Goal: Information Seeking & Learning: Compare options

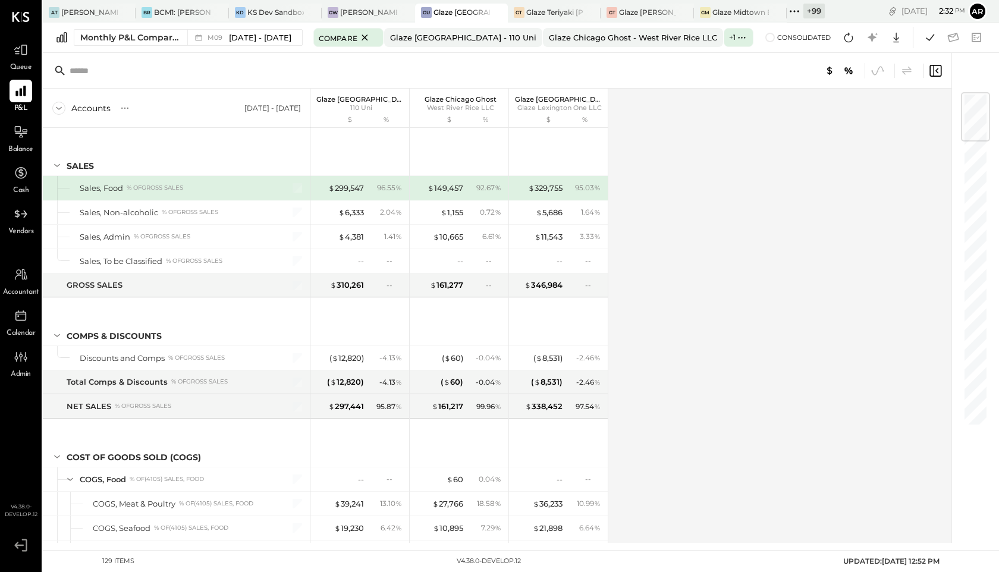
click at [794, 14] on icon at bounding box center [794, 11] width 15 height 15
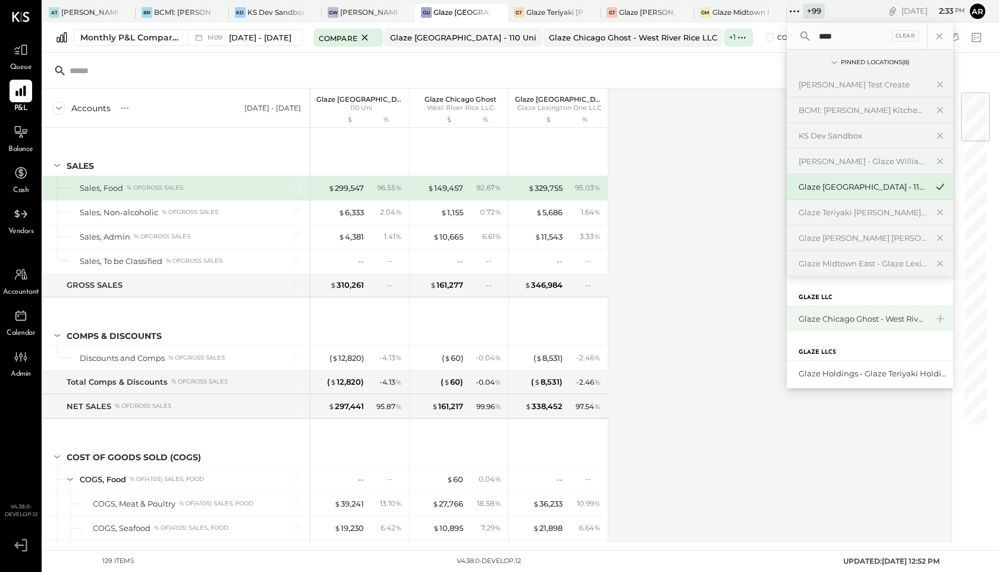
type input "****"
click at [850, 317] on div "Glaze Chicago Ghost - West River Rice LLC" at bounding box center [863, 318] width 128 height 11
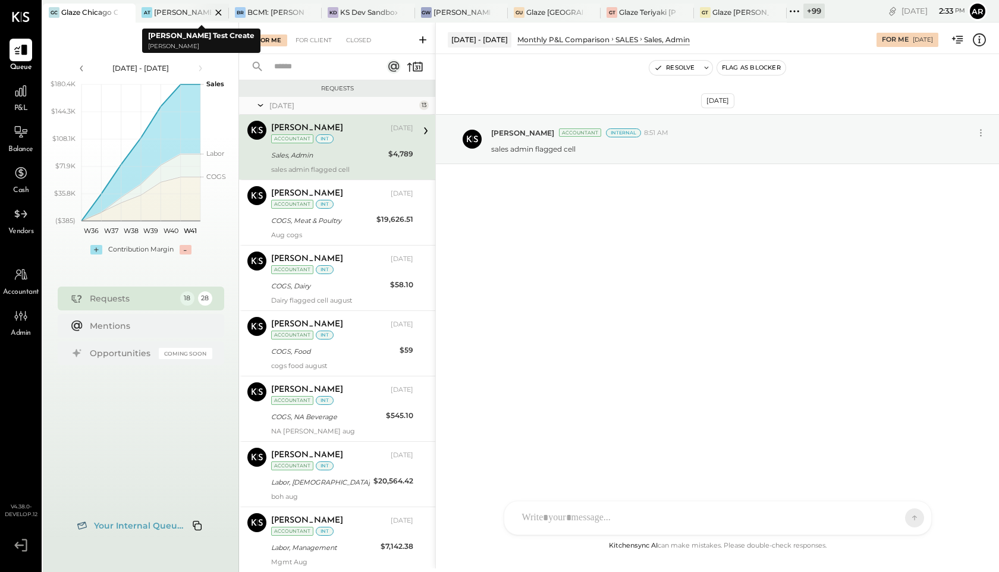
click at [220, 13] on icon at bounding box center [218, 12] width 15 height 14
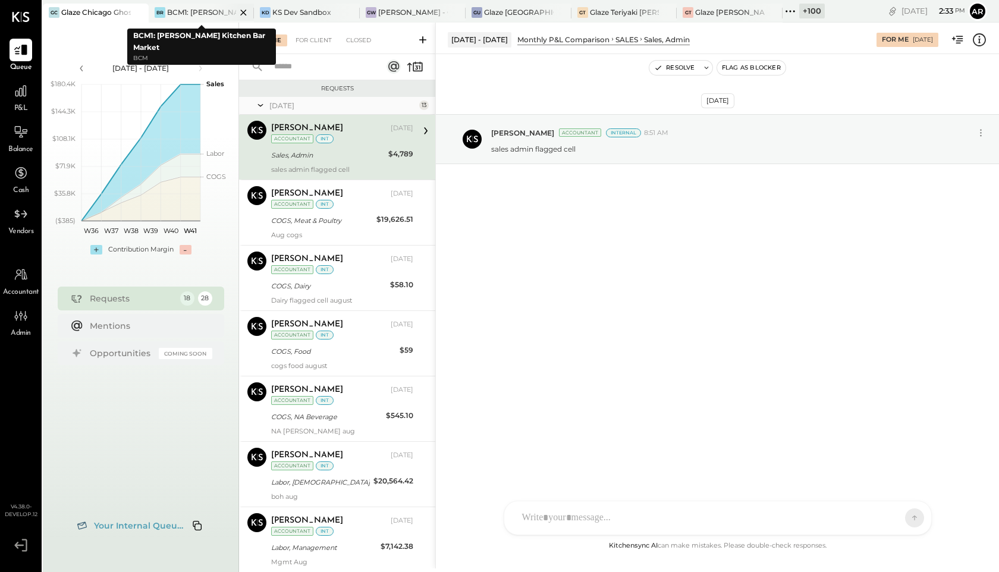
click at [239, 12] on icon at bounding box center [243, 12] width 15 height 14
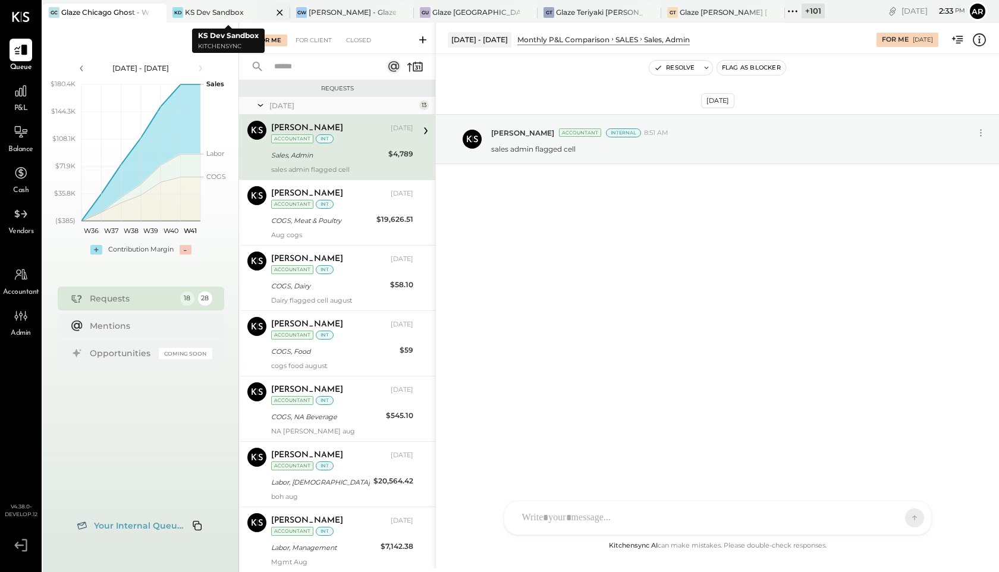
click at [278, 11] on icon at bounding box center [279, 12] width 15 height 14
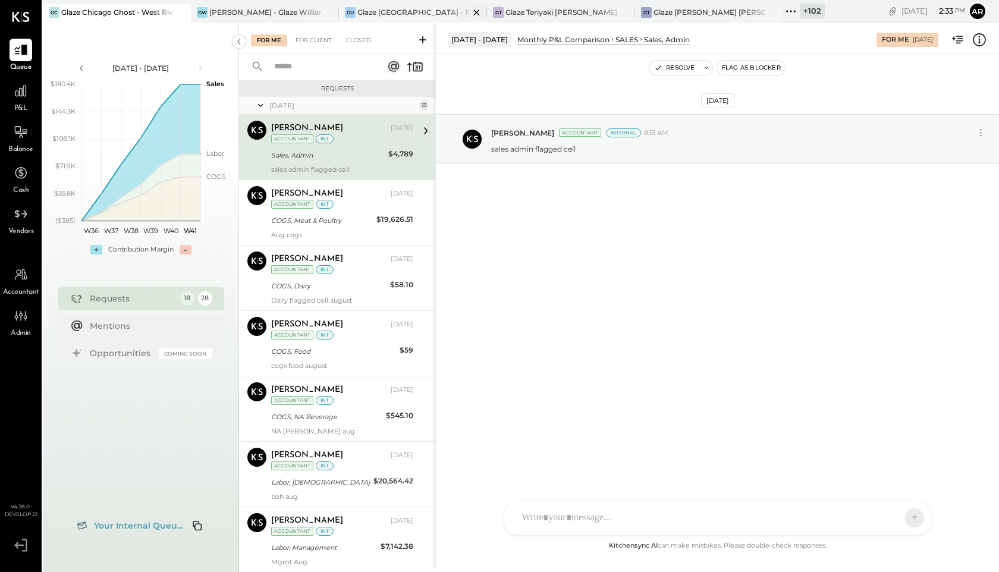
click at [381, 7] on div "Glaze [GEOGRAPHIC_DATA] - 110 Uni" at bounding box center [413, 12] width 112 height 10
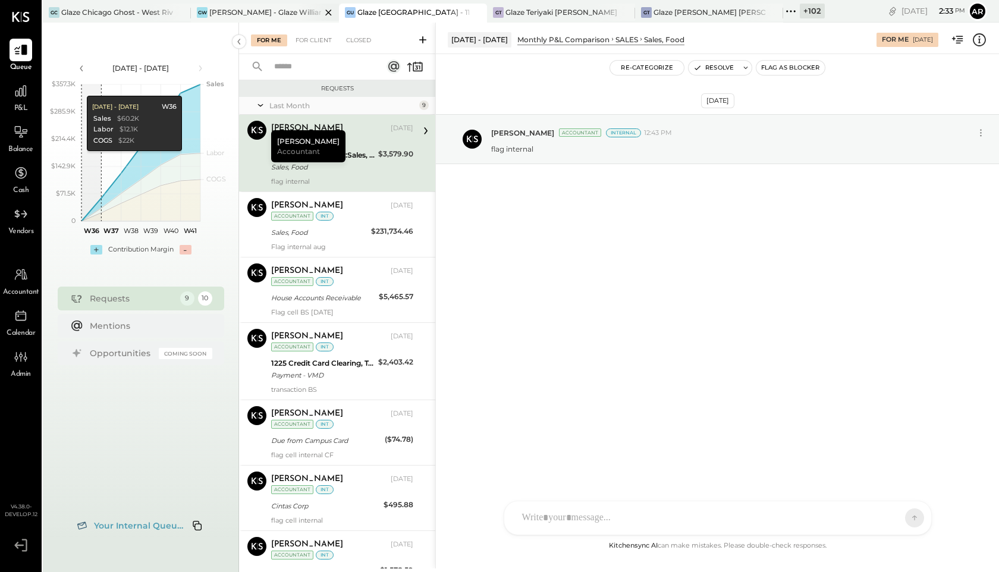
click at [250, 11] on div "[PERSON_NAME] - Glaze Williamsburg One LLC" at bounding box center [265, 12] width 112 height 10
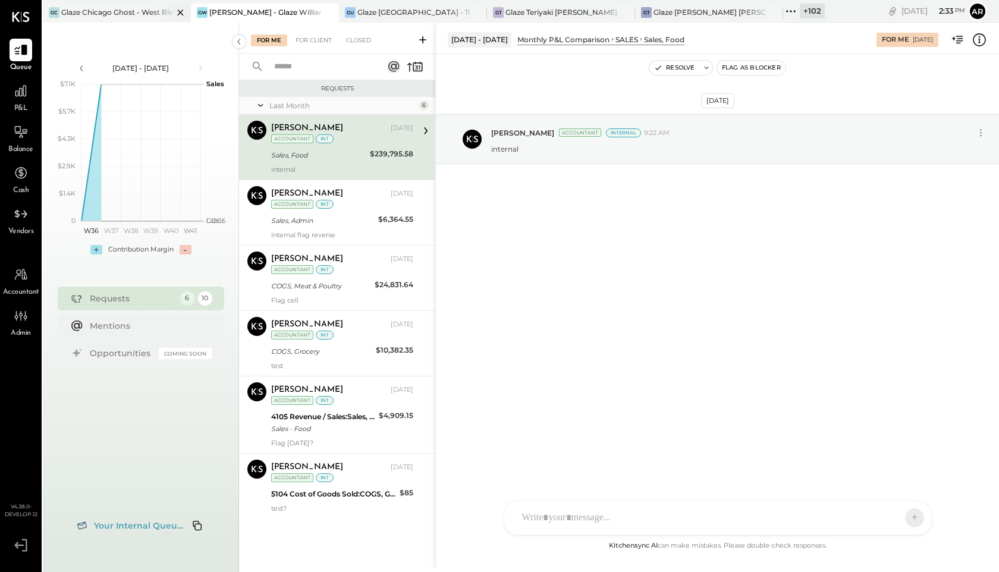
click at [70, 15] on div "Glaze Chicago Ghost - West River Rice LLC" at bounding box center [117, 12] width 112 height 10
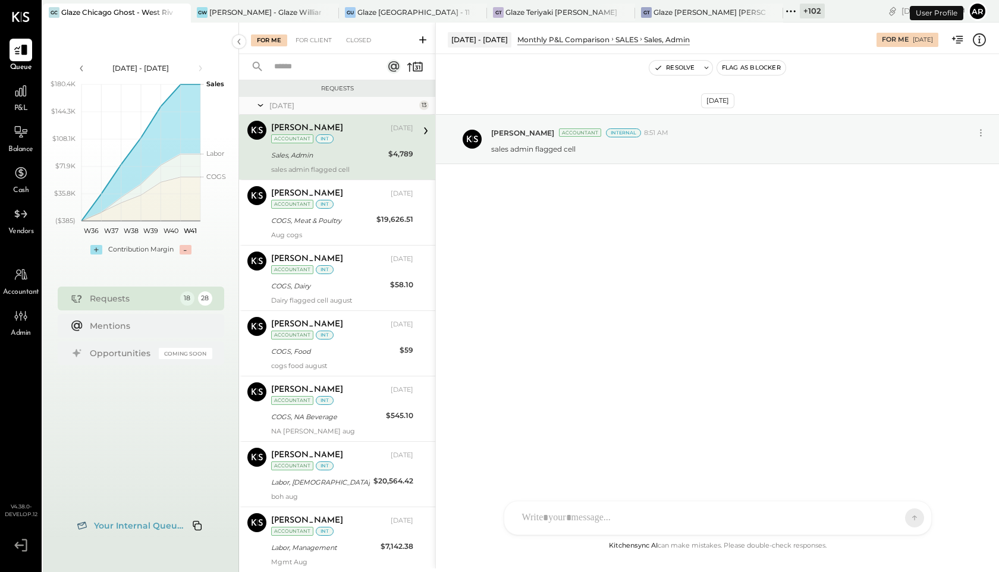
click at [18, 102] on div "P&L" at bounding box center [21, 97] width 23 height 34
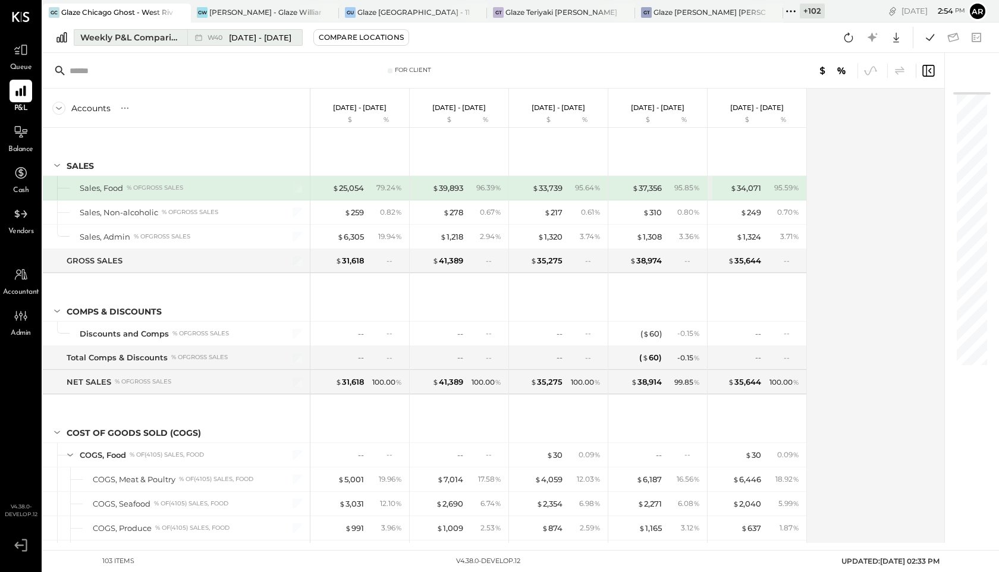
click at [178, 36] on div "Weekly P&L Comparison" at bounding box center [130, 38] width 100 height 12
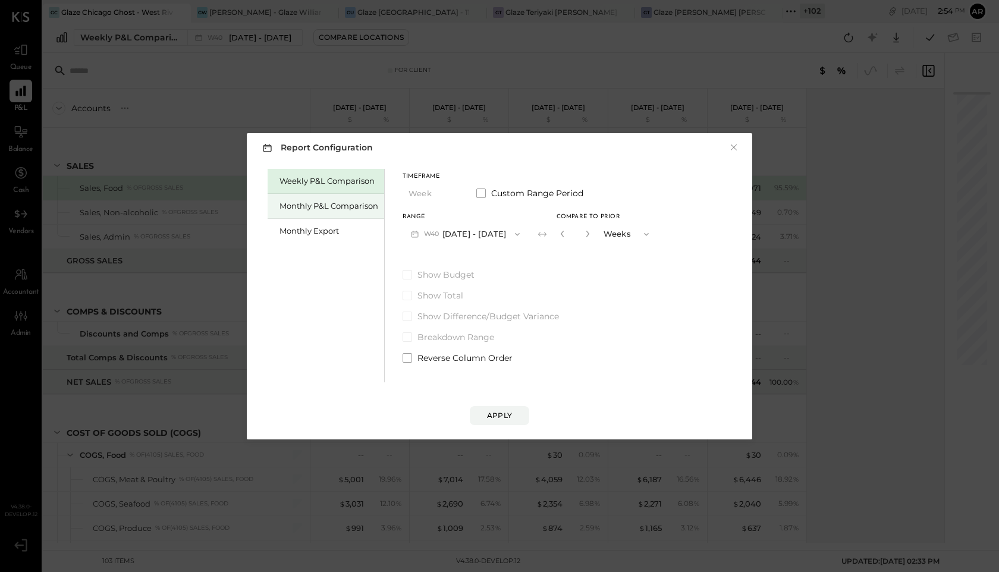
click at [314, 207] on div "Monthly P&L Comparison" at bounding box center [329, 205] width 99 height 11
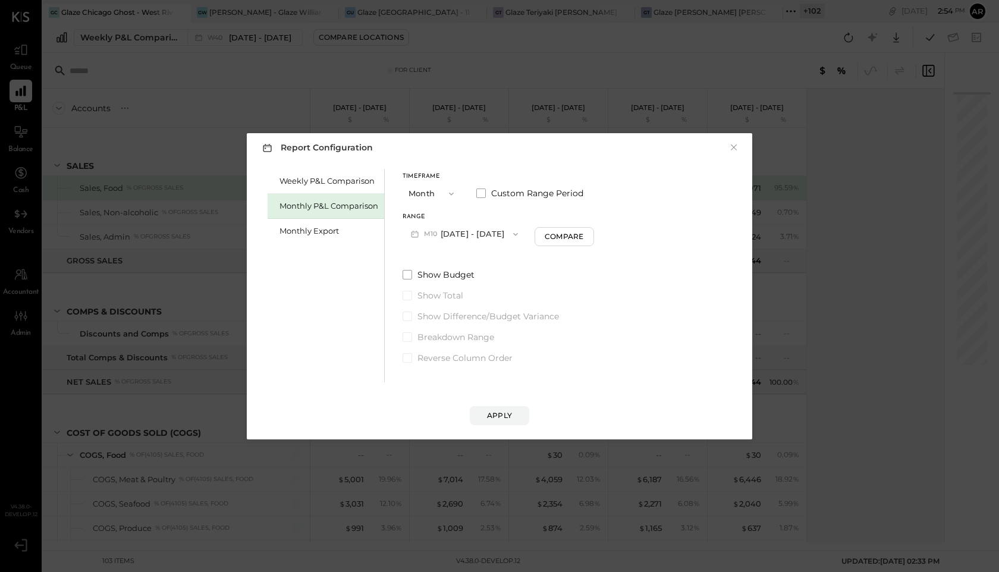
click at [426, 236] on span "M10" at bounding box center [432, 235] width 17 height 10
click at [427, 258] on div "M09 Sep 1 - 30, 2025" at bounding box center [471, 261] width 136 height 25
click at [499, 415] on div "Apply" at bounding box center [499, 415] width 25 height 10
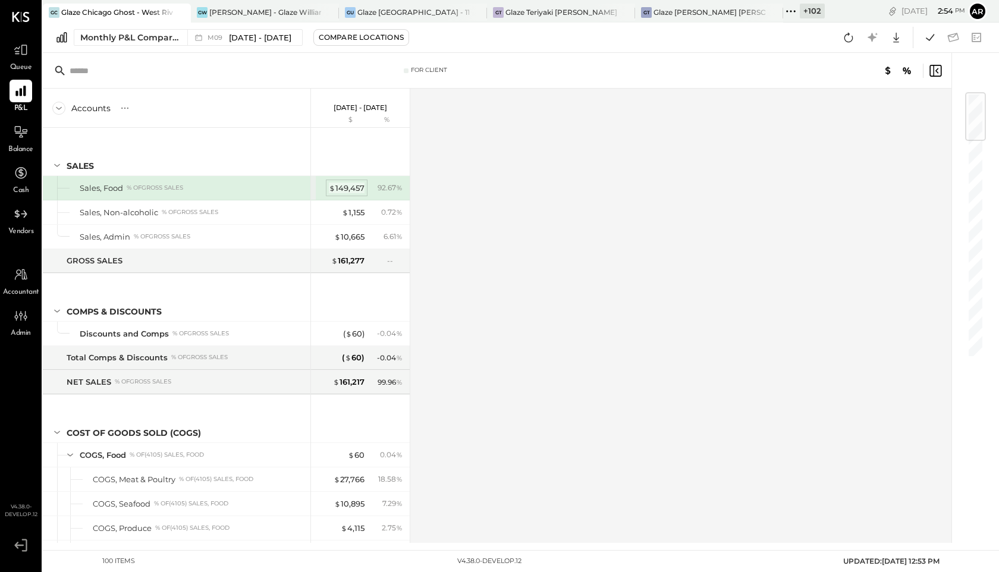
click at [335, 185] on span "$" at bounding box center [332, 188] width 7 height 10
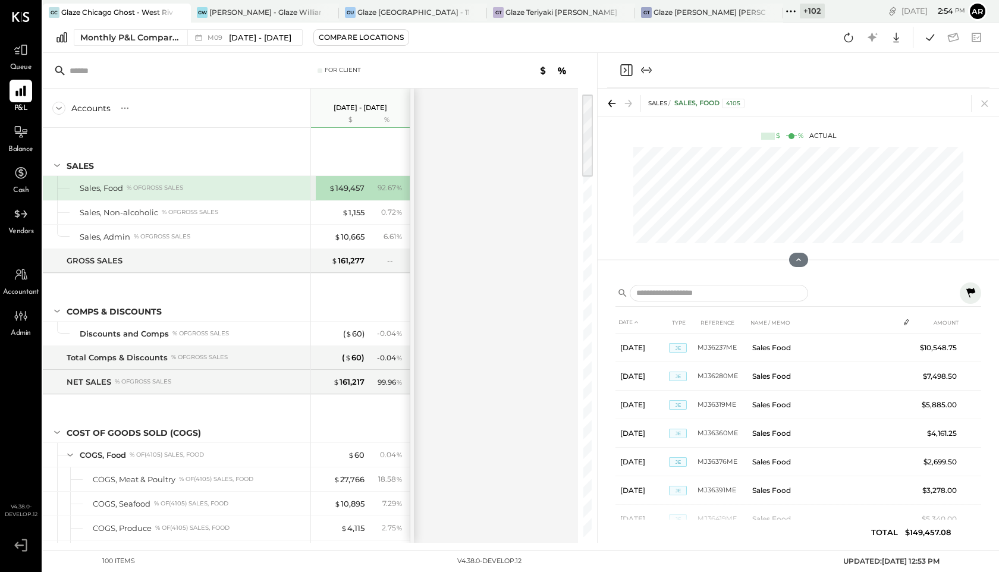
click at [971, 292] on icon at bounding box center [971, 293] width 9 height 10
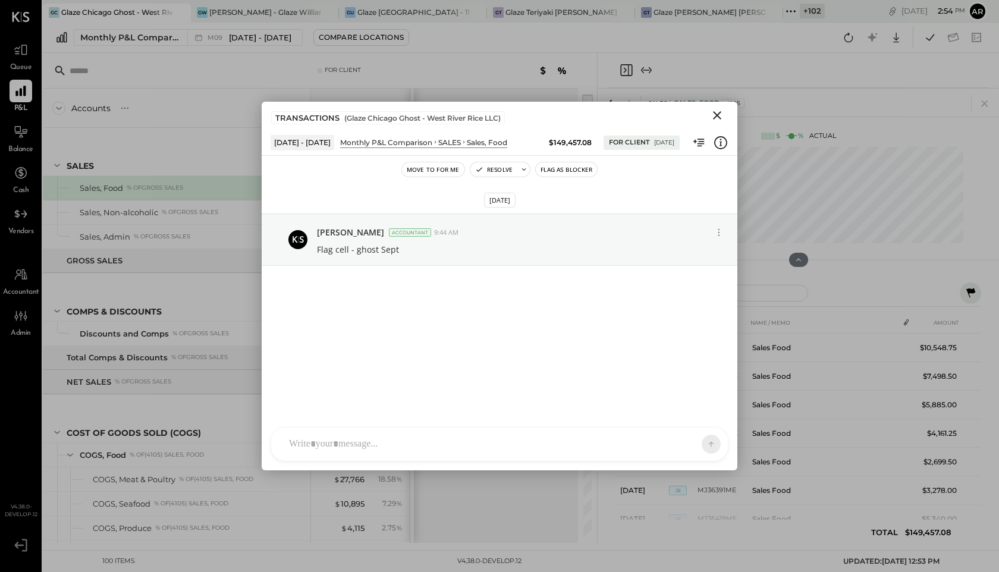
click at [719, 111] on icon "Close" at bounding box center [717, 115] width 14 height 14
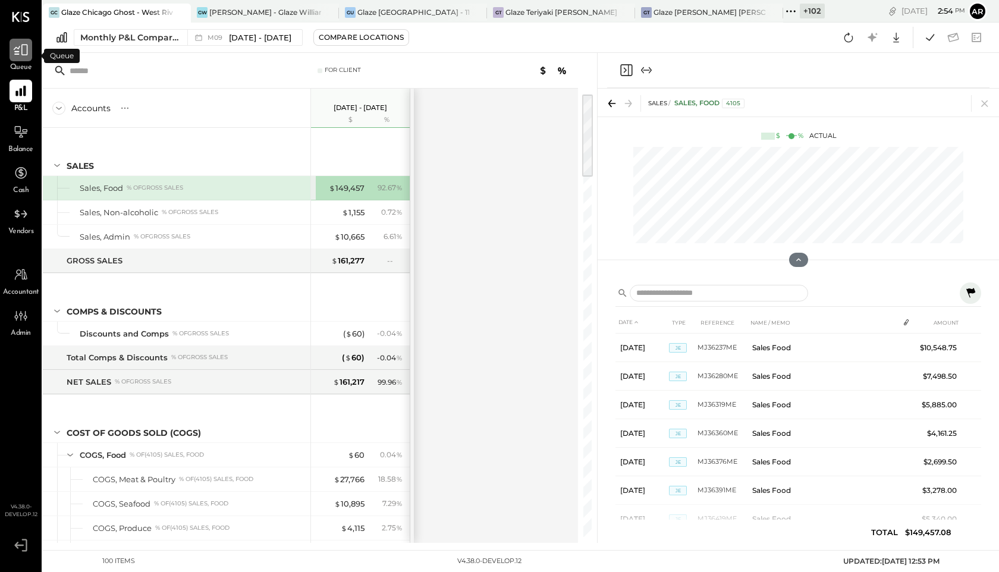
click at [13, 52] on icon at bounding box center [20, 49] width 15 height 15
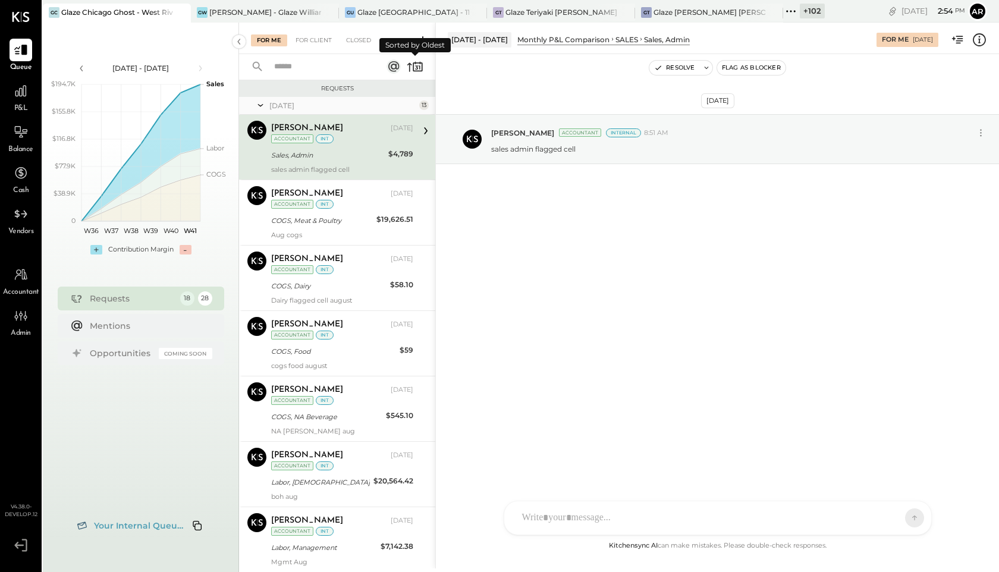
click at [416, 69] on icon at bounding box center [416, 68] width 3 height 4
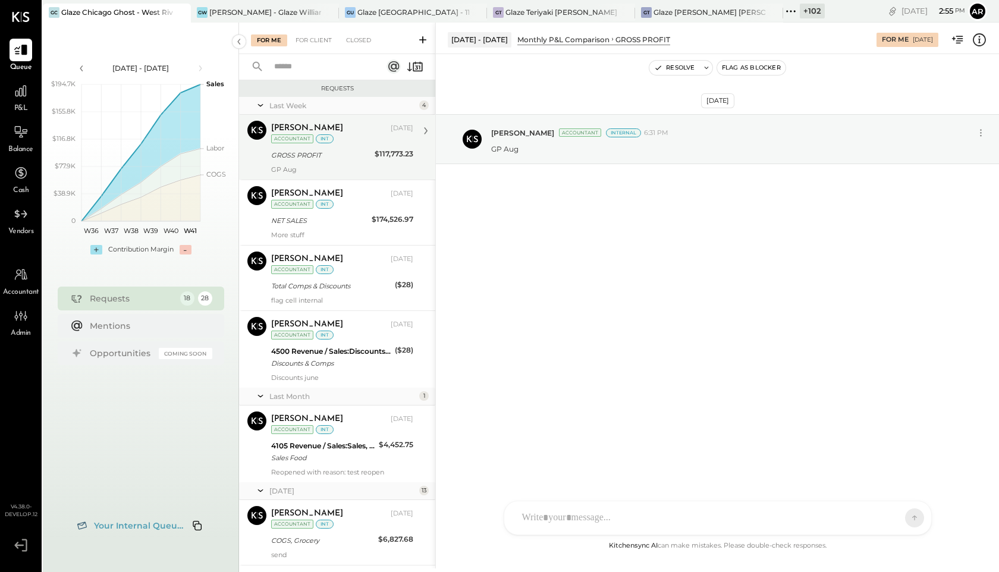
click at [316, 161] on div "GROSS PROFIT" at bounding box center [321, 155] width 100 height 12
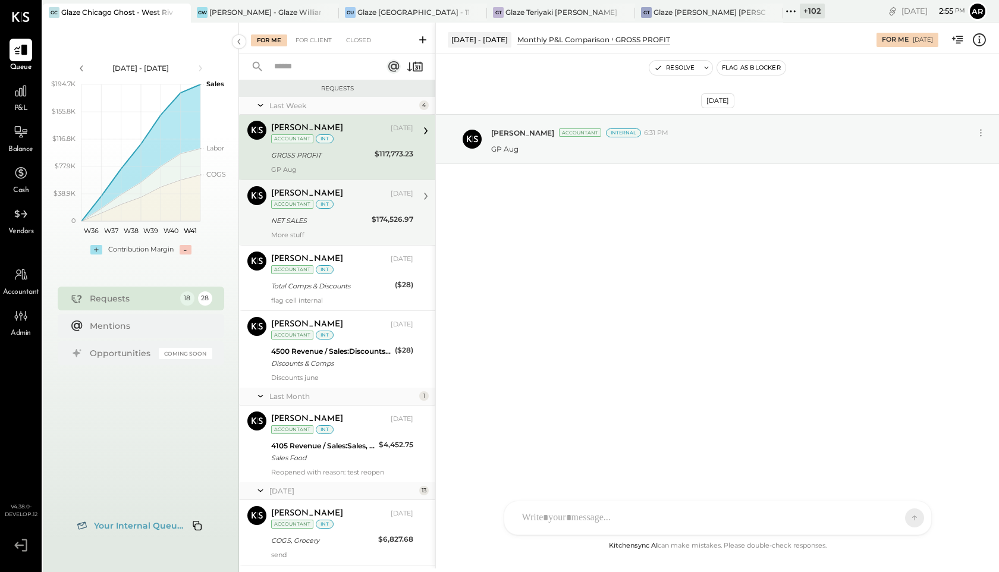
click at [325, 224] on div "NET SALES" at bounding box center [319, 221] width 97 height 12
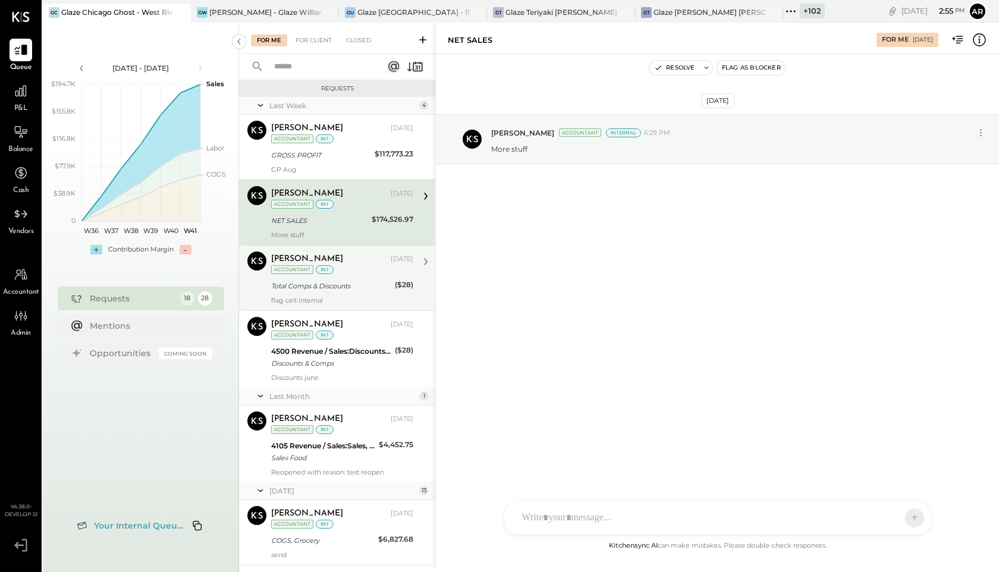
click at [337, 267] on div "Archie Grace Oct 02, 2025 Accountant int" at bounding box center [342, 264] width 142 height 24
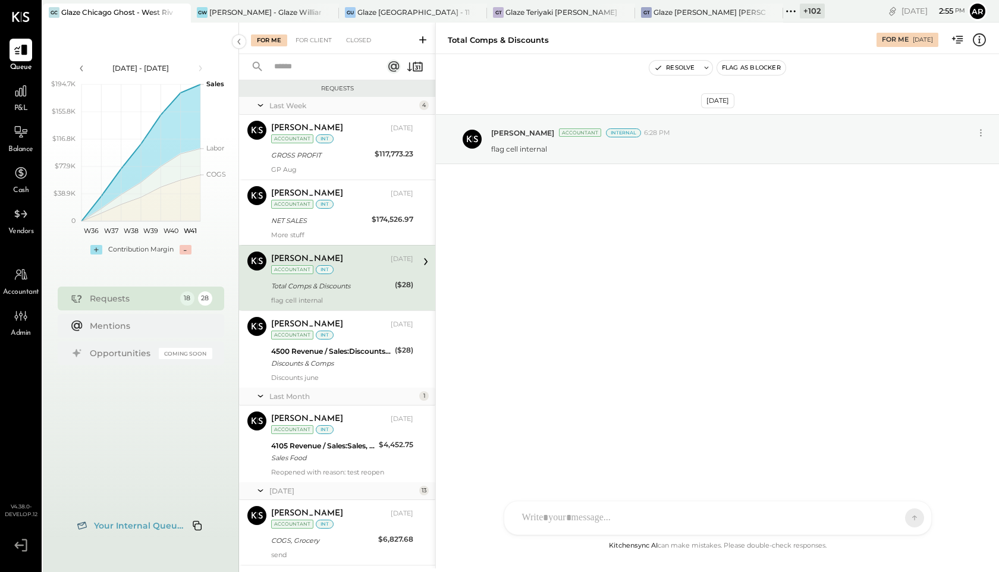
click at [337, 308] on div "Archie Grace Accountant Archie Grace Oct 02, 2025 Accountant int Total Comps & …" at bounding box center [337, 277] width 196 height 65
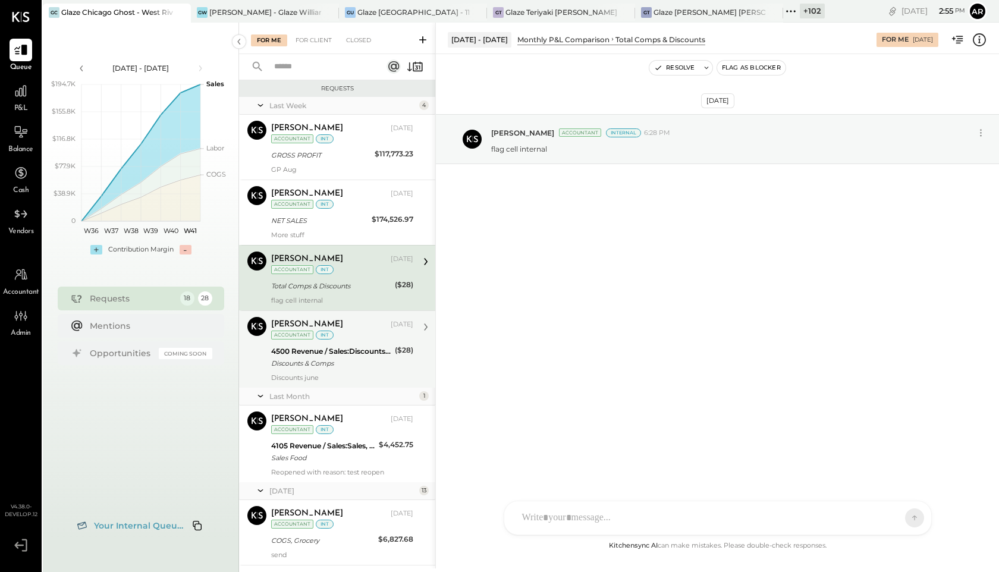
click at [333, 330] on div "[PERSON_NAME]" at bounding box center [329, 325] width 117 height 12
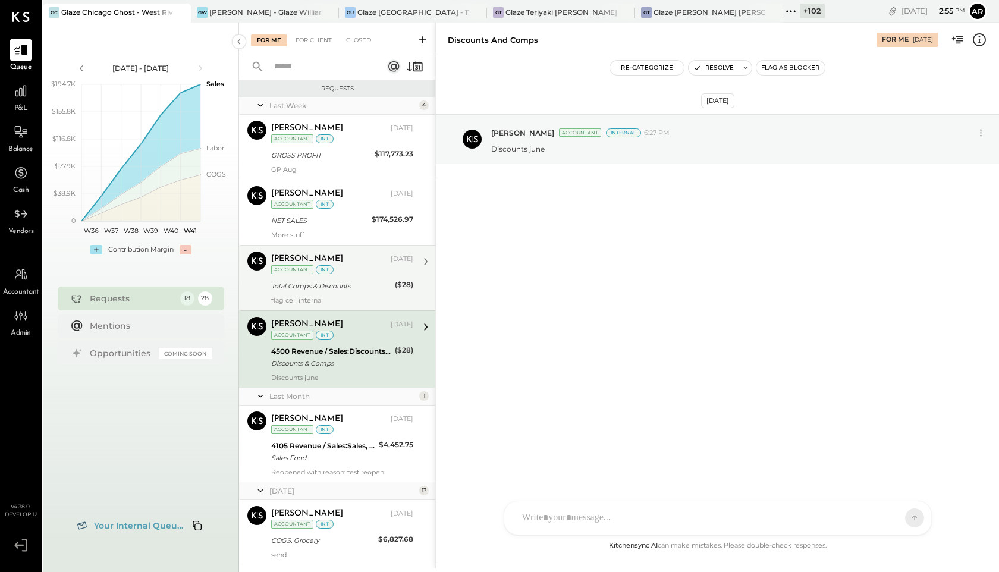
click at [340, 268] on div "Archie Grace Oct 02, 2025 Accountant int" at bounding box center [342, 264] width 142 height 24
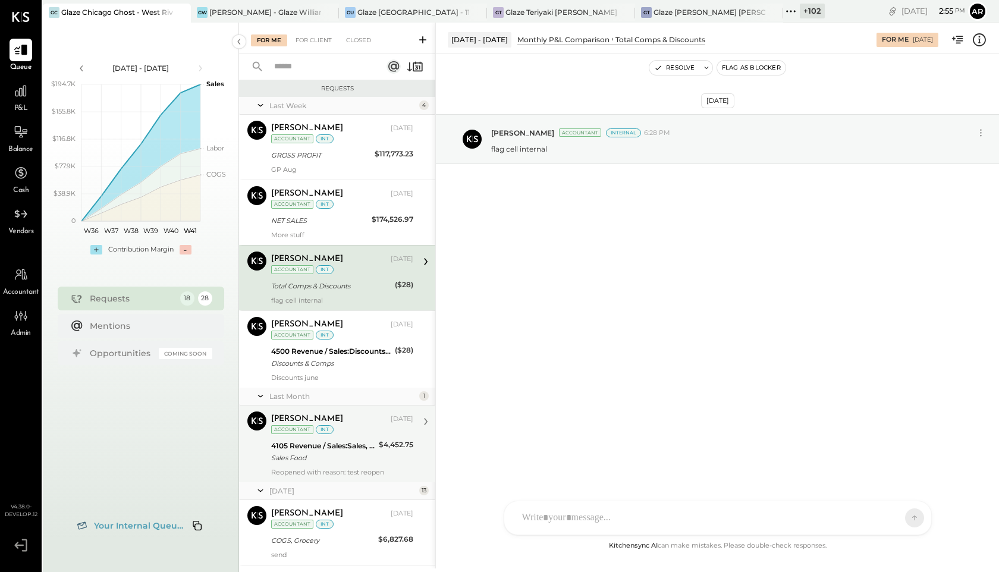
click at [363, 420] on div "[PERSON_NAME]" at bounding box center [329, 419] width 117 height 12
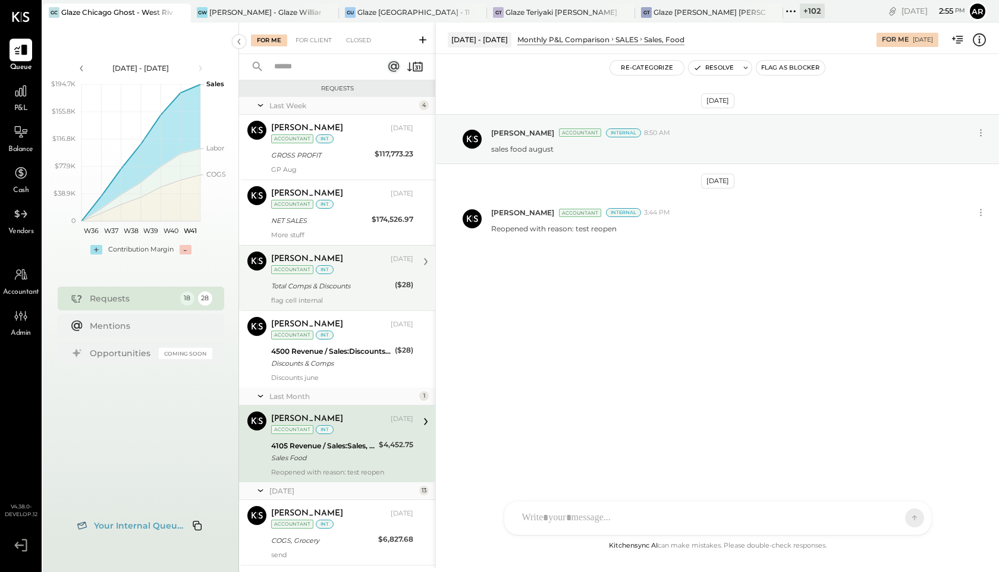
click at [352, 277] on div "Archie Grace Oct 02, 2025 Accountant int Total Comps & Discounts ($28) flag cel…" at bounding box center [342, 278] width 142 height 53
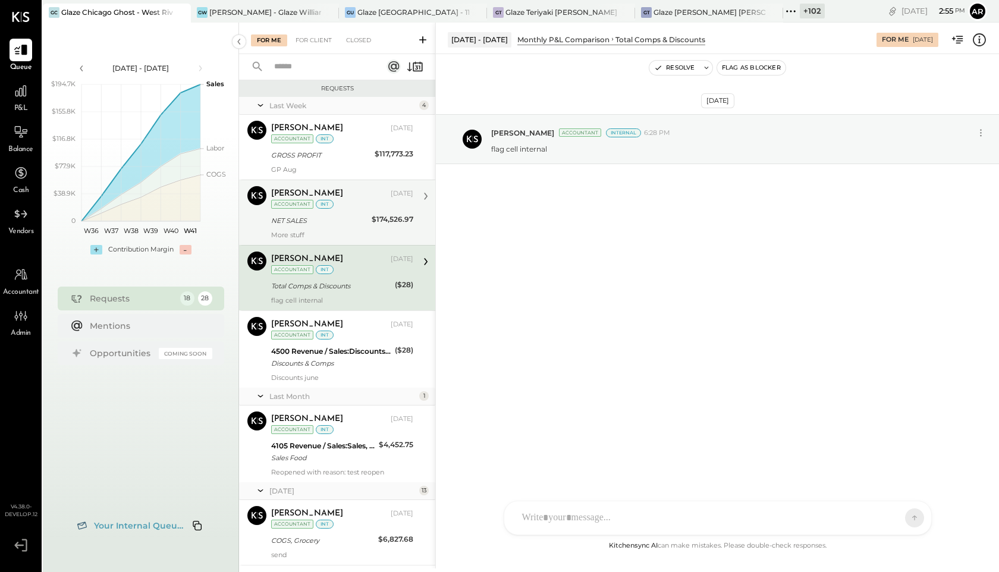
click at [354, 200] on div "Archie Grace Oct 02, 2025 Accountant int" at bounding box center [342, 198] width 142 height 24
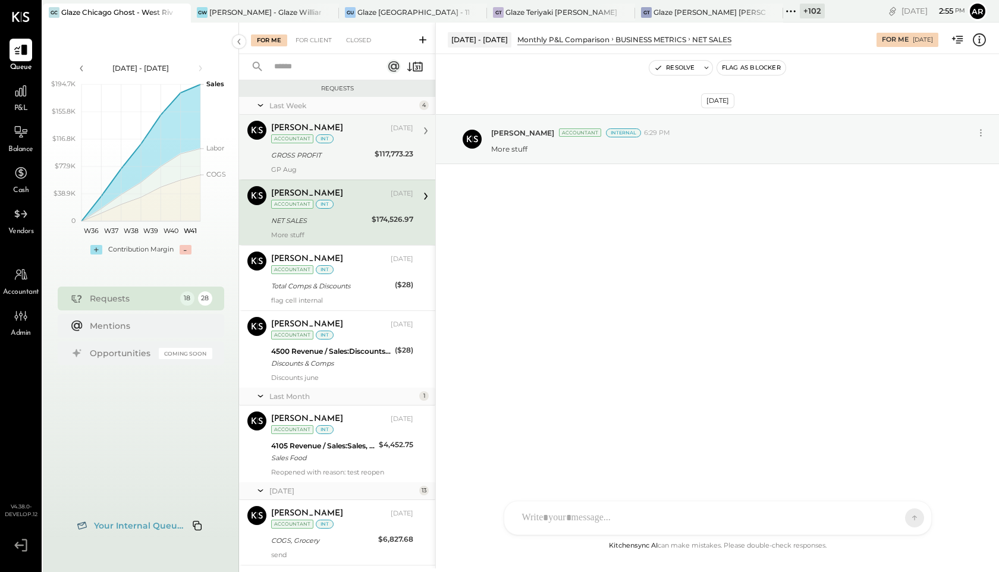
click at [343, 145] on div "Archie Grace Oct 02, 2025 Accountant int GROSS PROFIT $117,773.23 GP Aug" at bounding box center [342, 147] width 142 height 53
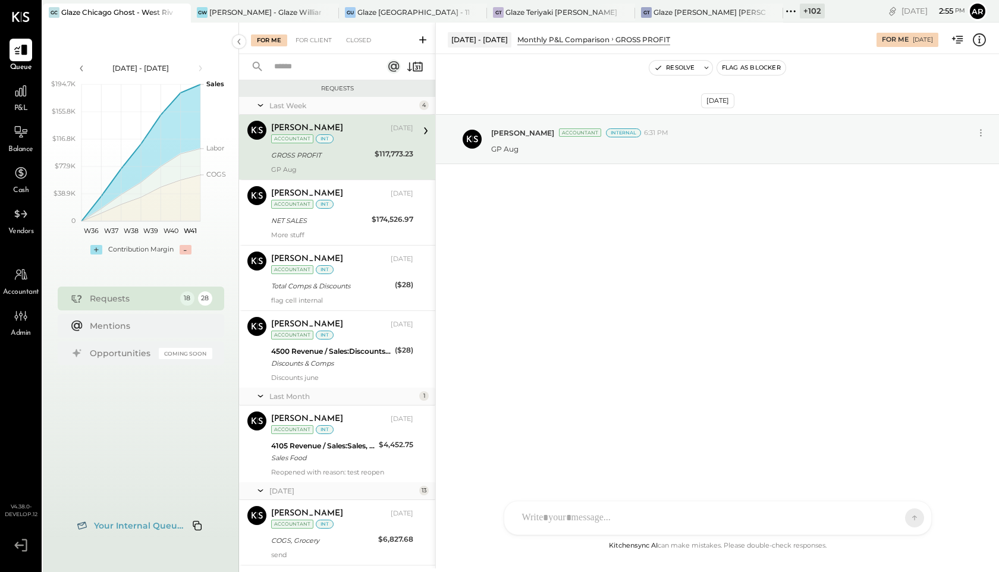
click at [324, 34] on div "For Me For Client Closed" at bounding box center [337, 39] width 196 height 32
click at [321, 39] on div "For Client" at bounding box center [314, 40] width 48 height 12
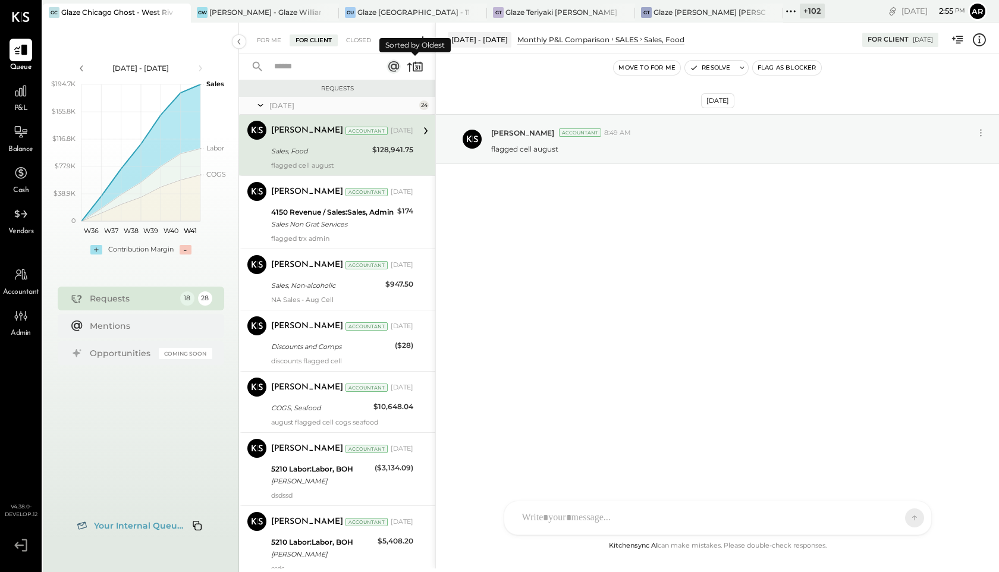
click at [419, 64] on icon at bounding box center [415, 66] width 17 height 17
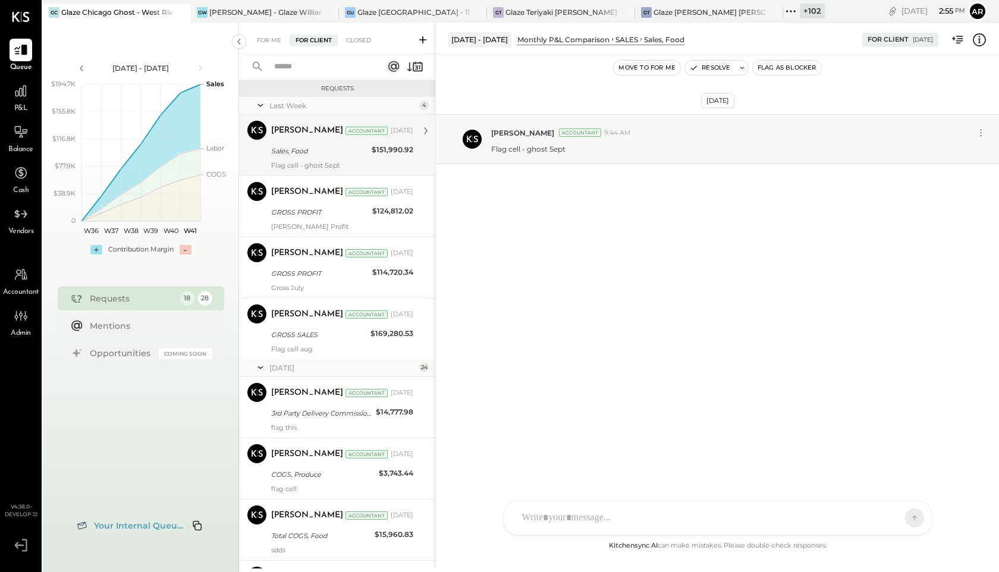
click at [365, 152] on div "Sales, Food" at bounding box center [319, 151] width 97 height 12
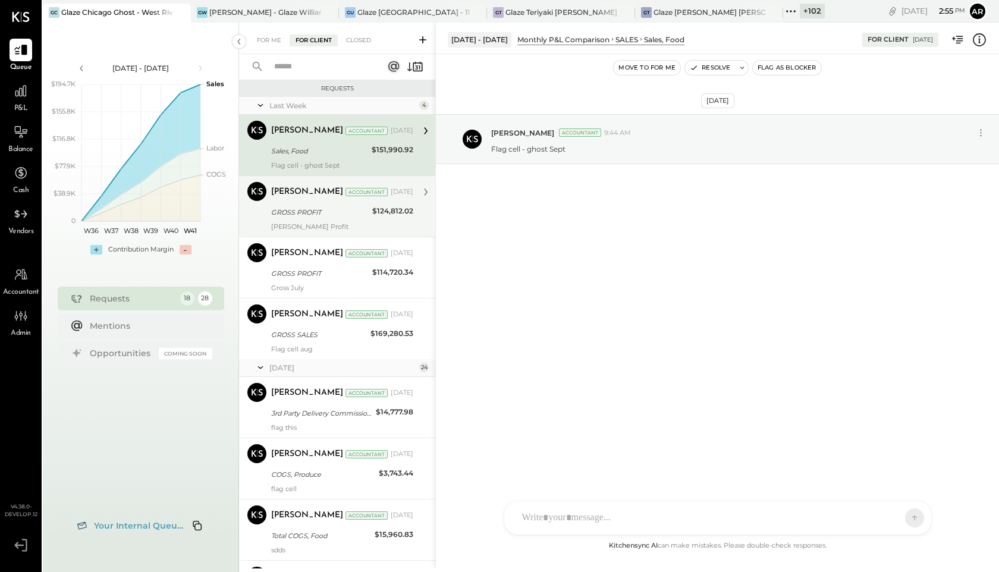
click at [358, 201] on div "Archie Grace Accountant Oct 02, 2025" at bounding box center [342, 192] width 142 height 20
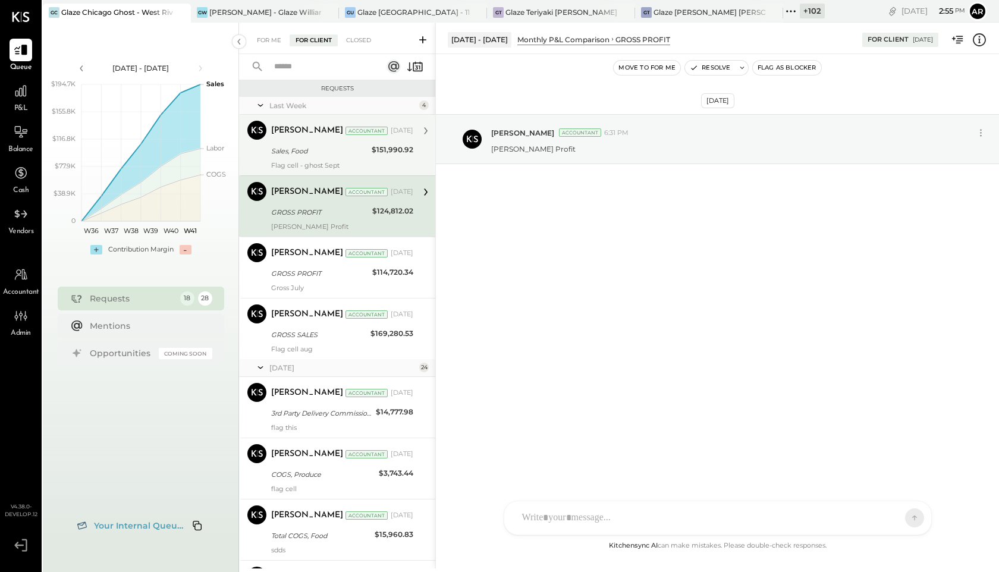
click at [363, 128] on div "Archie Grace Accountant" at bounding box center [329, 131] width 117 height 12
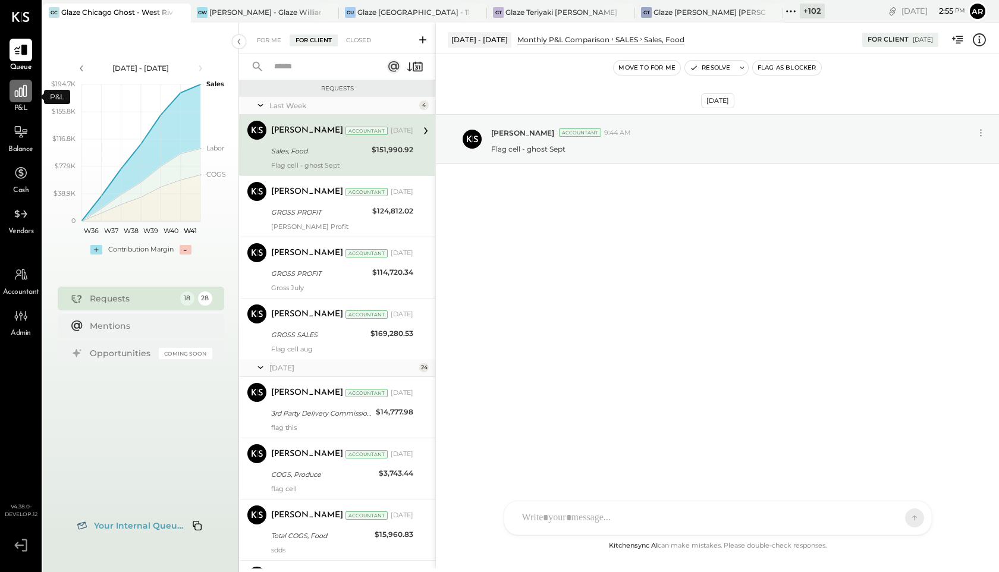
click at [23, 84] on icon at bounding box center [20, 90] width 15 height 15
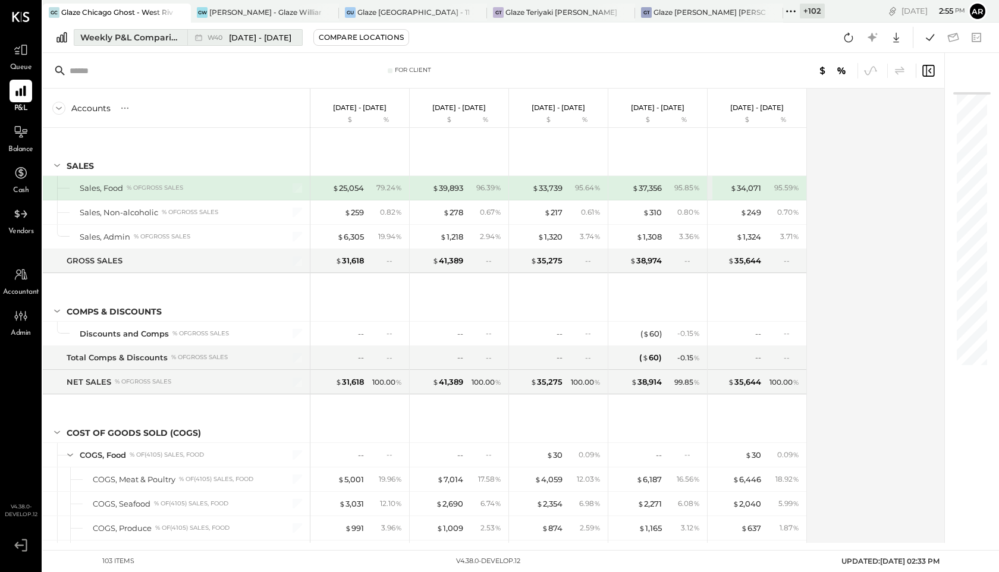
click at [154, 33] on div "Weekly P&L Comparison" at bounding box center [130, 38] width 100 height 12
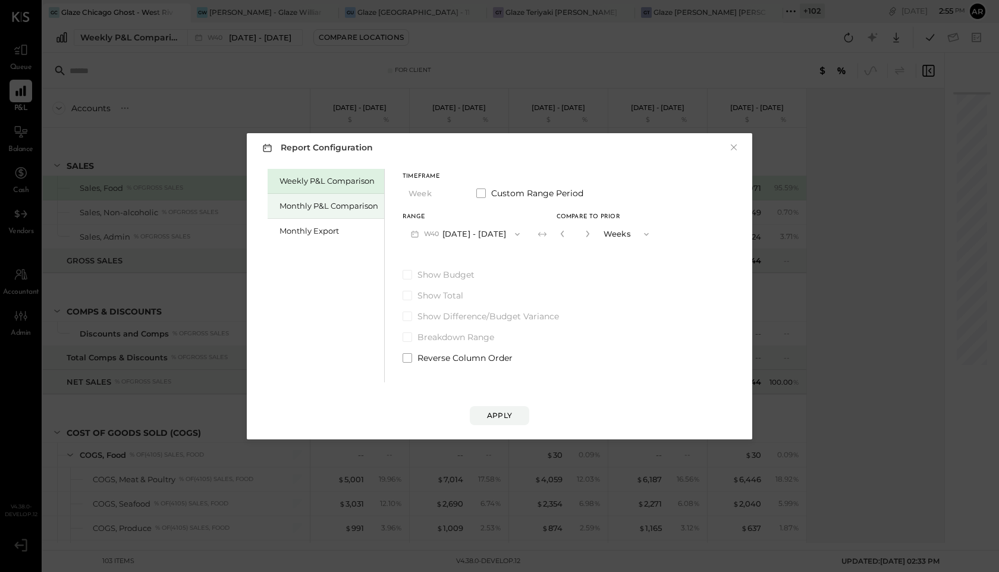
click at [281, 200] on div "Monthly P&L Comparison" at bounding box center [329, 205] width 99 height 11
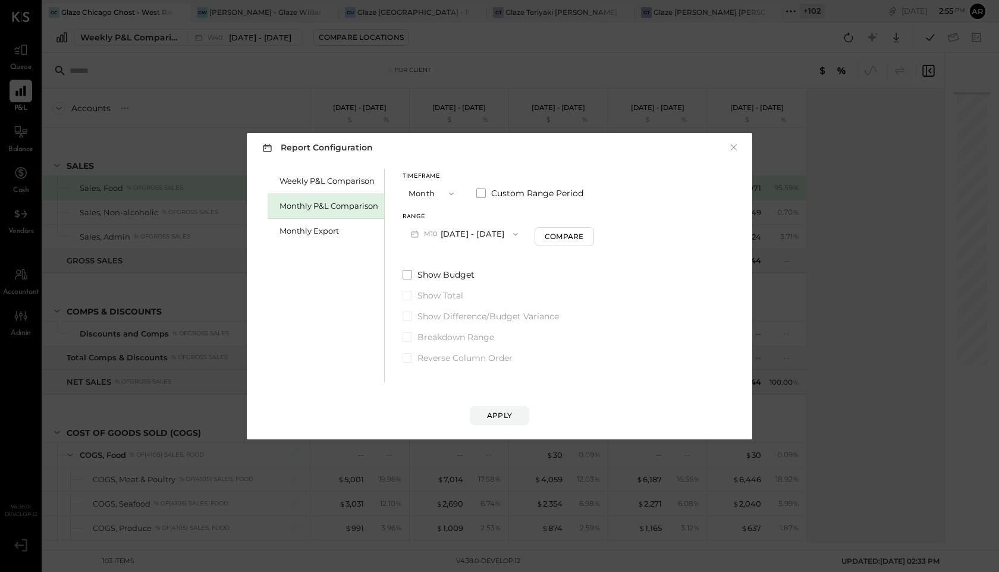
click at [470, 237] on button "M10 Oct 1 - 31, 2025" at bounding box center [465, 234] width 124 height 22
click at [452, 260] on span "Sep 1 - 30, 2025" at bounding box center [460, 260] width 57 height 10
click at [487, 409] on button "Apply" at bounding box center [499, 415] width 59 height 19
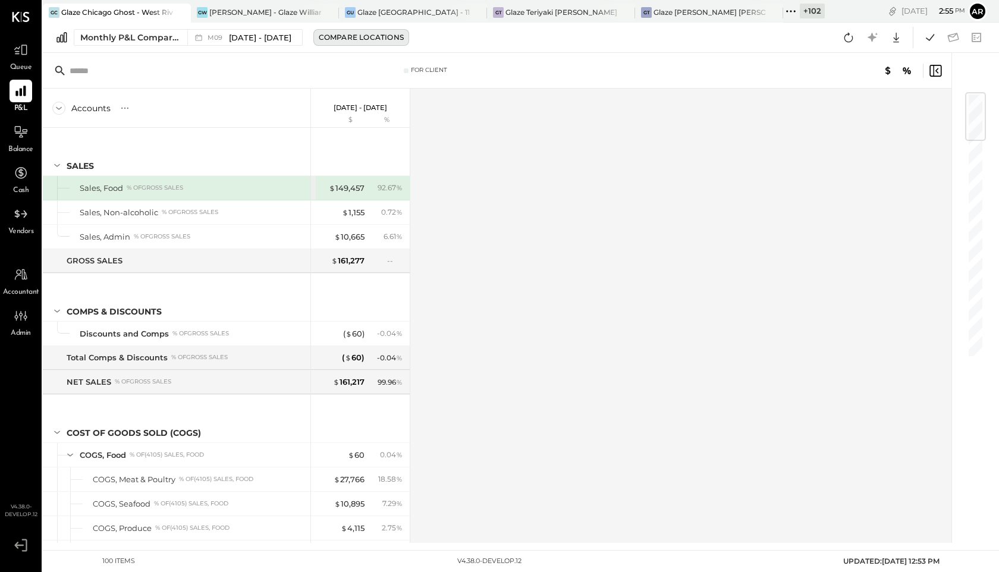
click at [345, 40] on div "Compare Locations" at bounding box center [361, 37] width 85 height 10
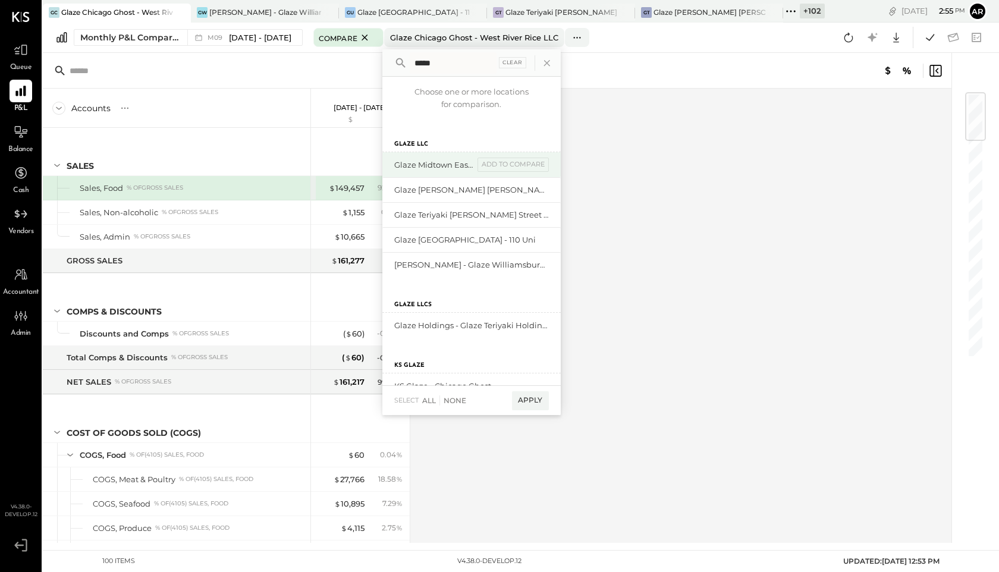
type input "*****"
click at [425, 168] on div "Glaze Midtown East - Glaze Lexington One LLC" at bounding box center [434, 164] width 80 height 11
click at [494, 168] on div "add to compare" at bounding box center [513, 165] width 71 height 14
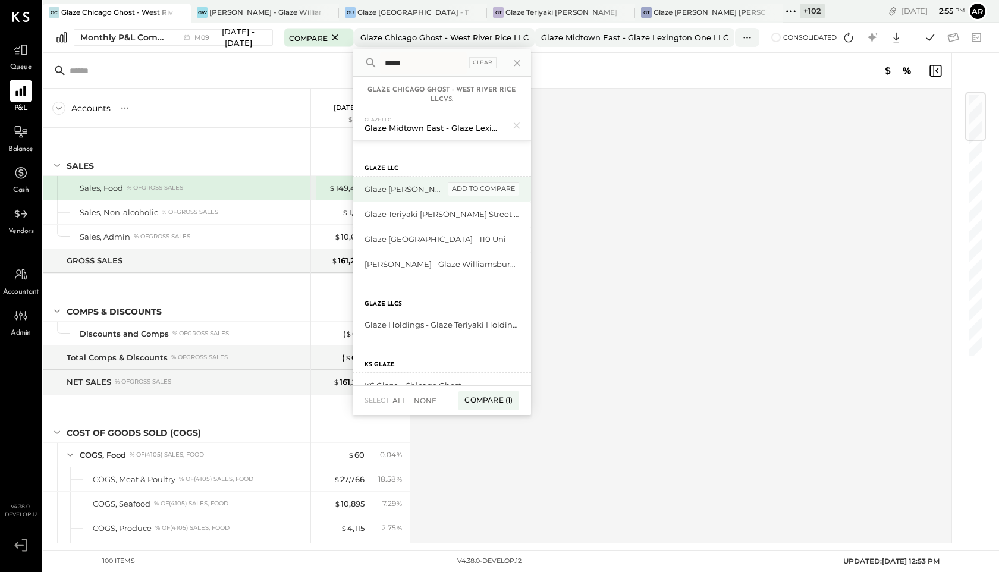
click at [495, 189] on div "add to compare" at bounding box center [483, 189] width 71 height 14
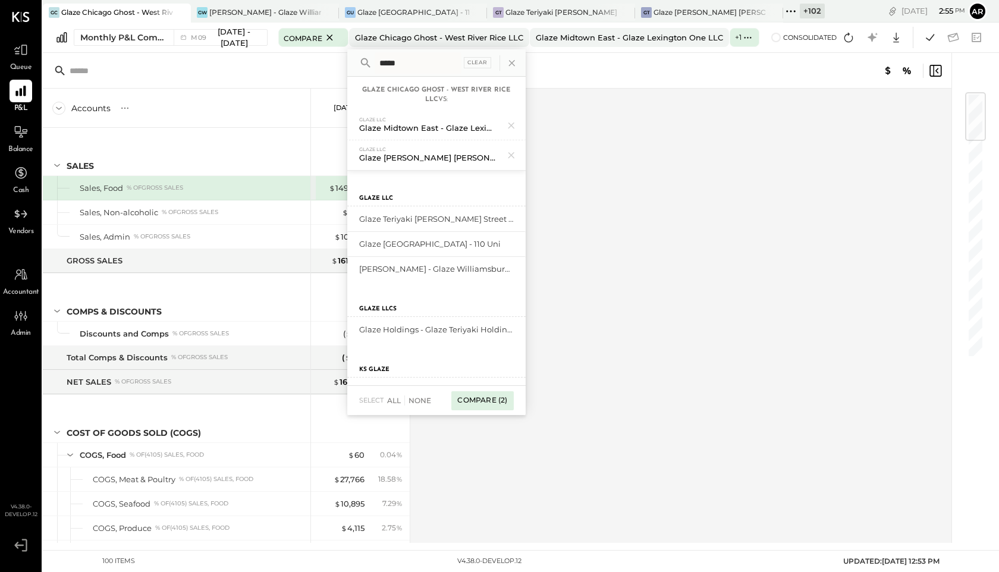
click at [490, 400] on div "Compare (2)" at bounding box center [482, 400] width 62 height 19
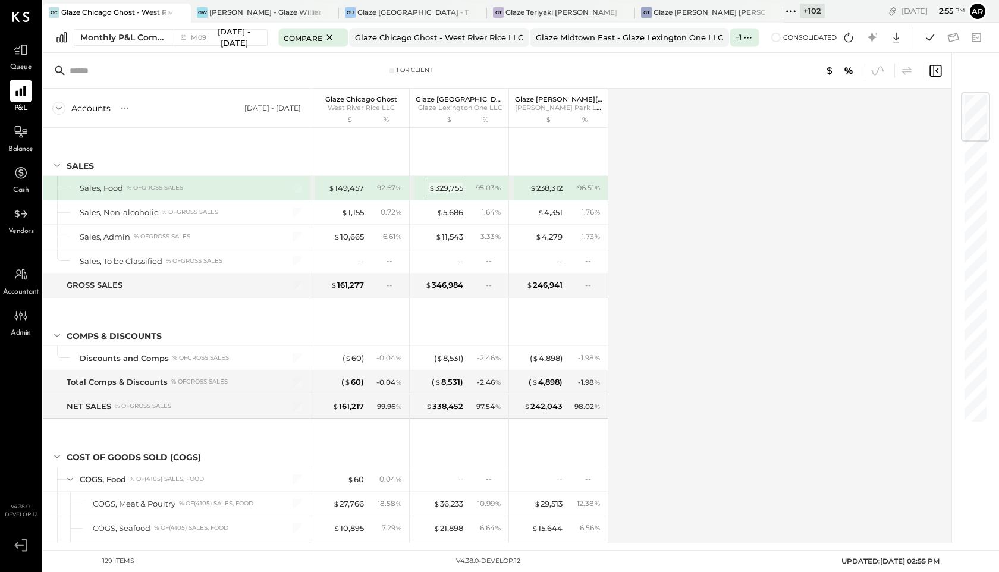
click at [445, 186] on div "$ 329,755" at bounding box center [446, 188] width 34 height 11
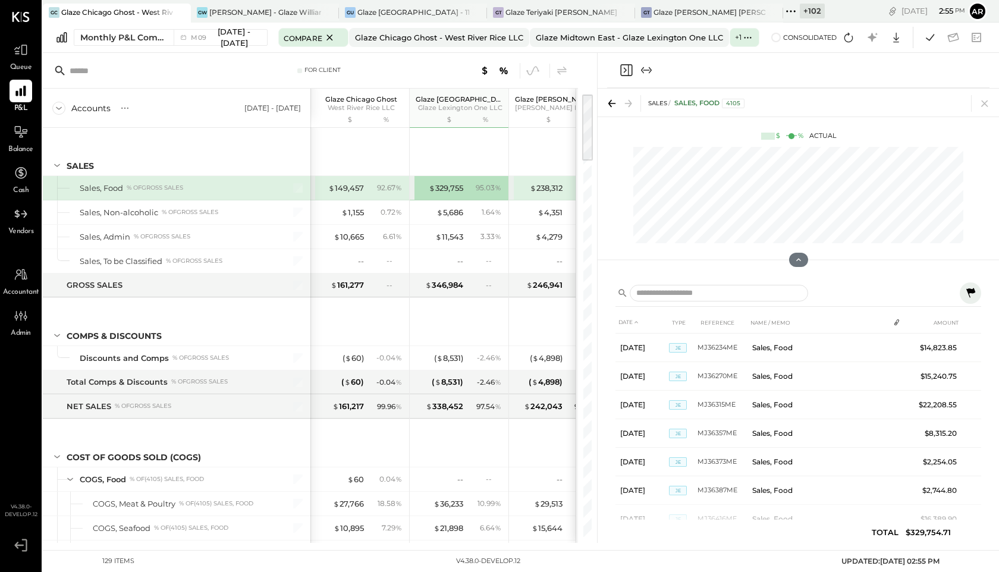
click at [967, 291] on icon at bounding box center [971, 293] width 9 height 10
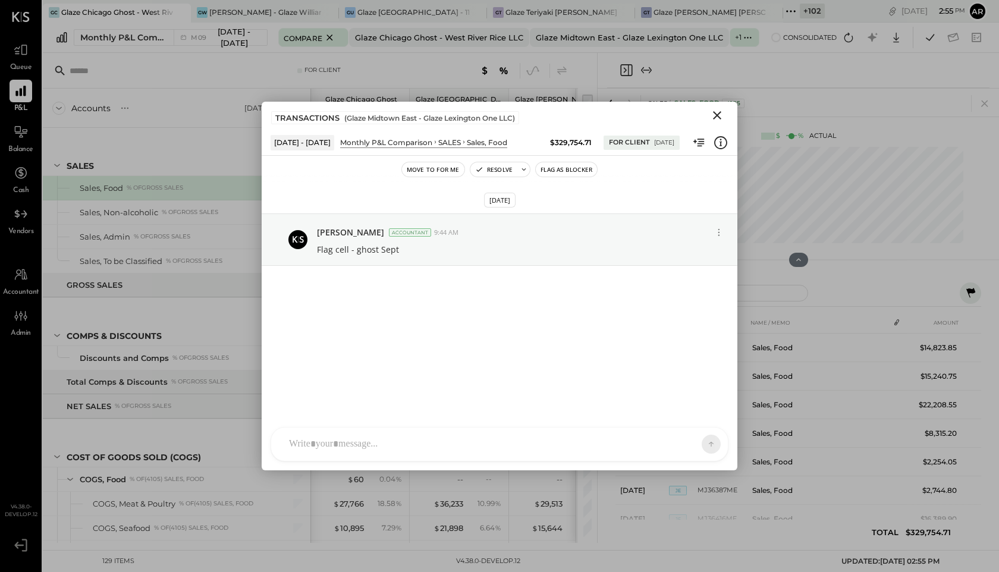
click at [714, 108] on icon "Close" at bounding box center [717, 115] width 14 height 14
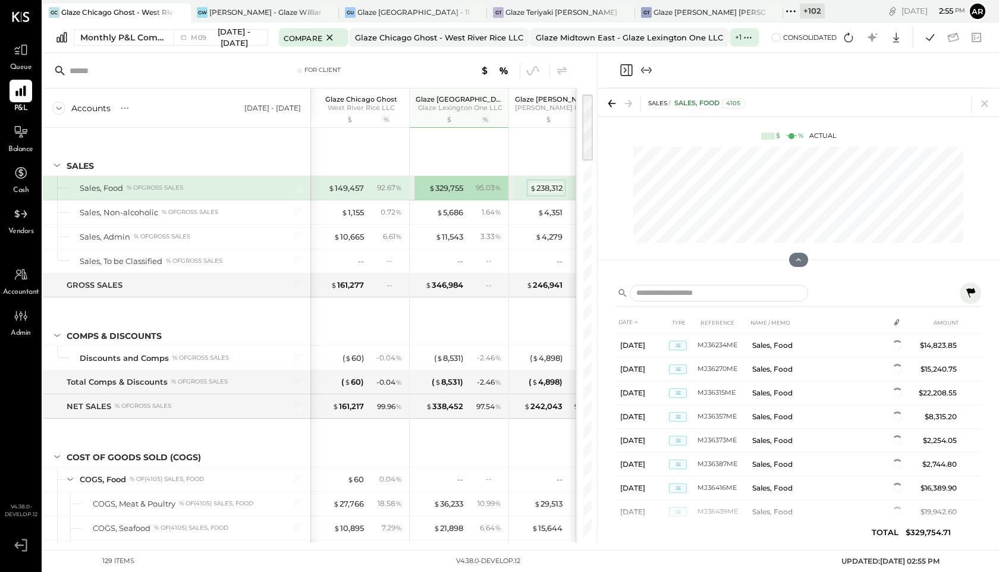
click at [546, 187] on div "$ 238,312" at bounding box center [546, 188] width 33 height 11
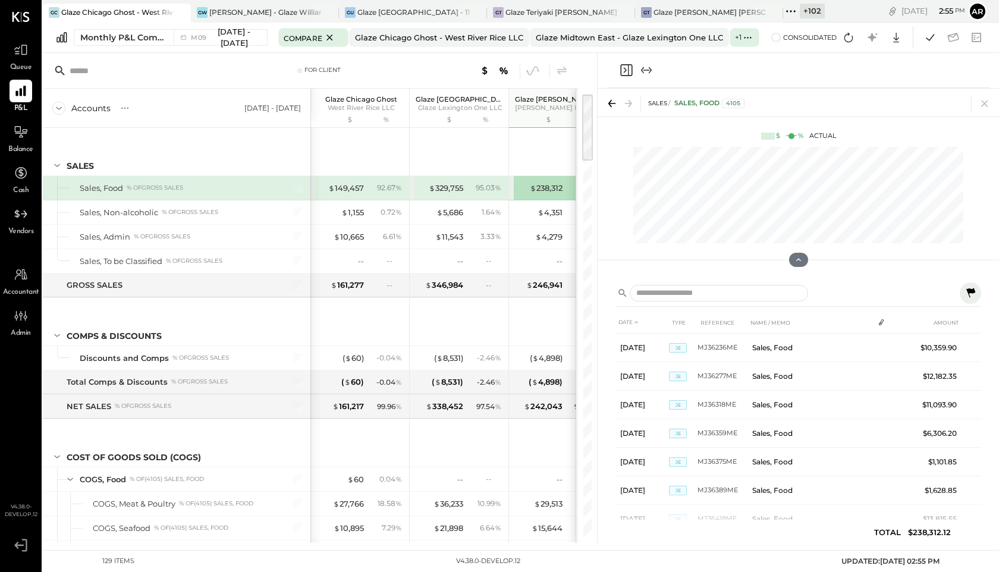
click at [969, 295] on icon at bounding box center [971, 293] width 14 height 14
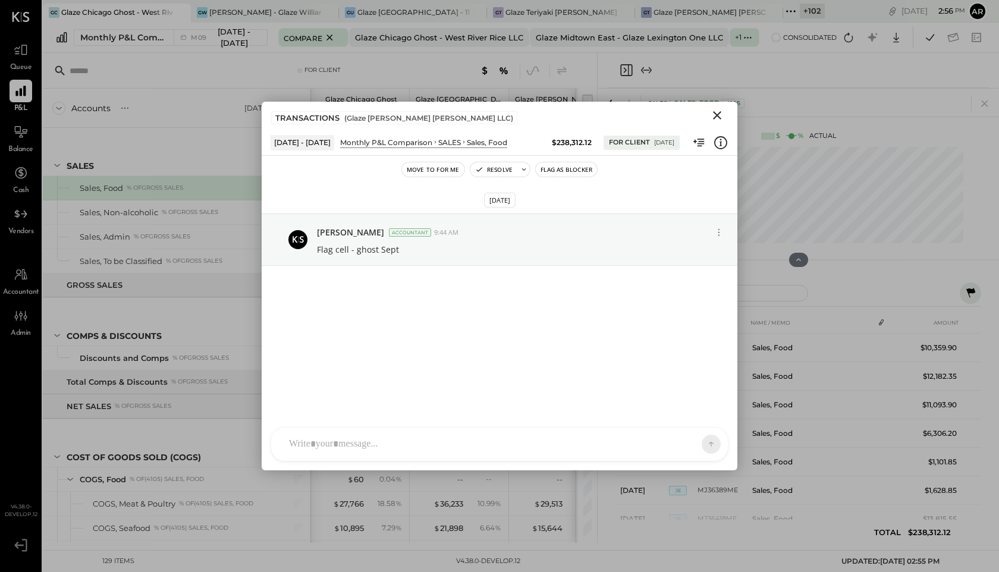
click at [721, 108] on button "Close" at bounding box center [717, 115] width 21 height 15
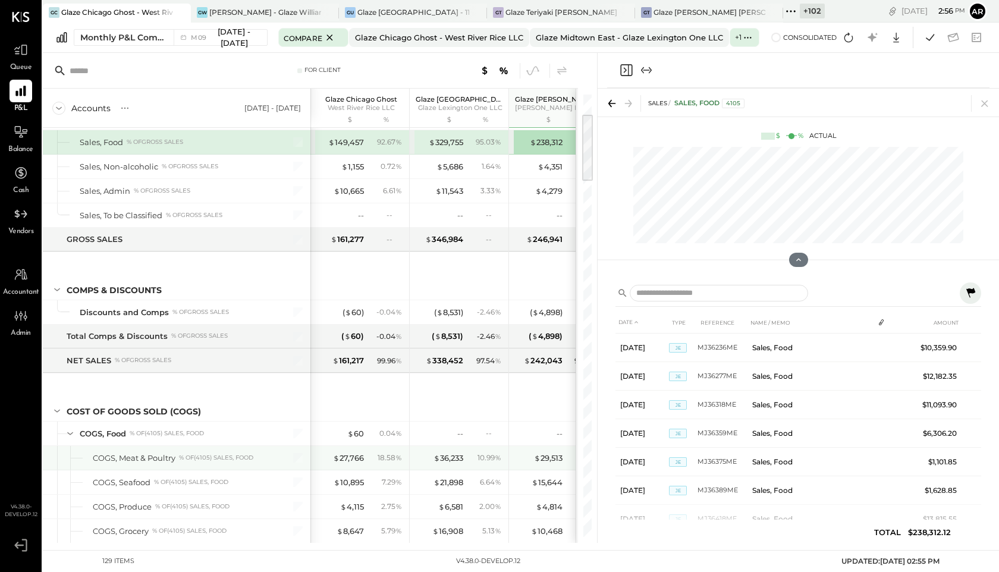
scroll to position [132, 0]
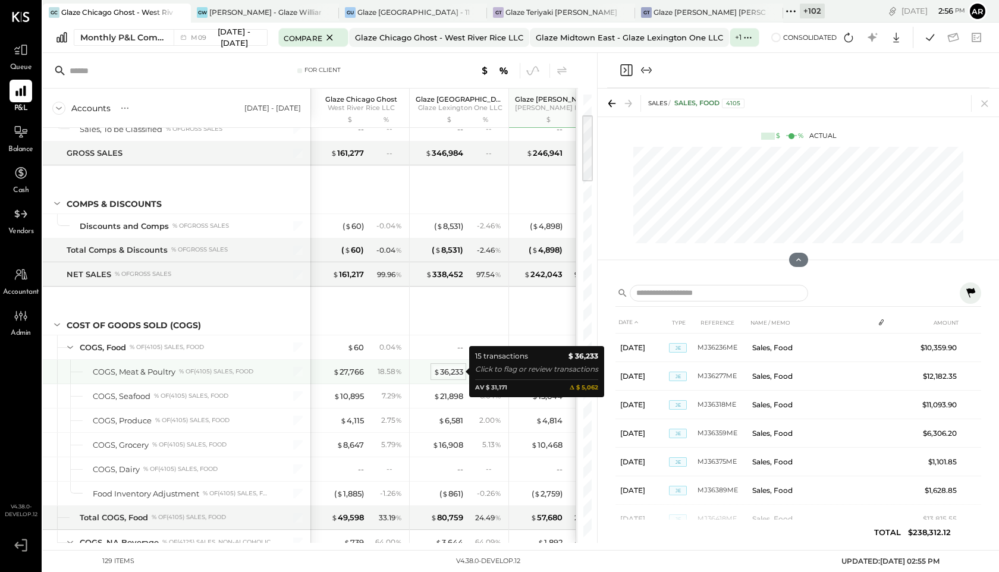
click at [452, 374] on div "$ 36,233" at bounding box center [449, 371] width 30 height 11
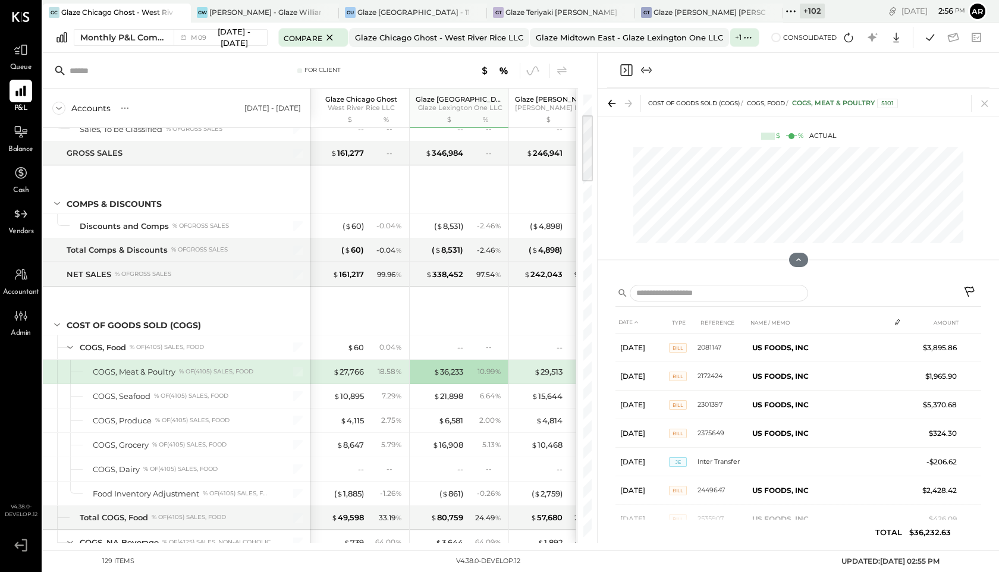
click at [965, 289] on icon at bounding box center [970, 292] width 10 height 10
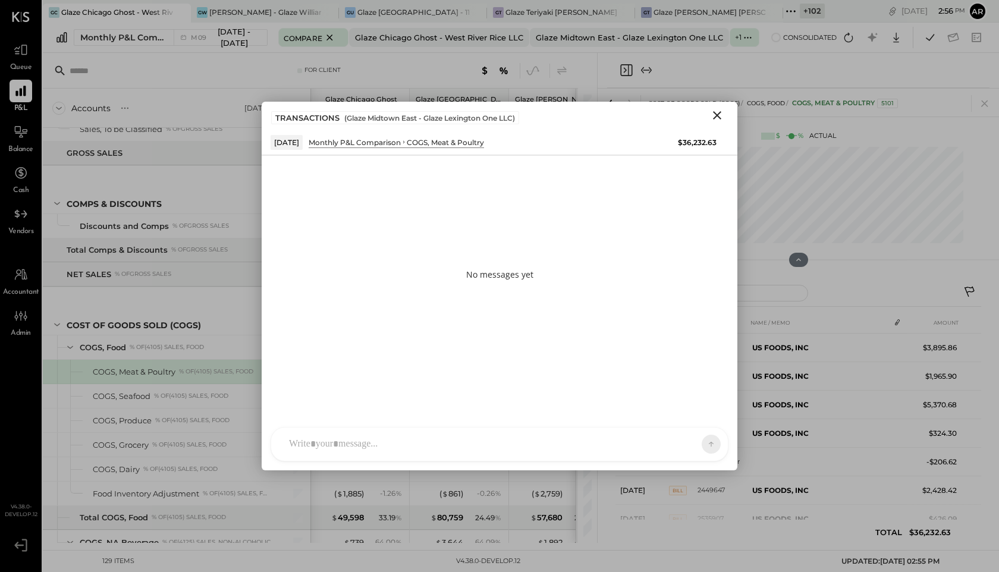
click at [398, 441] on div at bounding box center [489, 444] width 412 height 26
click at [702, 443] on icon at bounding box center [701, 442] width 5 height 2
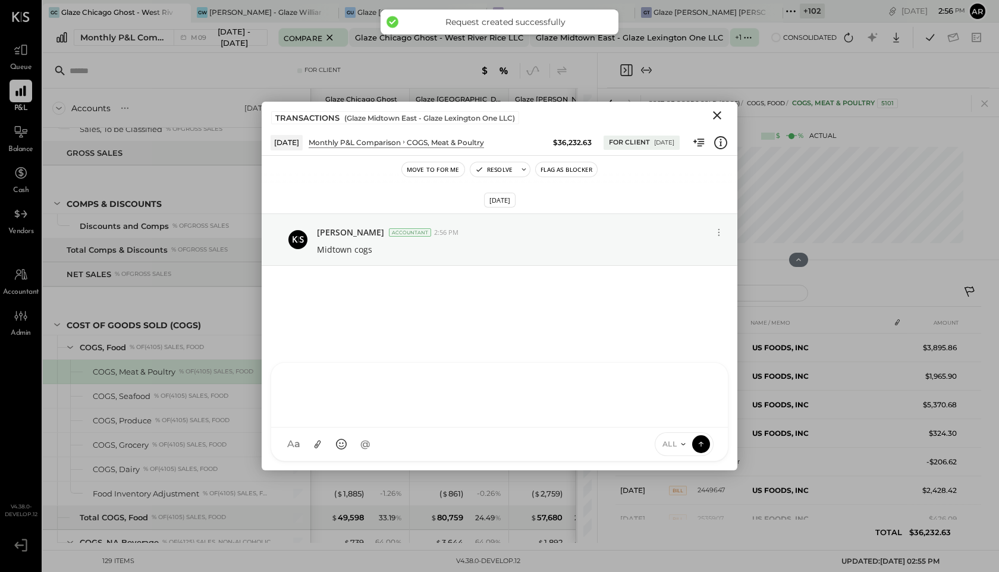
click at [719, 115] on icon "Close" at bounding box center [717, 115] width 14 height 14
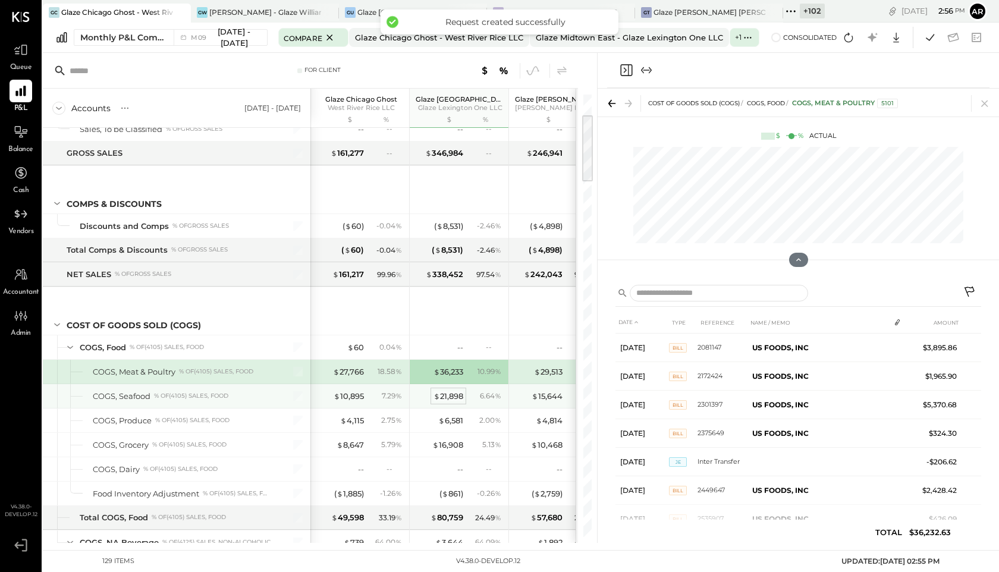
click at [451, 400] on div "$ 21,898" at bounding box center [449, 396] width 30 height 11
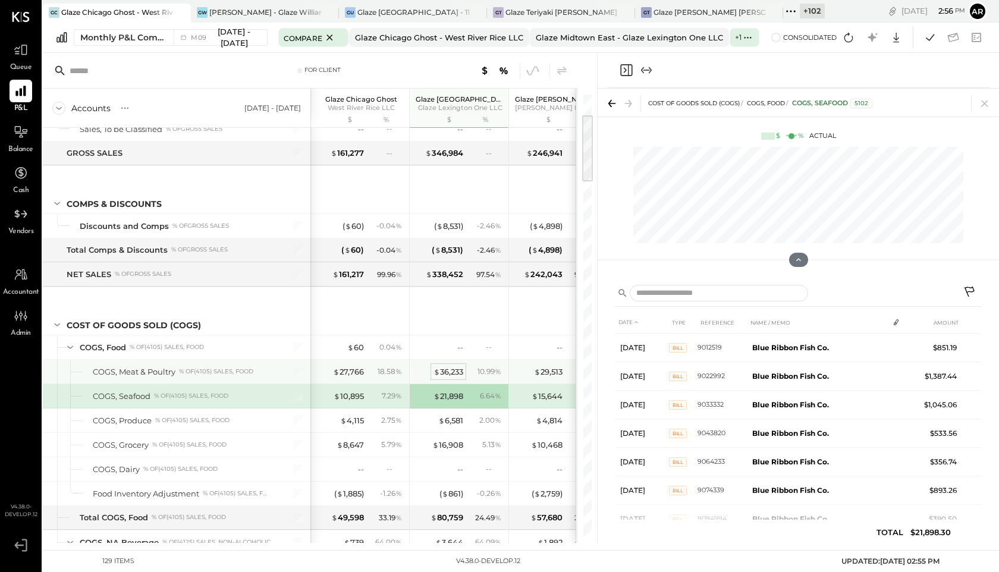
click at [448, 374] on div "$ 36,233" at bounding box center [449, 371] width 30 height 11
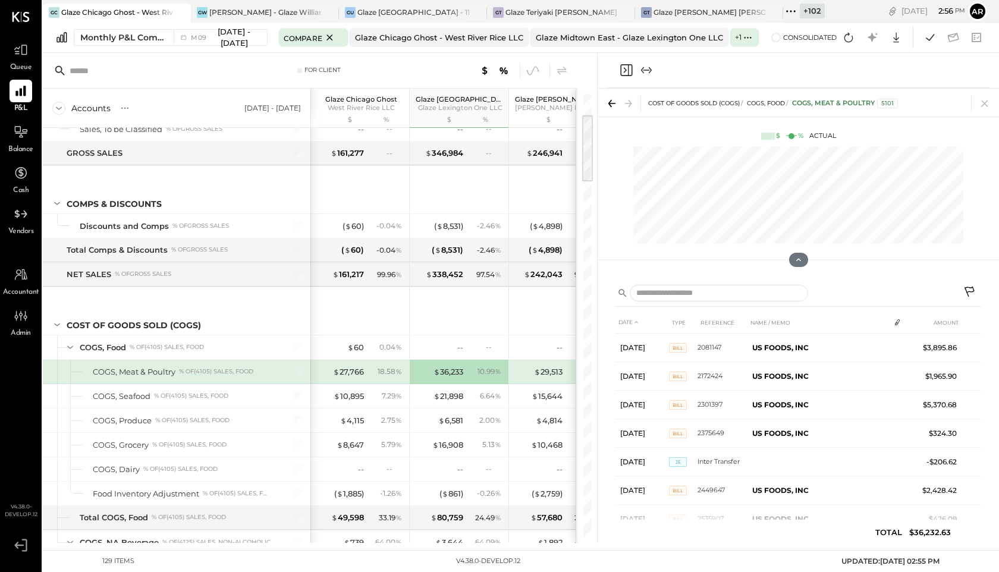
click at [965, 288] on icon at bounding box center [970, 292] width 10 height 10
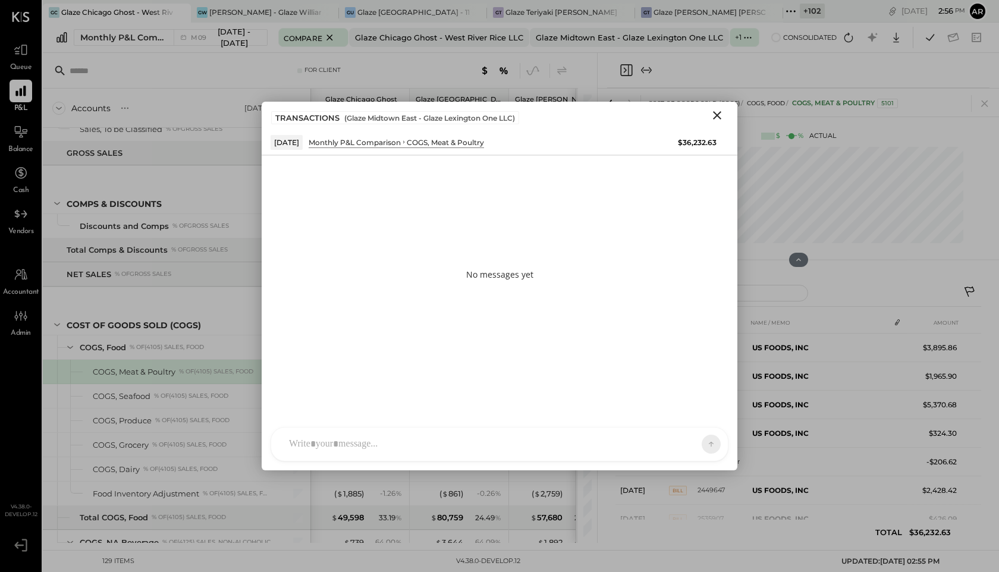
click at [719, 113] on icon "Close" at bounding box center [717, 115] width 8 height 8
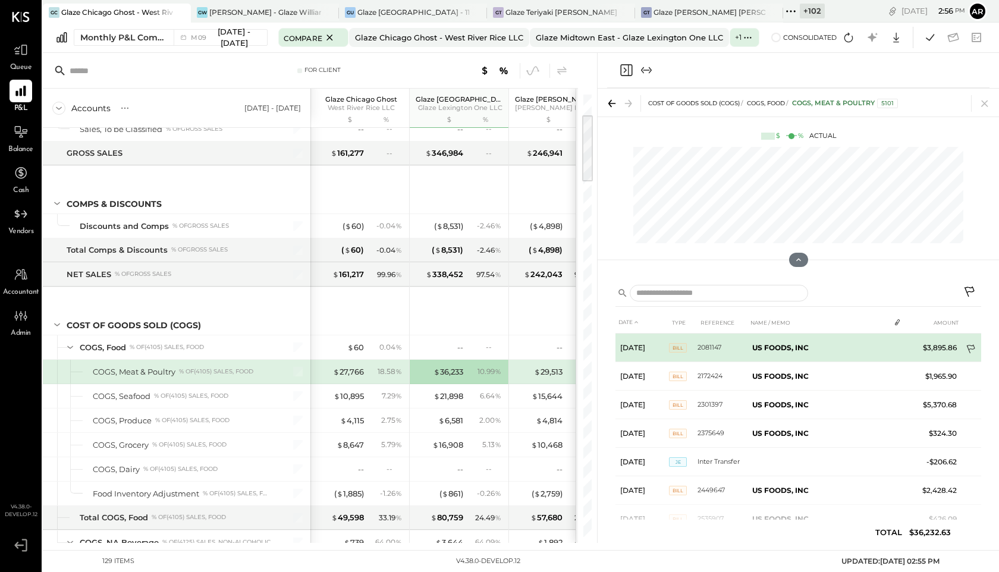
click at [974, 347] on icon at bounding box center [972, 350] width 12 height 12
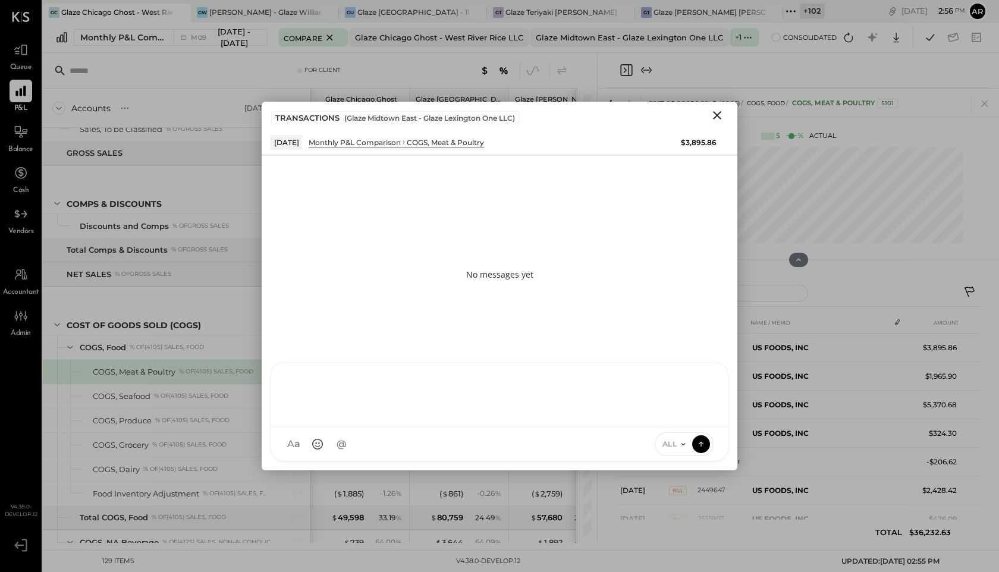
click at [414, 418] on div at bounding box center [499, 394] width 433 height 48
click at [681, 444] on icon at bounding box center [684, 445] width 10 height 10
click at [680, 413] on div "INTERNAL" at bounding box center [690, 415] width 70 height 20
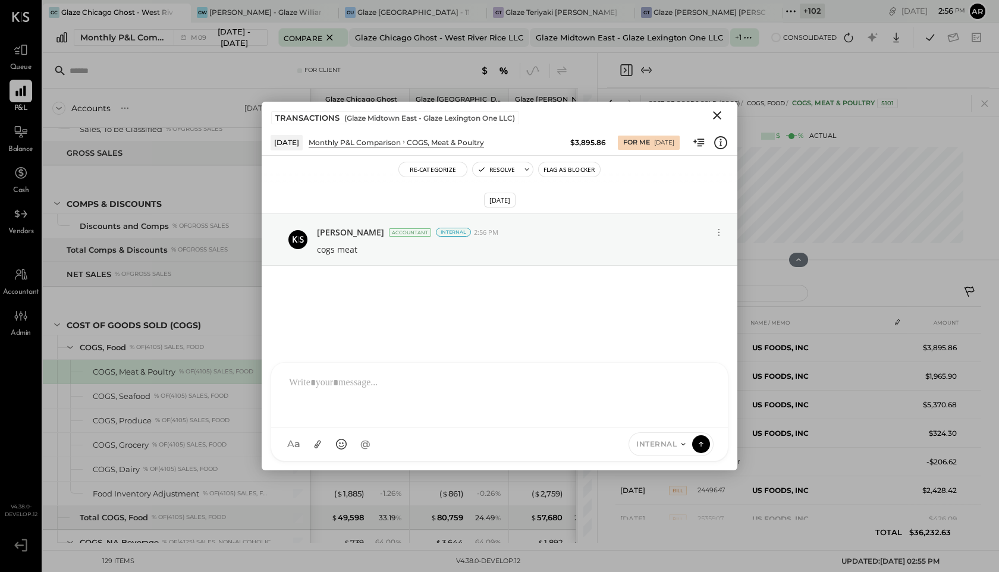
click at [716, 114] on icon "Close" at bounding box center [717, 115] width 8 height 8
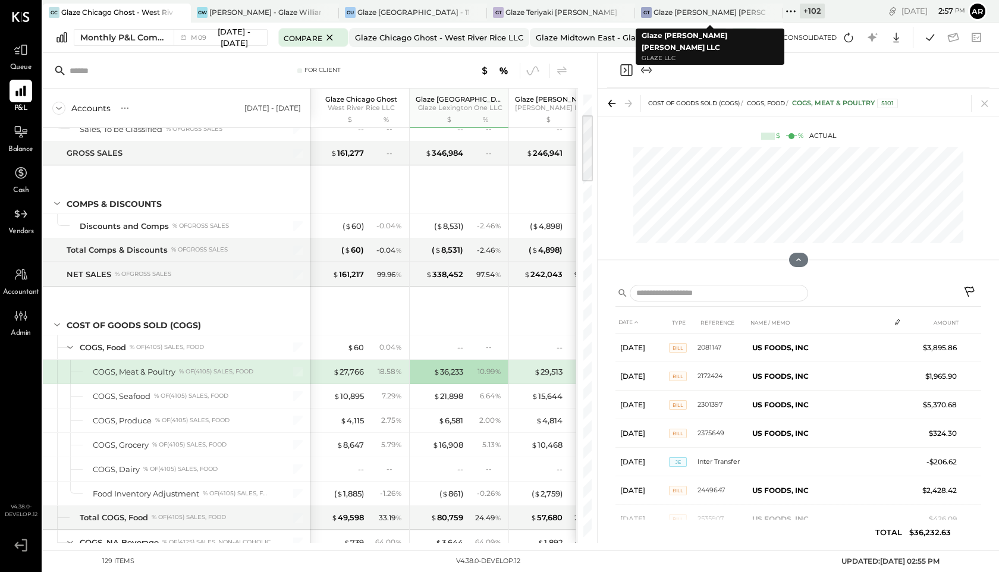
click at [788, 11] on icon at bounding box center [787, 11] width 2 height 2
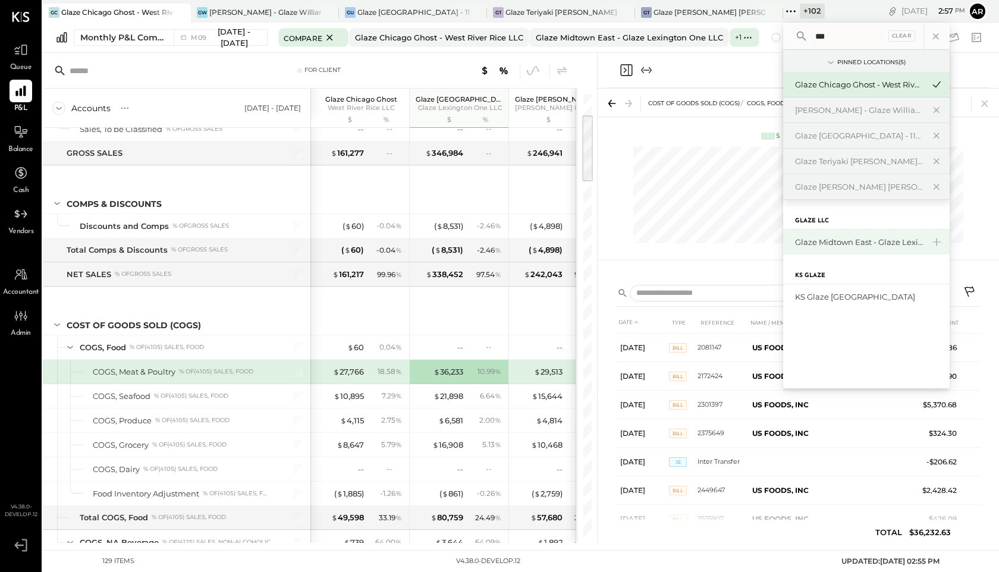
type input "***"
click at [853, 240] on div "Glaze Midtown East - Glaze Lexington One LLC" at bounding box center [859, 242] width 128 height 11
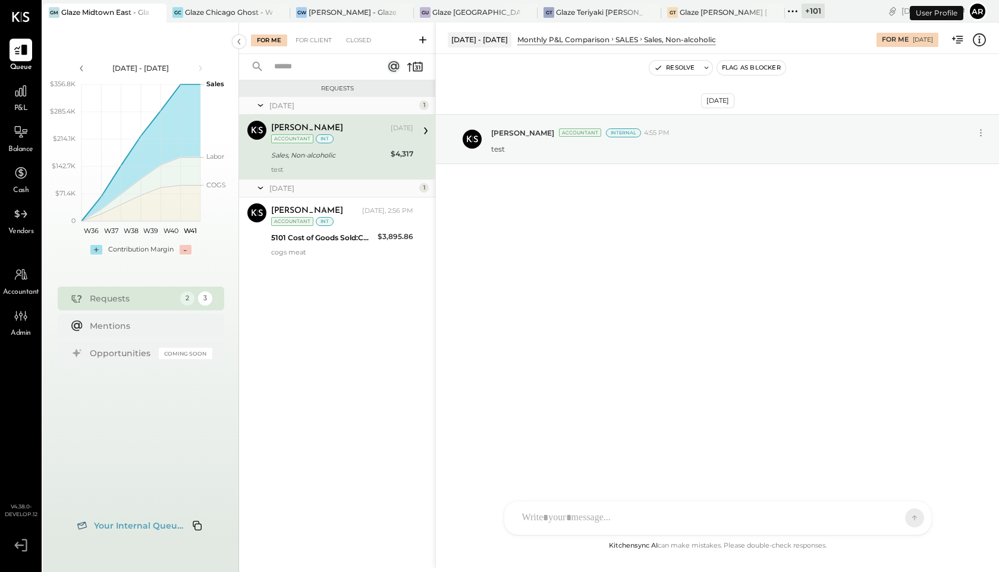
click at [12, 105] on div "P&L" at bounding box center [21, 97] width 23 height 34
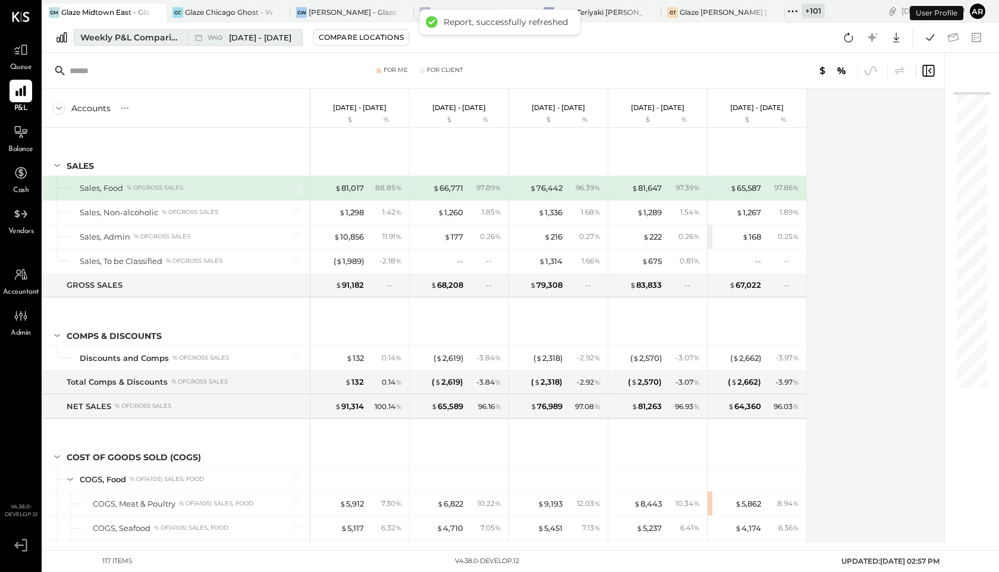
click at [156, 39] on div "Weekly P&L Comparison" at bounding box center [130, 38] width 100 height 12
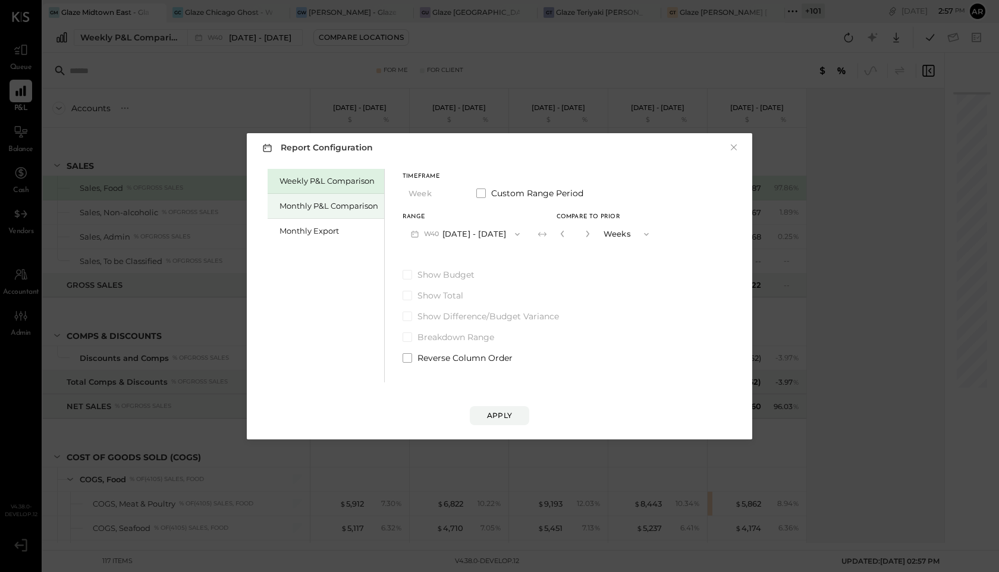
click at [299, 199] on div "Monthly P&L Comparison" at bounding box center [326, 206] width 117 height 25
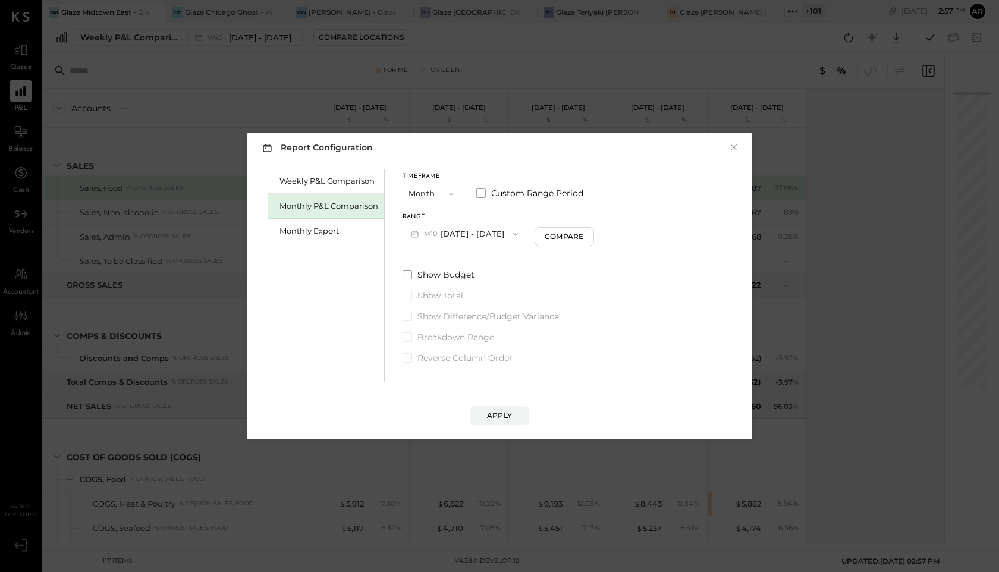
click at [444, 230] on button "M10 Oct 1 - 31, 2025" at bounding box center [465, 234] width 124 height 22
click at [447, 260] on span "Sep 1 - 30, 2025" at bounding box center [460, 260] width 57 height 10
click at [493, 405] on div "Apply" at bounding box center [500, 403] width 482 height 43
click at [491, 418] on div "Apply" at bounding box center [499, 415] width 25 height 10
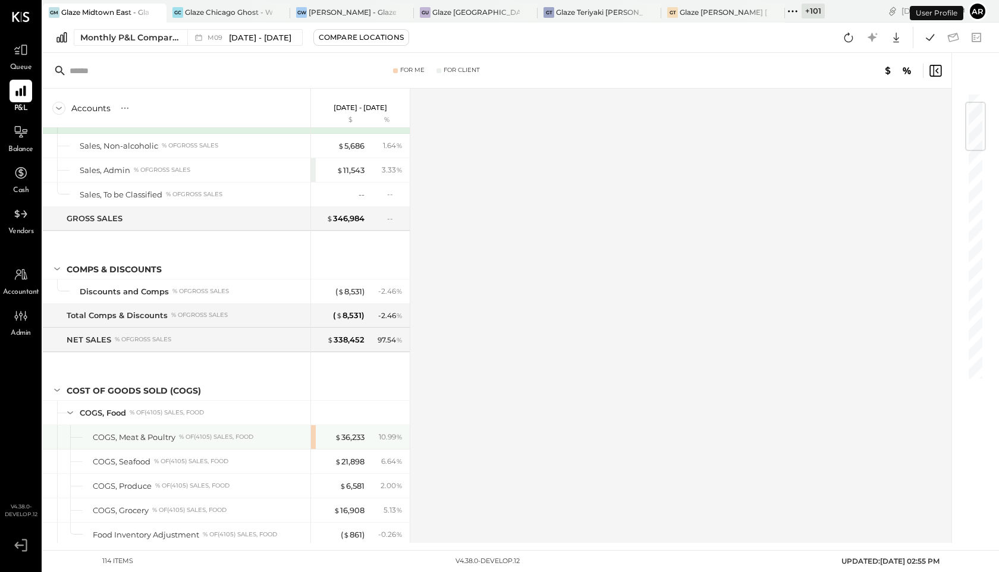
scroll to position [79, 0]
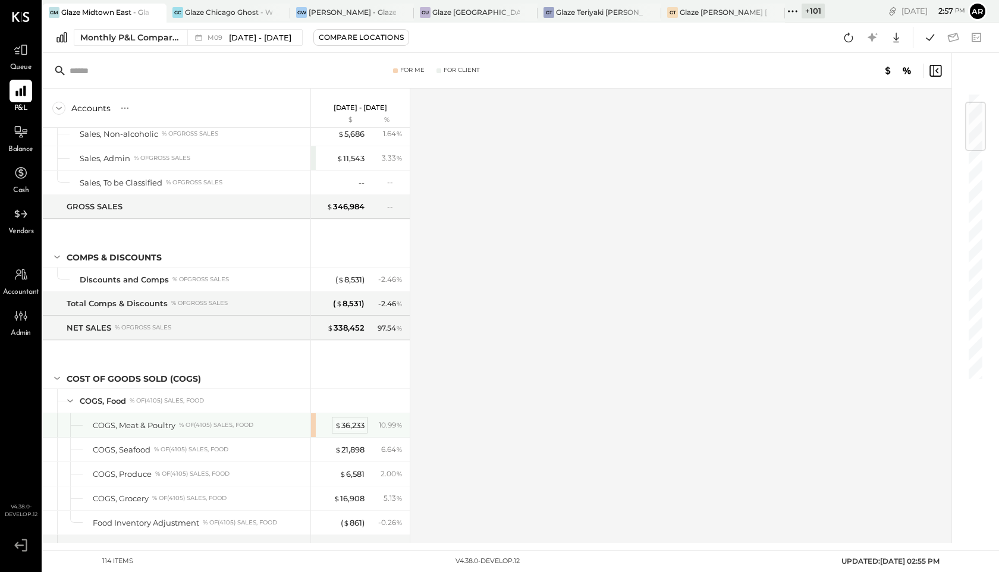
click at [341, 429] on div "$ 36,233" at bounding box center [350, 425] width 30 height 11
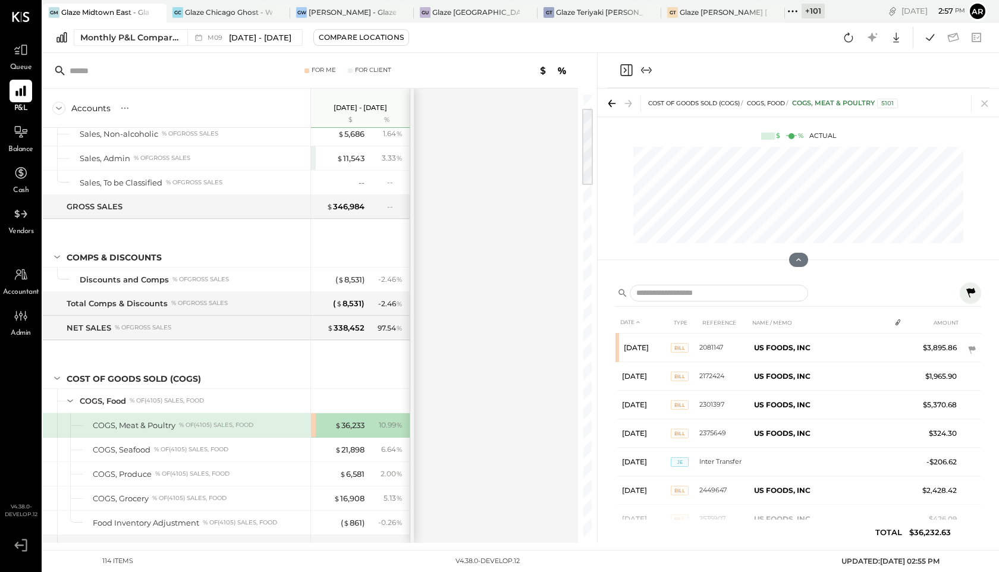
click at [972, 294] on icon at bounding box center [971, 293] width 14 height 14
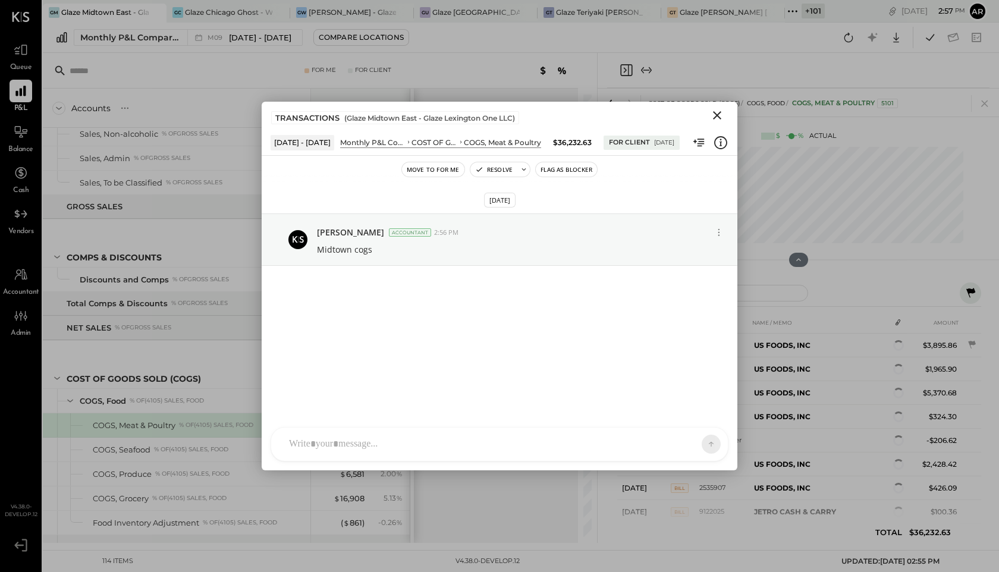
click at [716, 117] on icon "Close" at bounding box center [717, 115] width 8 height 8
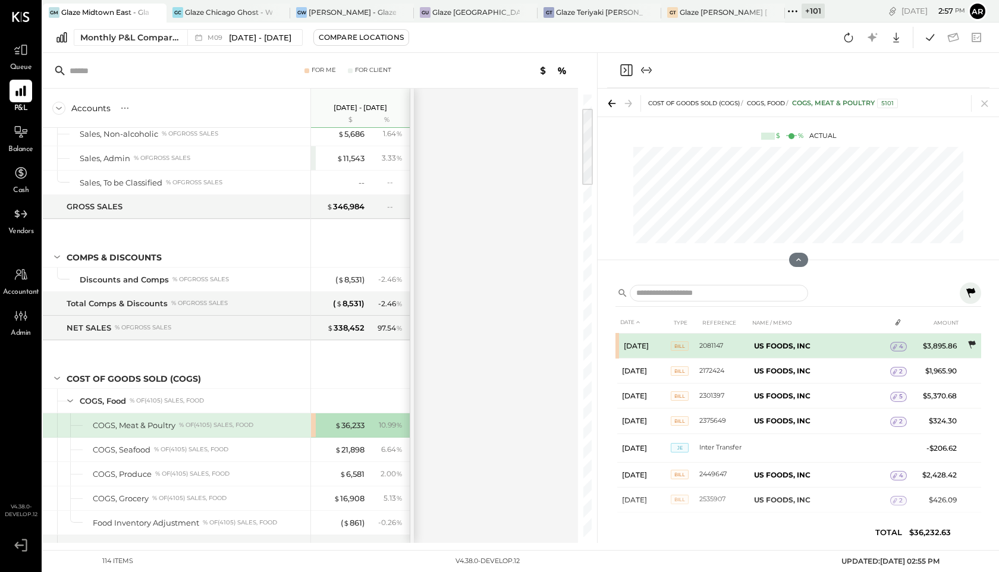
click at [966, 343] on icon at bounding box center [972, 345] width 12 height 12
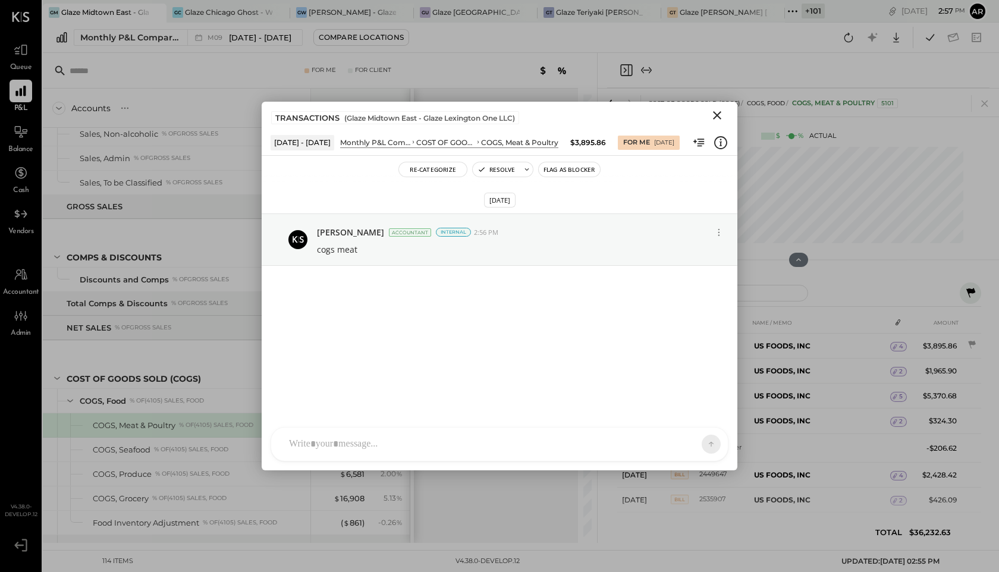
click at [722, 114] on icon "Close" at bounding box center [717, 115] width 14 height 14
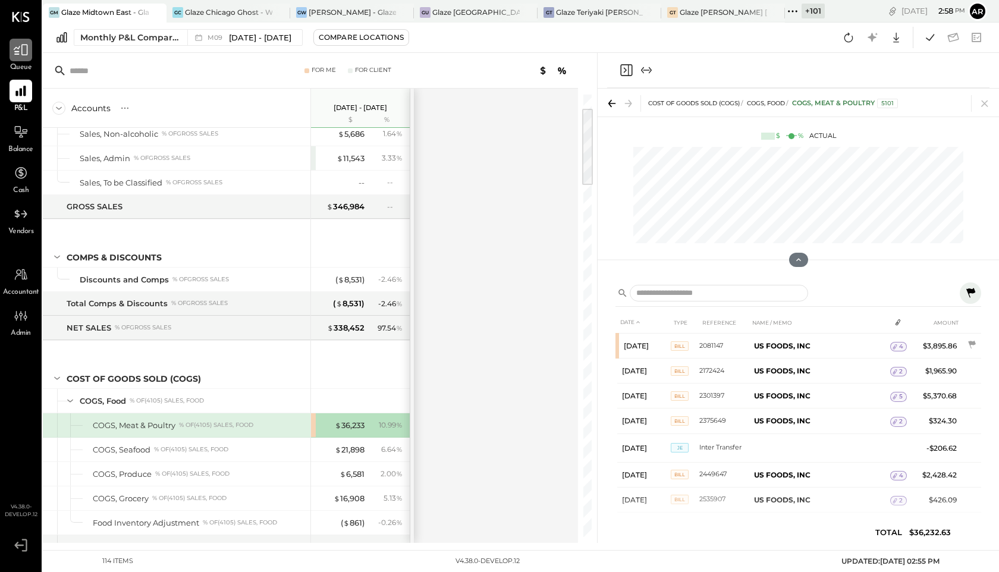
click at [24, 52] on icon at bounding box center [20, 49] width 15 height 15
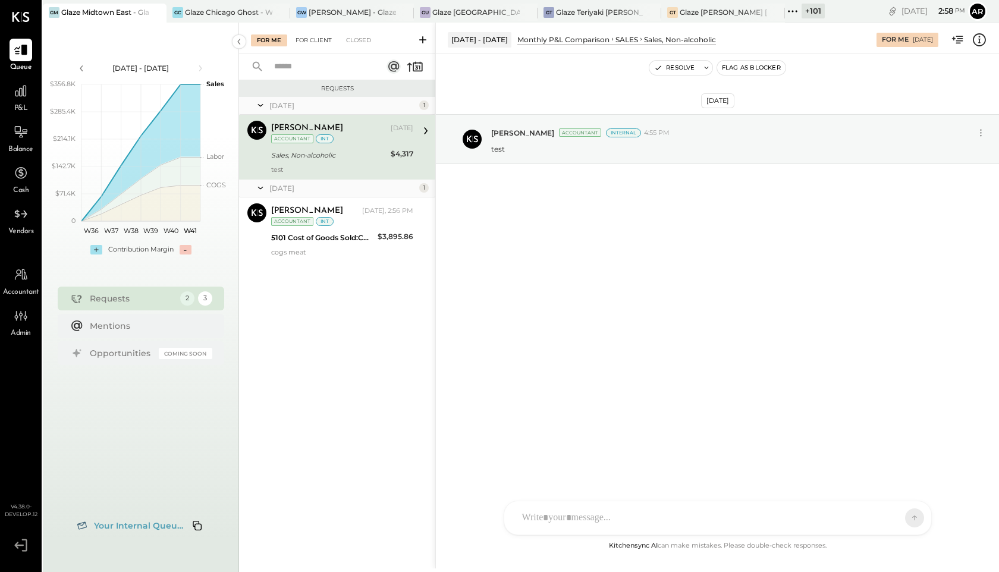
click at [306, 46] on div "For Client" at bounding box center [314, 40] width 48 height 12
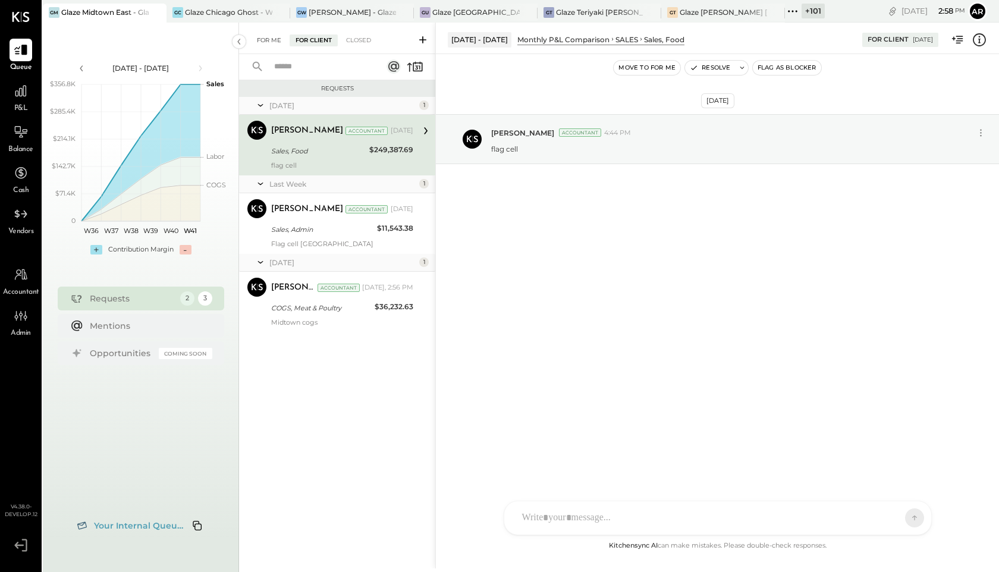
click at [257, 39] on div "For Me" at bounding box center [269, 40] width 36 height 12
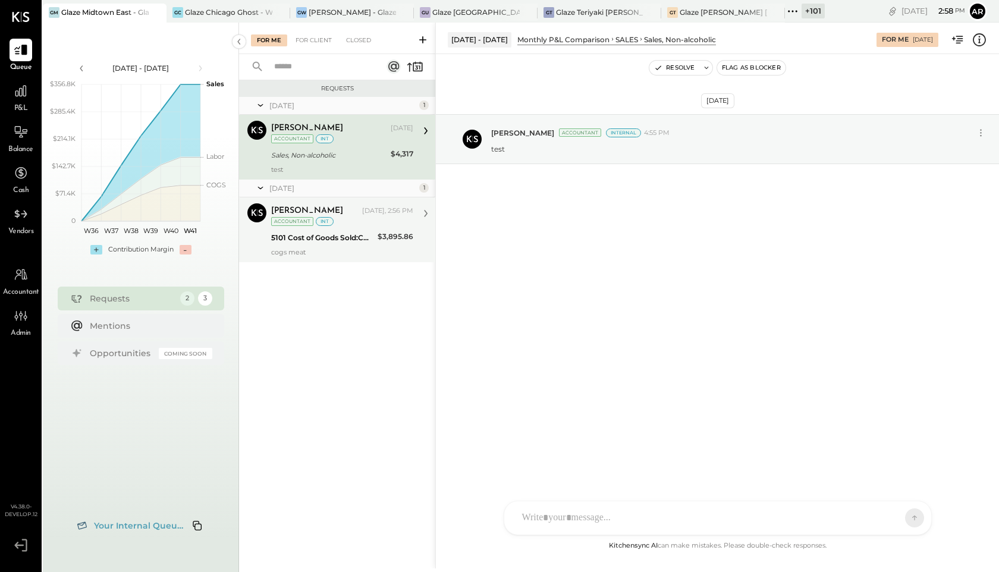
click at [316, 236] on div "5101 Cost of Goods Sold:COGS, Meat & Poultry" at bounding box center [322, 238] width 103 height 12
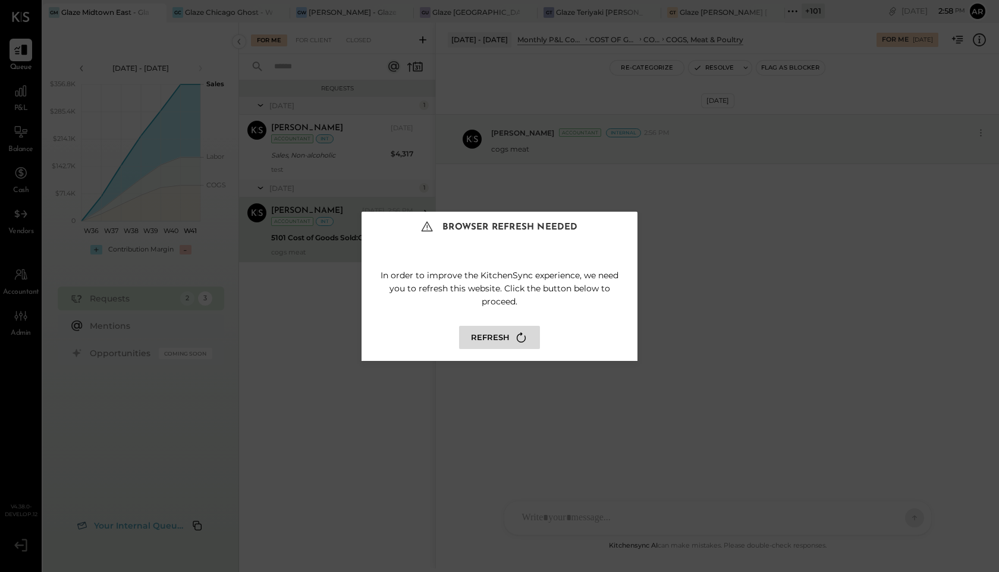
click at [478, 341] on button "Refresh" at bounding box center [499, 337] width 81 height 23
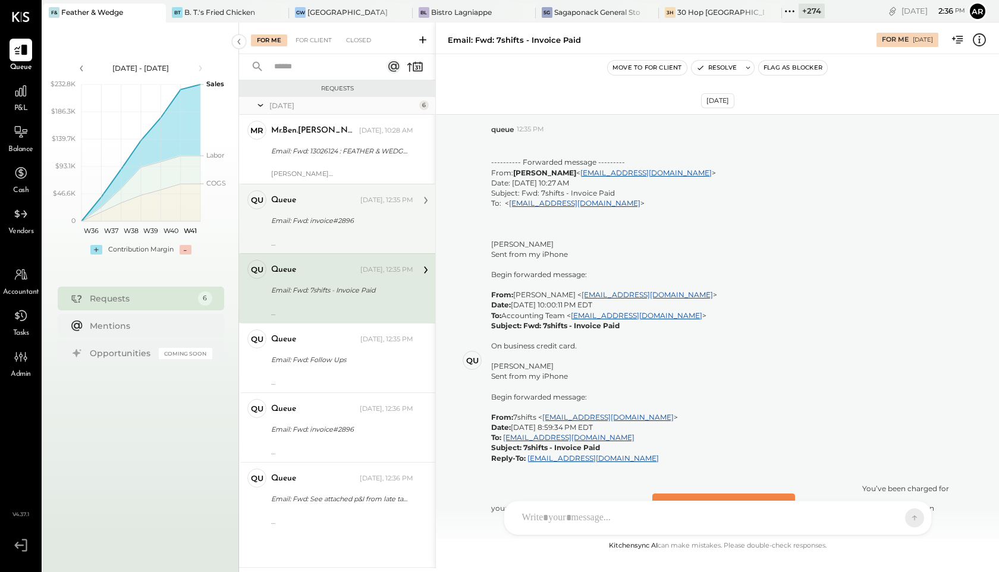
click at [312, 215] on div "Email: Fwd: invoice#2896" at bounding box center [340, 221] width 139 height 12
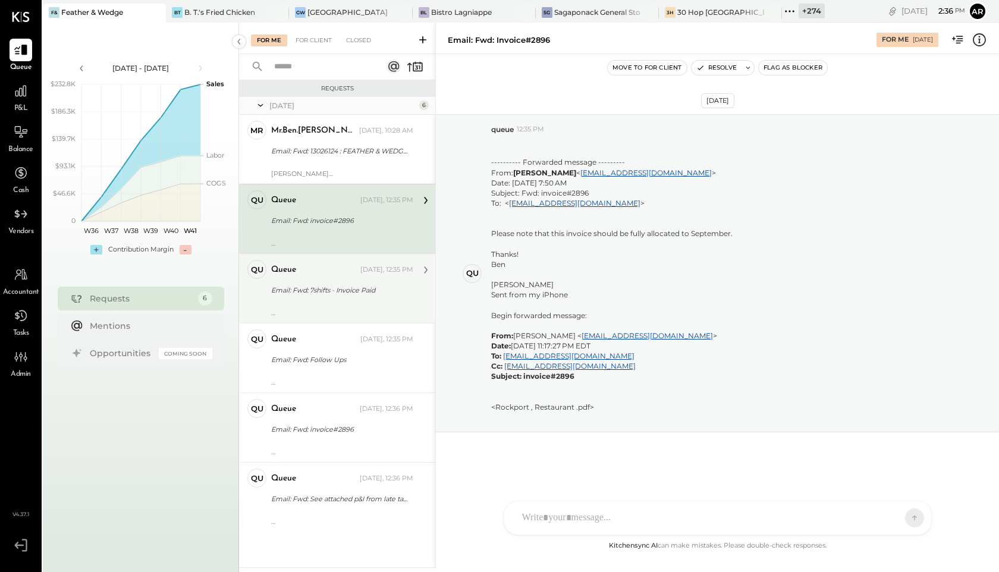
click at [319, 288] on div "Email: Fwd: 7shifts - Invoice Paid" at bounding box center [340, 290] width 139 height 12
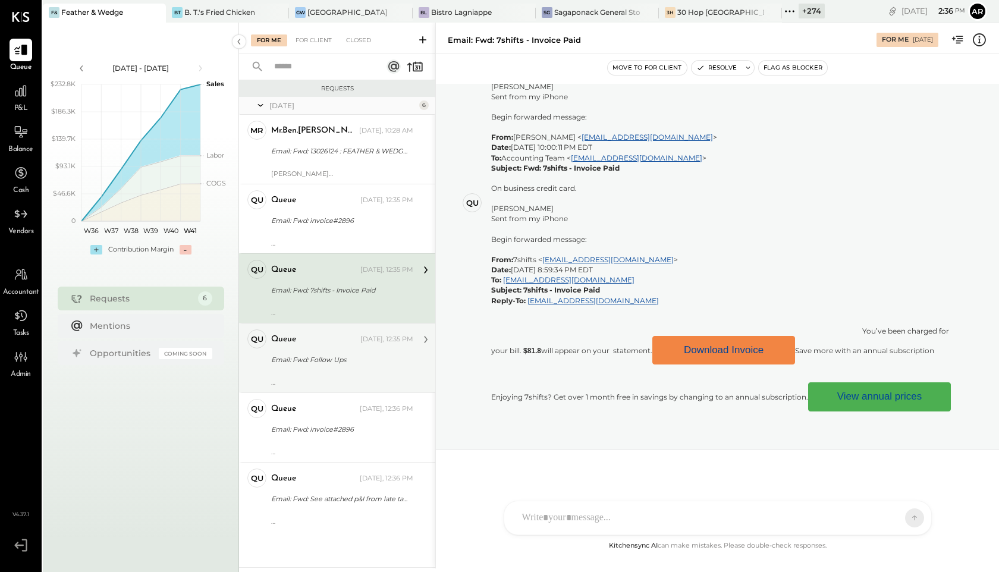
click at [324, 369] on div "queue [DATE], 12:35 PM Email: Fwd: Follow Ups ---------- Forwarded message ----…" at bounding box center [342, 358] width 142 height 57
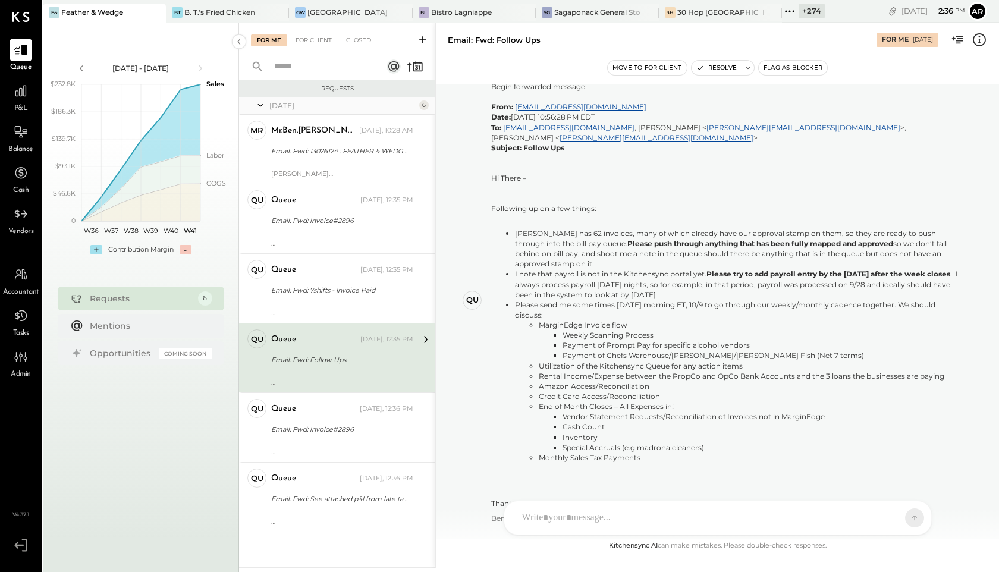
scroll to position [402, 0]
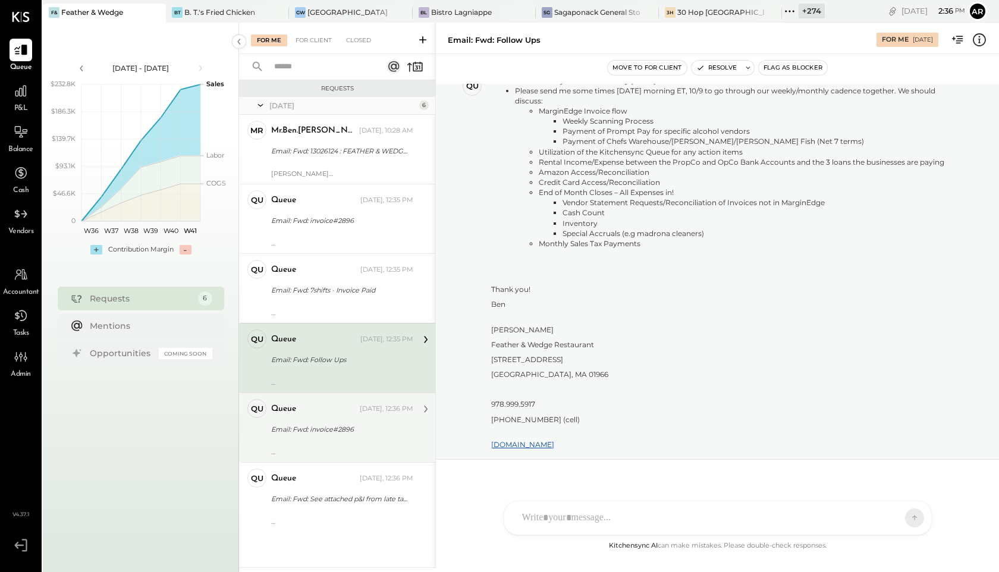
click at [327, 406] on div "queue" at bounding box center [314, 409] width 86 height 12
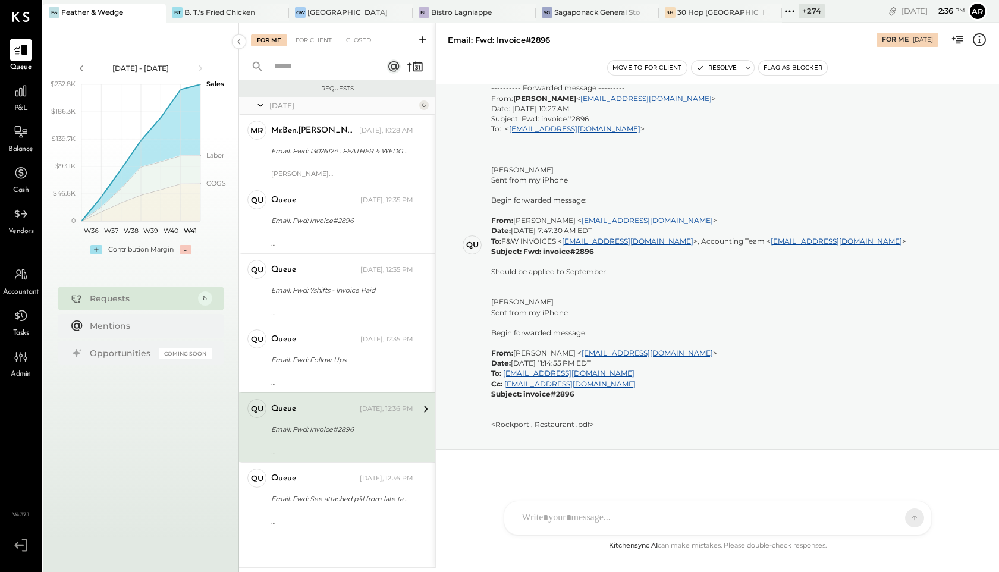
scroll to position [74, 0]
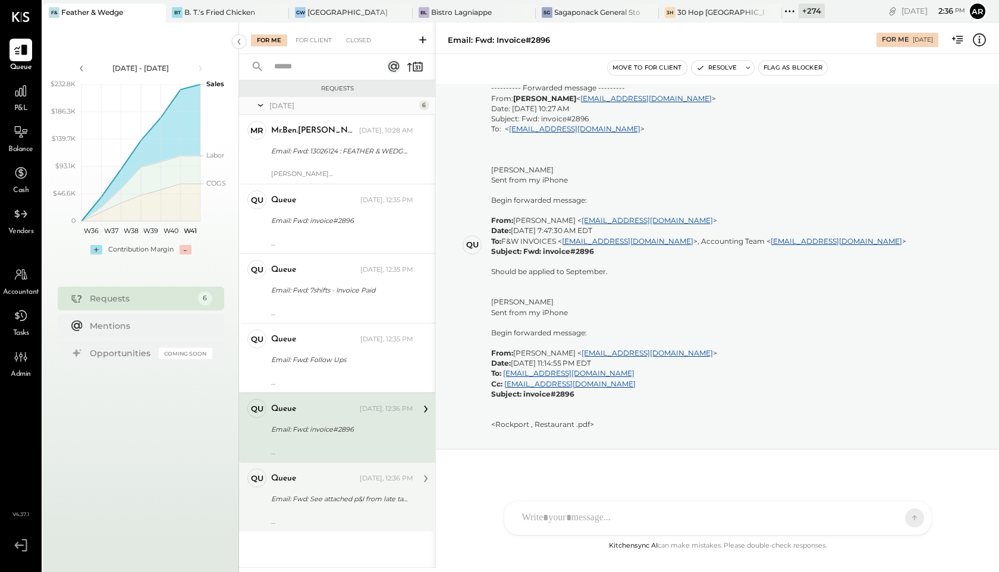
click at [338, 504] on div "Email: Fwd: See attached p&I from late tax filing." at bounding box center [340, 499] width 139 height 12
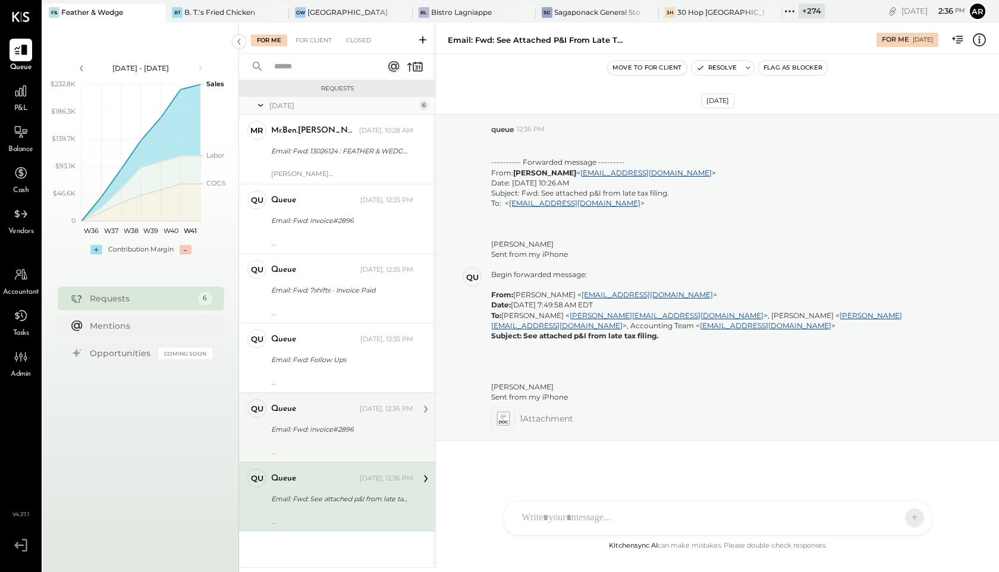
click at [331, 432] on div "Email: Fwd: invoice#2896" at bounding box center [340, 429] width 139 height 12
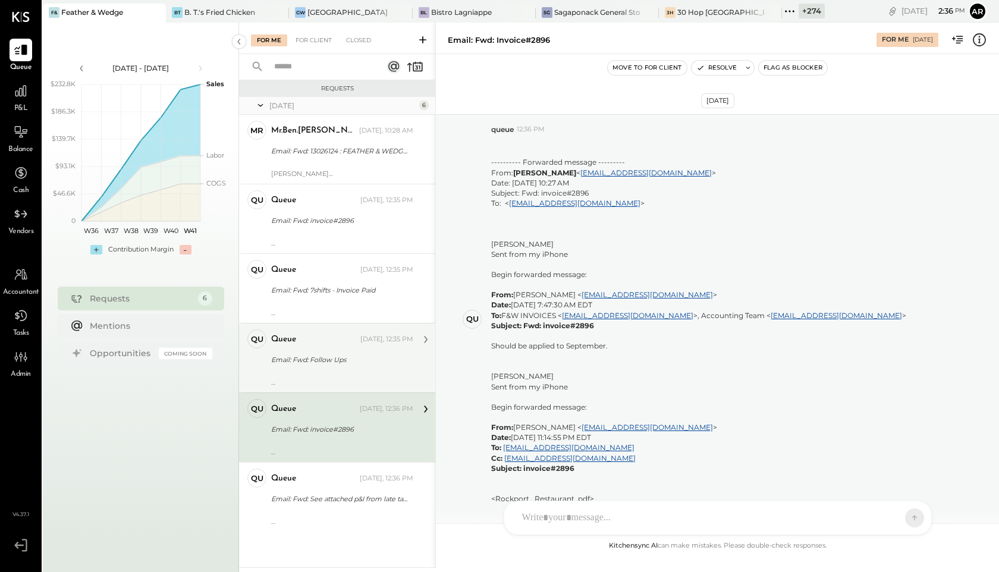
click at [330, 356] on div "Email: Fwd: Follow Ups" at bounding box center [340, 360] width 139 height 12
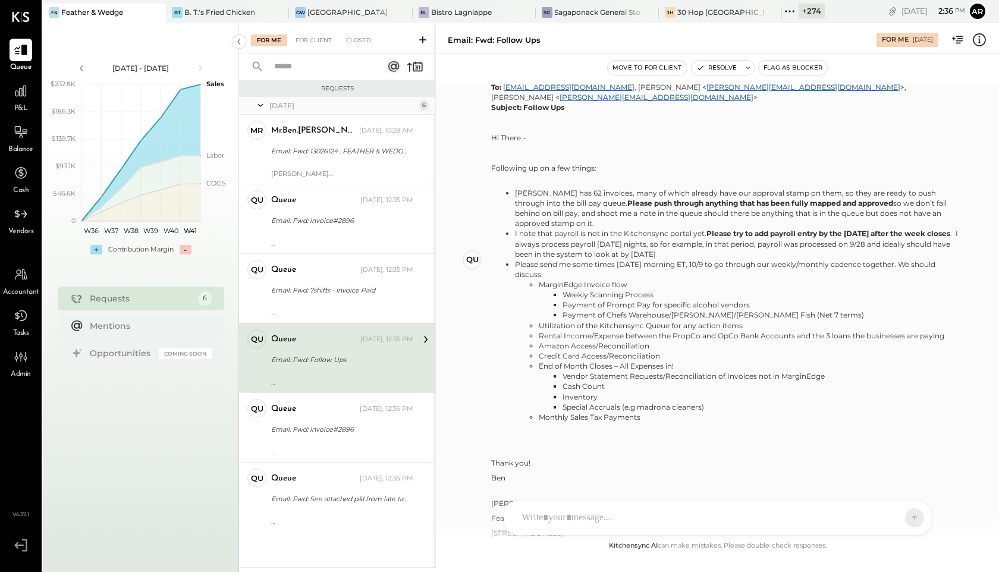
scroll to position [402, 0]
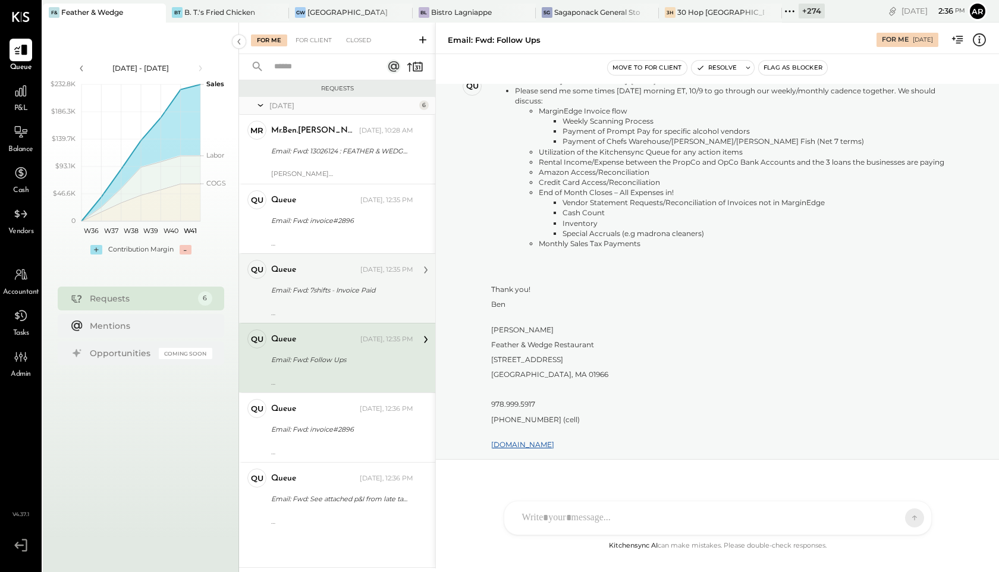
click at [321, 299] on div "queue [DATE], 12:35 PM Email: Fwd: 7shifts - Invoice Paid ---------- Forwarded …" at bounding box center [342, 288] width 142 height 57
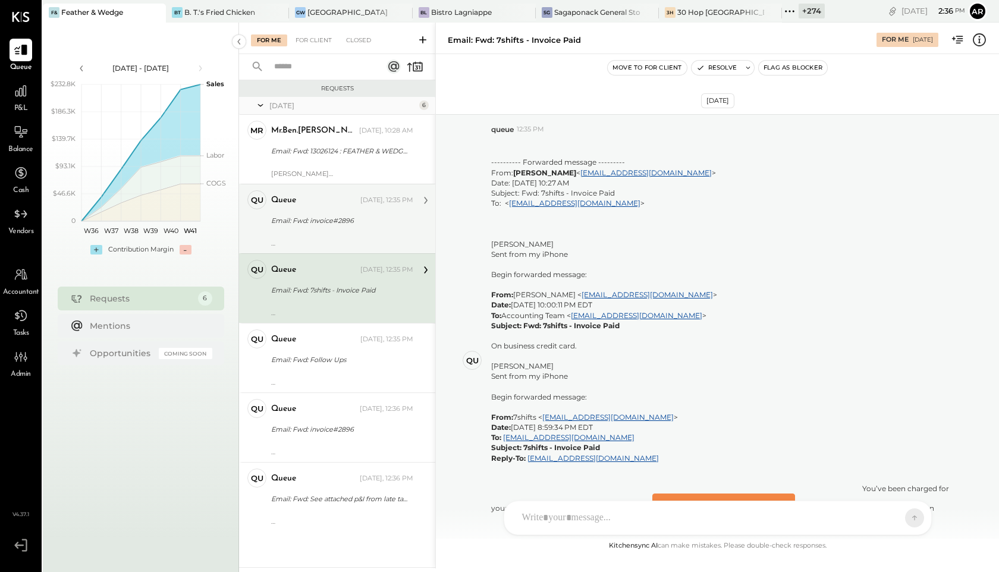
click at [338, 222] on div "Email: Fwd: invoice#2896" at bounding box center [340, 221] width 139 height 12
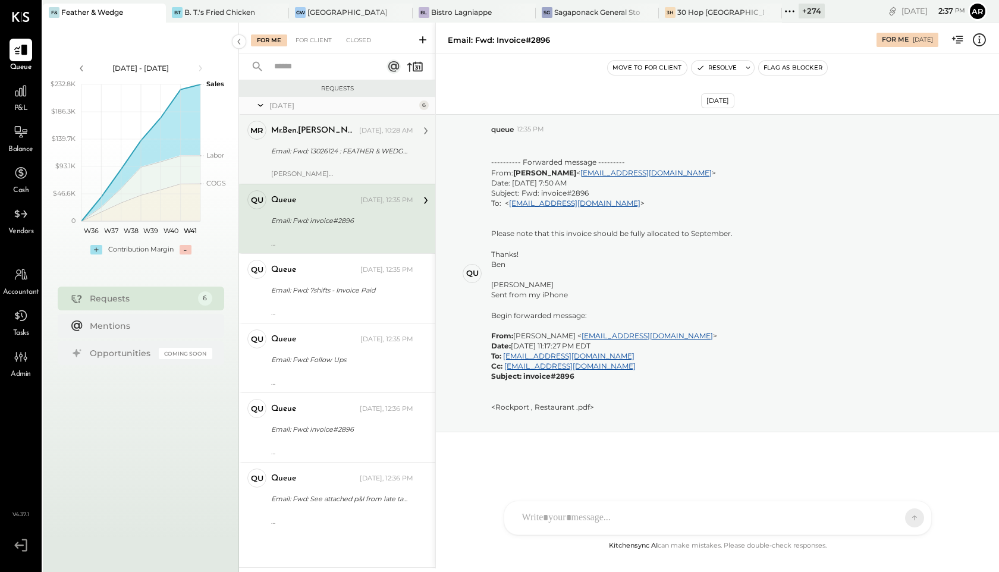
click at [310, 141] on div "mr.ben.[PERSON_NAME] [DATE], 10:28 AM Email: Fwd: 13026124 : FEATHER & WEDGE **…" at bounding box center [342, 149] width 142 height 57
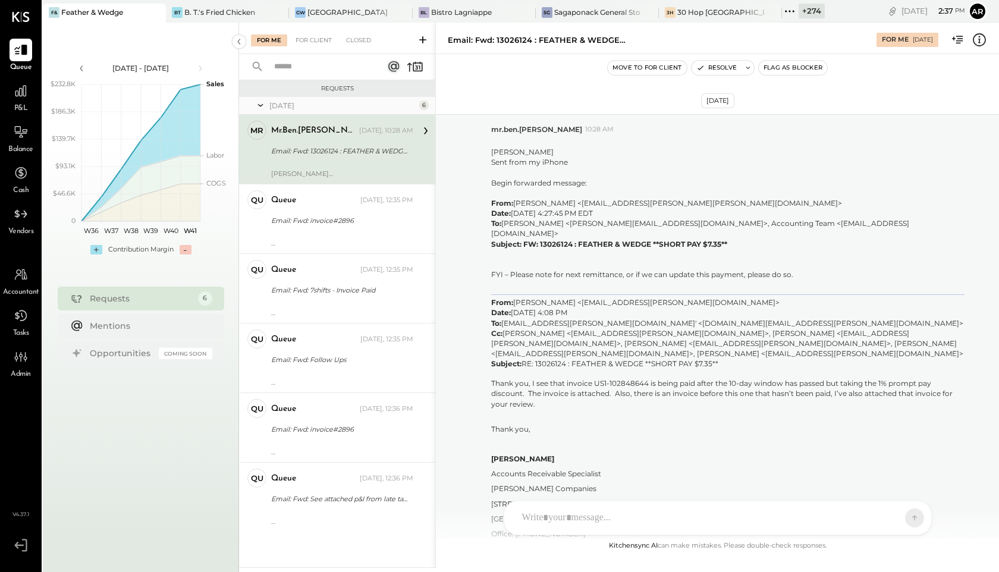
scroll to position [1662, 0]
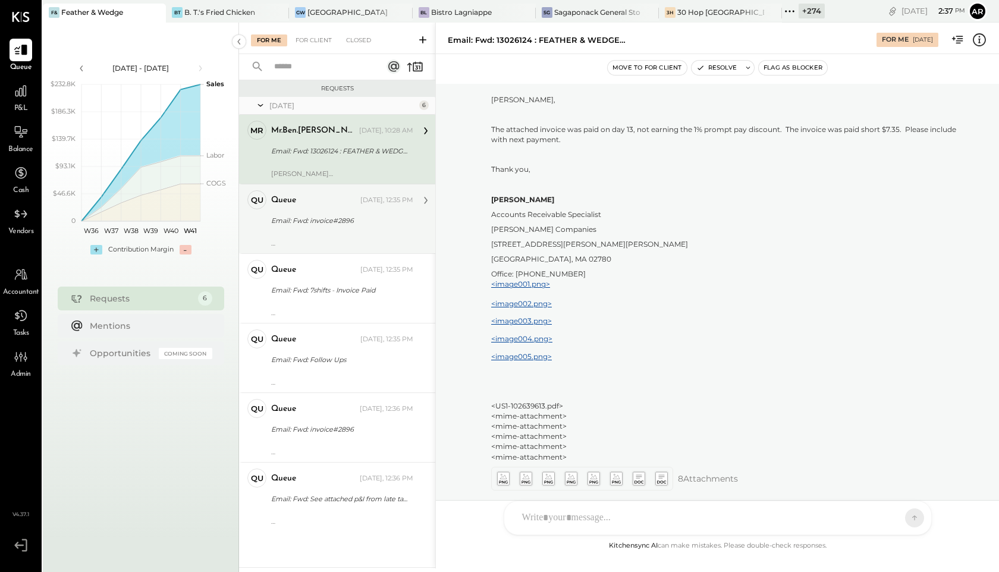
click at [338, 219] on div "Email: Fwd: invoice#2896" at bounding box center [340, 221] width 139 height 12
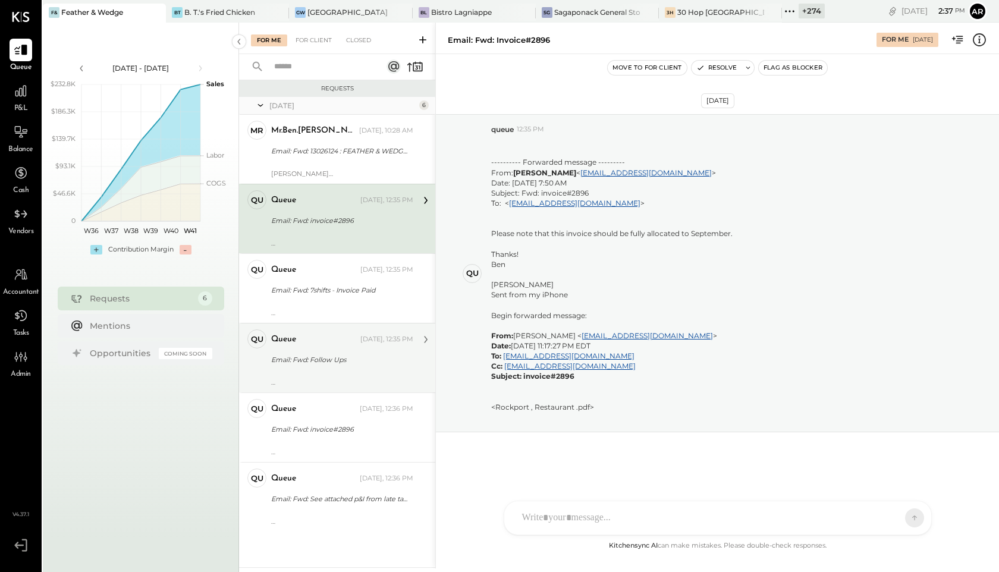
click at [319, 359] on div "Email: Fwd: Follow Ups" at bounding box center [340, 360] width 139 height 12
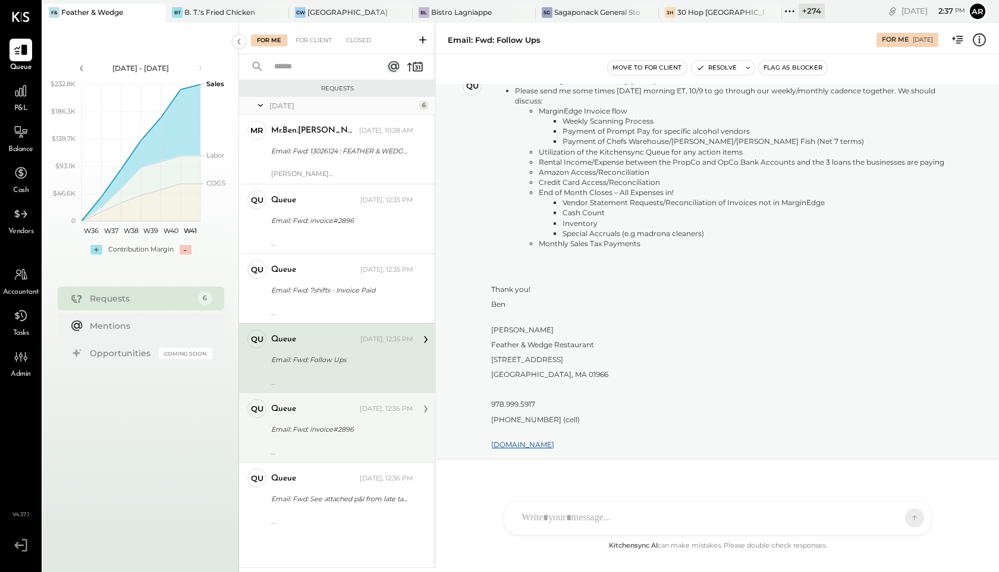
click at [338, 426] on div "Email: Fwd: invoice#2896" at bounding box center [340, 429] width 139 height 12
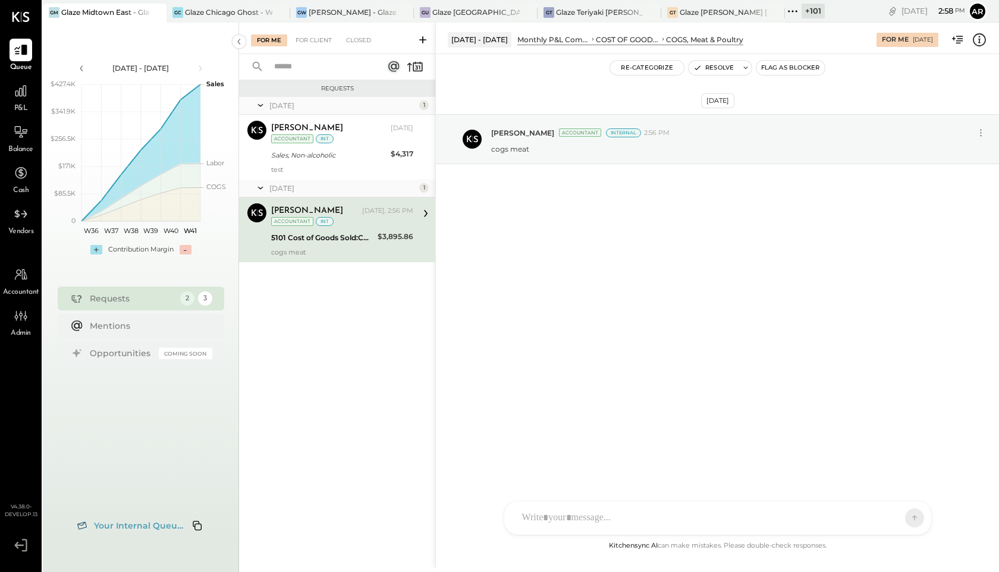
click at [328, 48] on div "For Me For Client Closed" at bounding box center [337, 39] width 196 height 32
click at [321, 43] on div "For Client" at bounding box center [314, 40] width 48 height 12
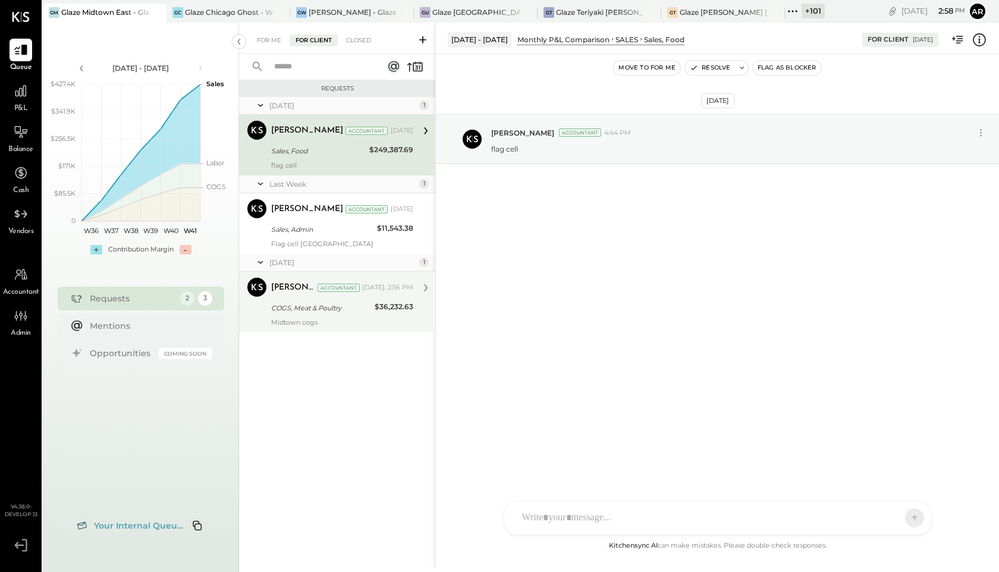
click at [338, 297] on div "Archie Grace Accountant Today, 2:56 PM" at bounding box center [342, 288] width 142 height 20
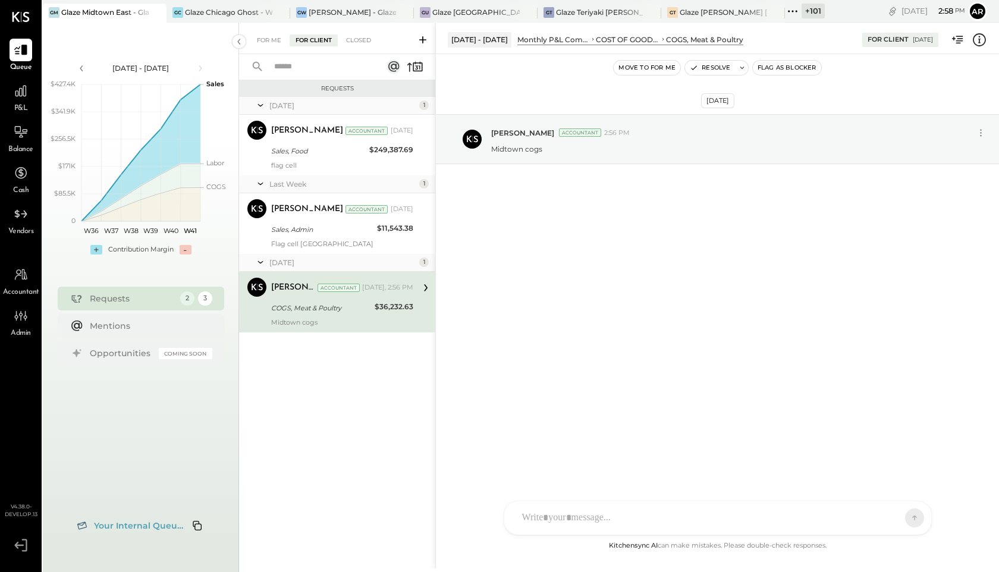
click at [982, 37] on icon at bounding box center [979, 39] width 15 height 15
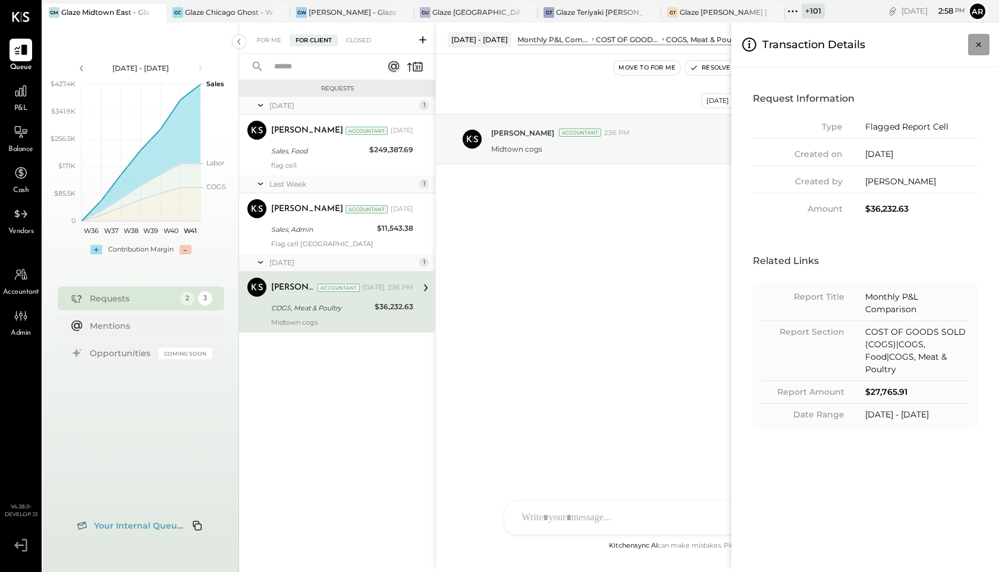
click at [983, 43] on icon "Close panel" at bounding box center [979, 45] width 12 height 12
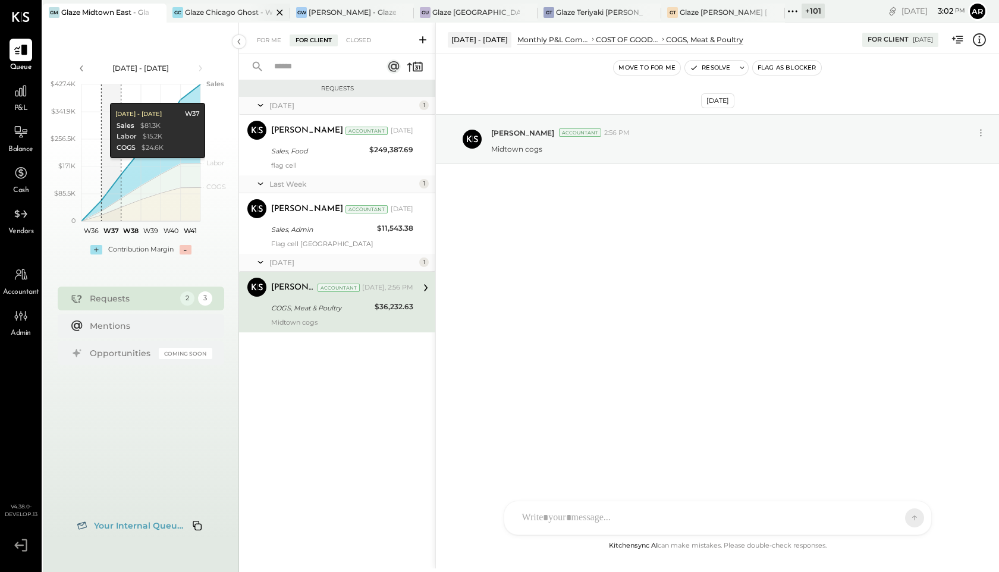
click at [239, 13] on div "Glaze Chicago Ghost - West River Rice LLC" at bounding box center [228, 12] width 87 height 10
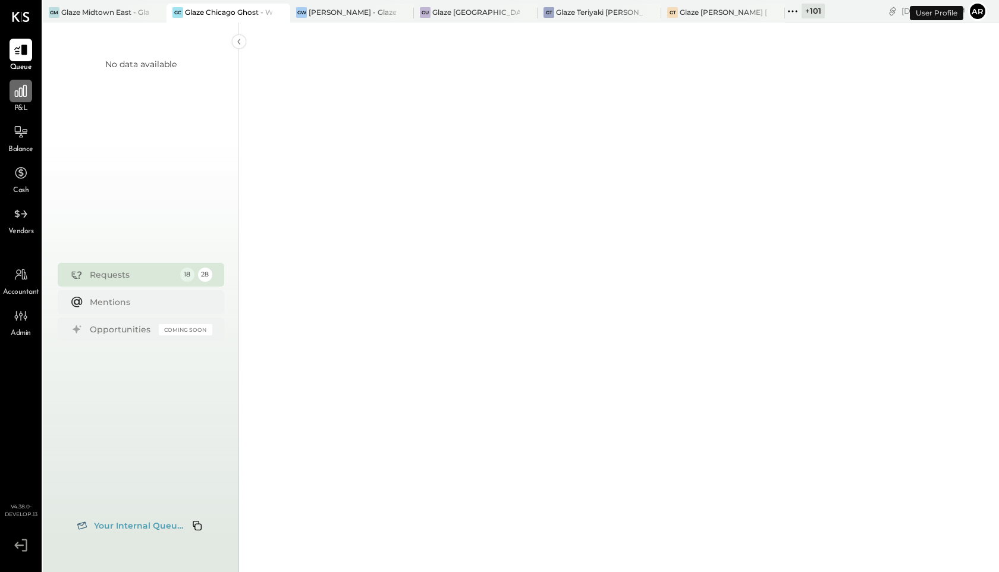
click at [24, 97] on icon at bounding box center [20, 90] width 15 height 15
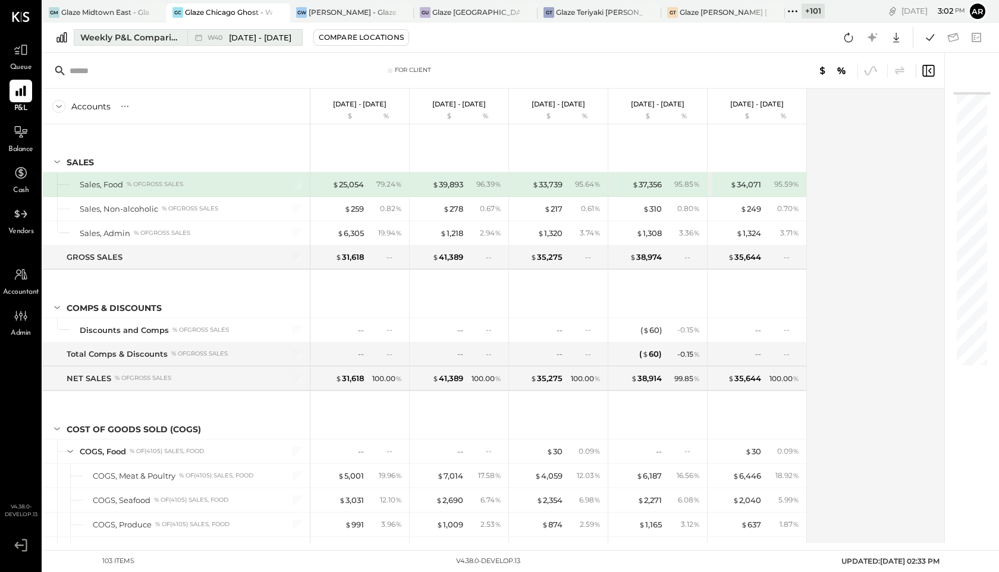
click at [257, 34] on span "Sep 29 - Oct 5, 2025" at bounding box center [260, 37] width 62 height 11
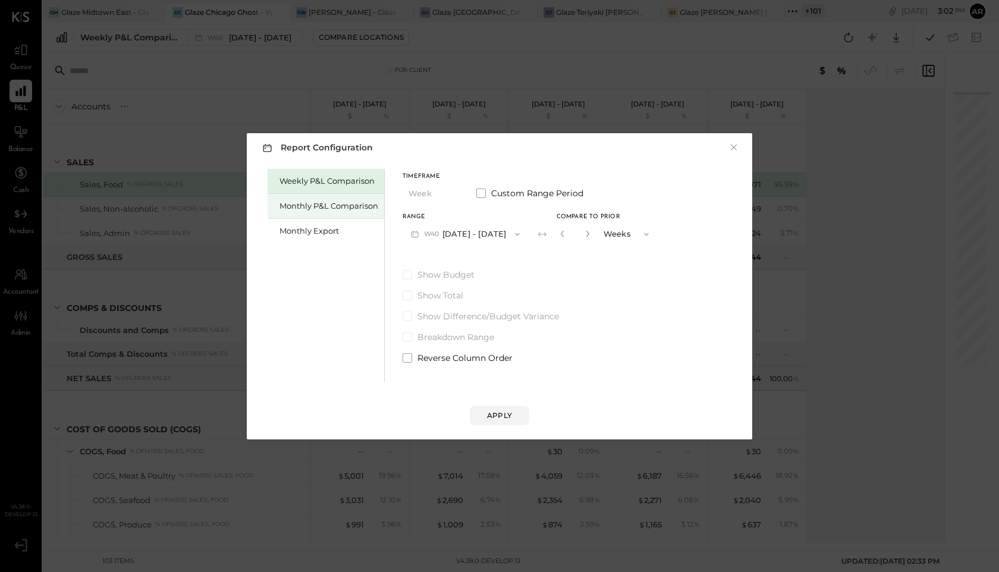
click at [304, 205] on div "Monthly P&L Comparison" at bounding box center [329, 205] width 99 height 11
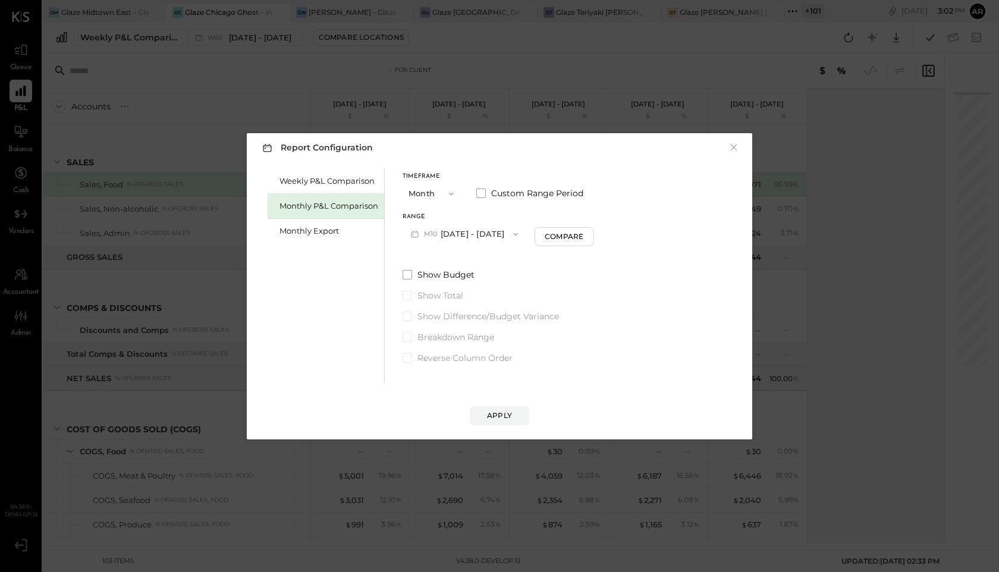
click at [443, 239] on button "M10 Oct 1 - 31, 2025" at bounding box center [465, 234] width 124 height 22
click at [445, 258] on span "Sep 1 - 30, 2025" at bounding box center [460, 260] width 57 height 10
click at [567, 236] on div "Compare" at bounding box center [566, 236] width 39 height 10
click at [598, 234] on button "Months" at bounding box center [627, 234] width 59 height 22
click at [584, 233] on icon "button" at bounding box center [587, 233] width 7 height 7
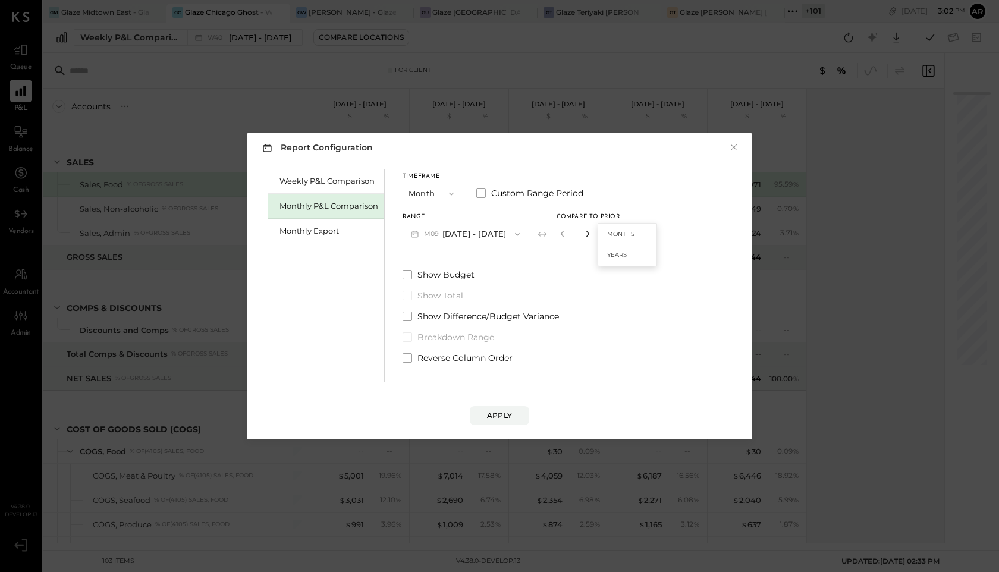
type input "*"
click at [495, 413] on div "Apply" at bounding box center [499, 415] width 25 height 10
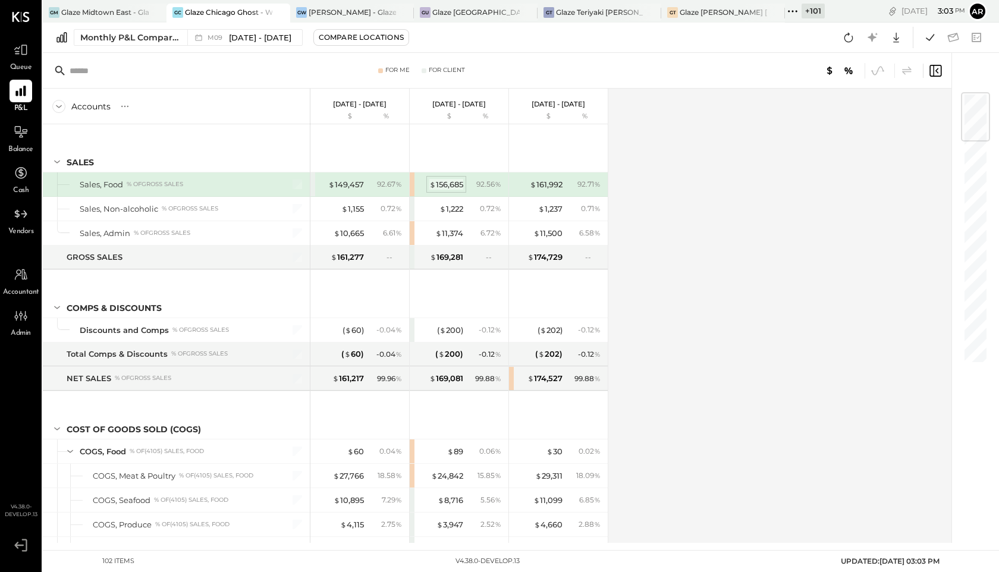
click at [448, 186] on div "$ 156,685" at bounding box center [446, 184] width 34 height 11
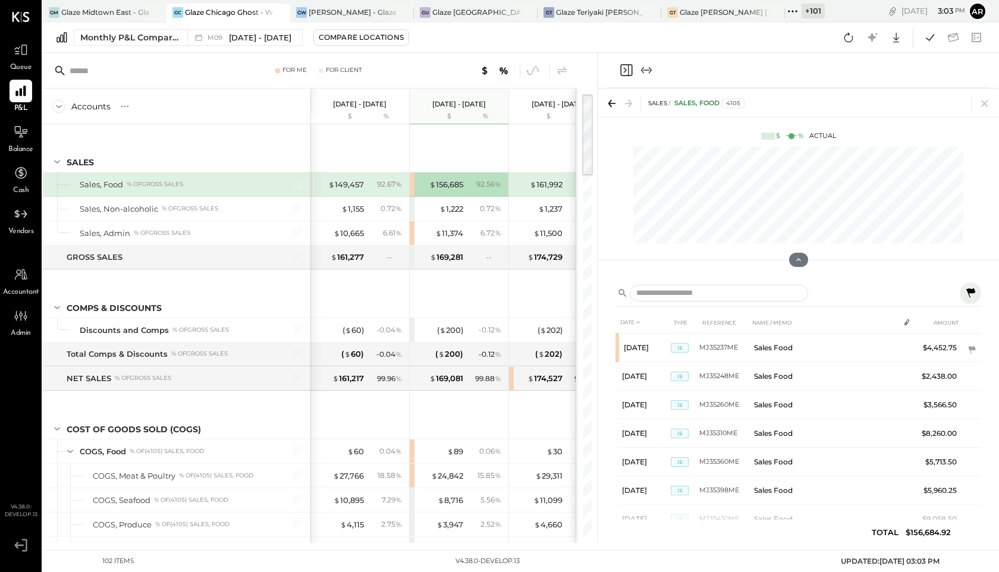
click at [527, 178] on div "$ 161,992 92.71 %" at bounding box center [559, 184] width 89 height 24
click at [350, 180] on div "$ 149,457" at bounding box center [346, 184] width 36 height 11
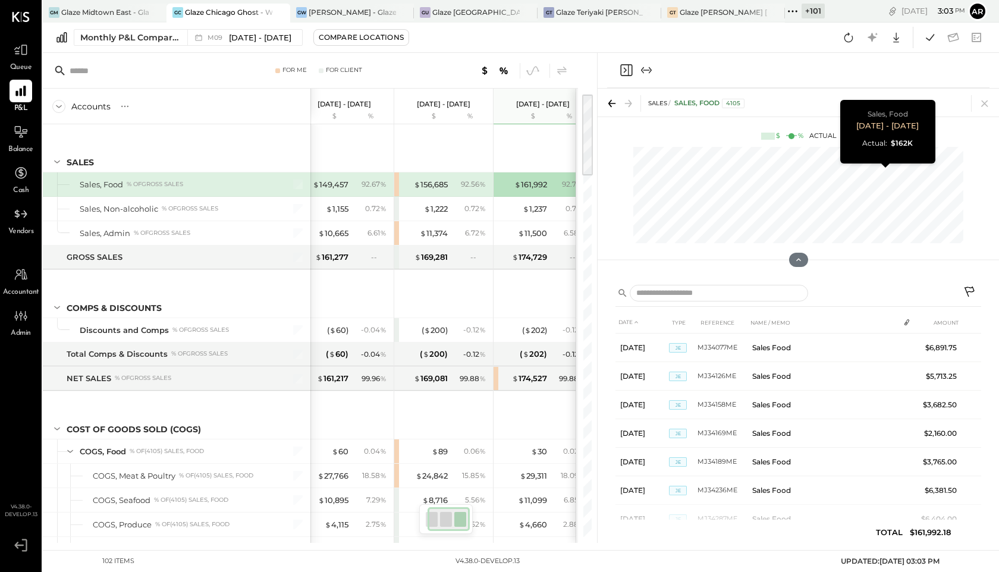
scroll to position [0, 32]
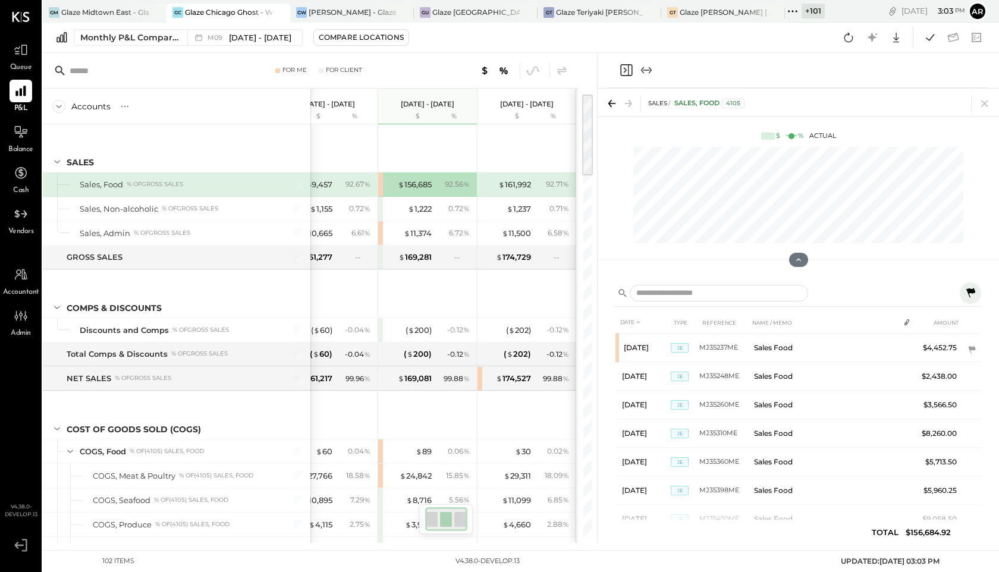
scroll to position [0, 15]
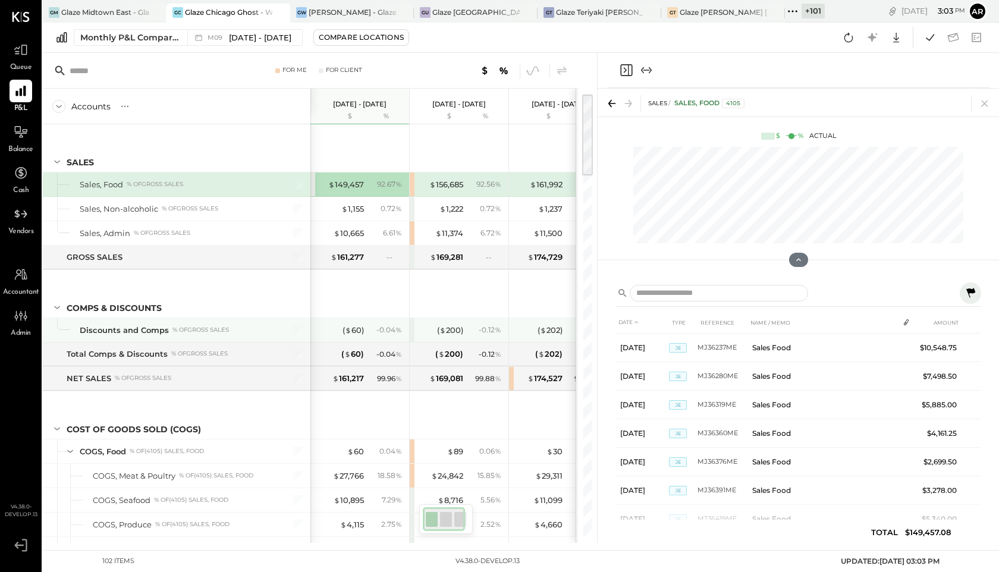
click at [365, 331] on div "( $ 60 ) - 0.04 %" at bounding box center [360, 330] width 89 height 24
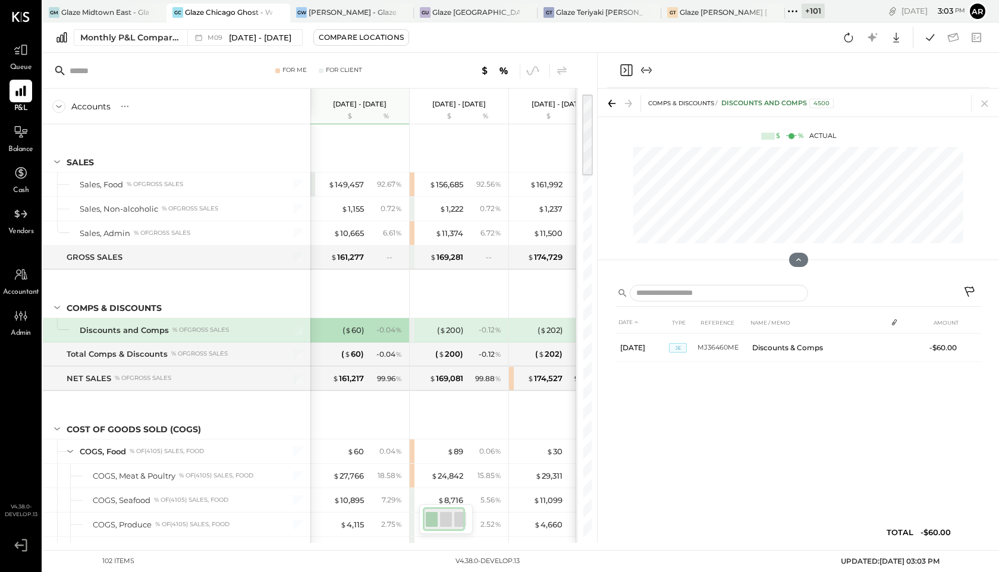
click at [472, 333] on div "- 0.12 %" at bounding box center [485, 330] width 39 height 11
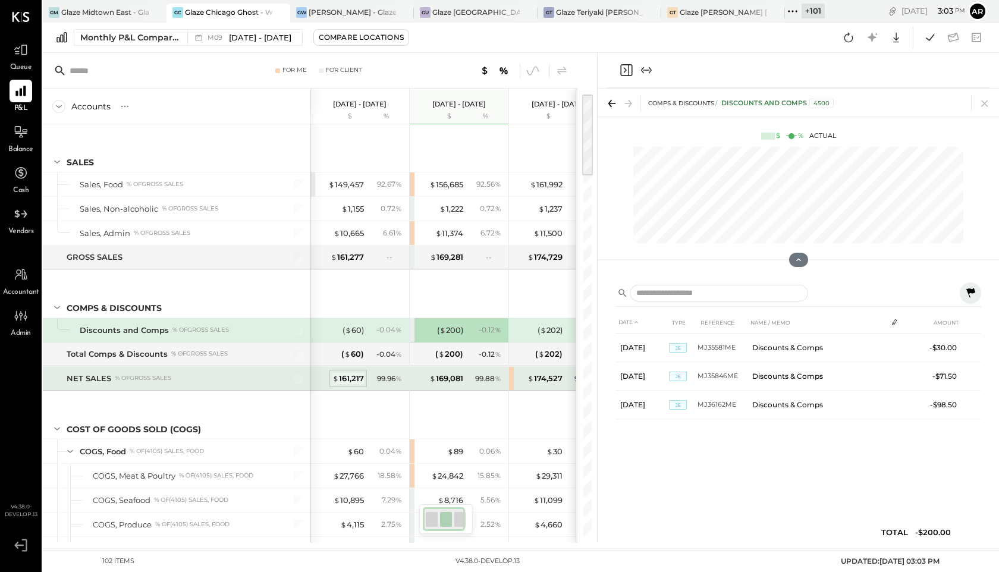
click at [353, 374] on div "$ 161,217" at bounding box center [348, 378] width 32 height 11
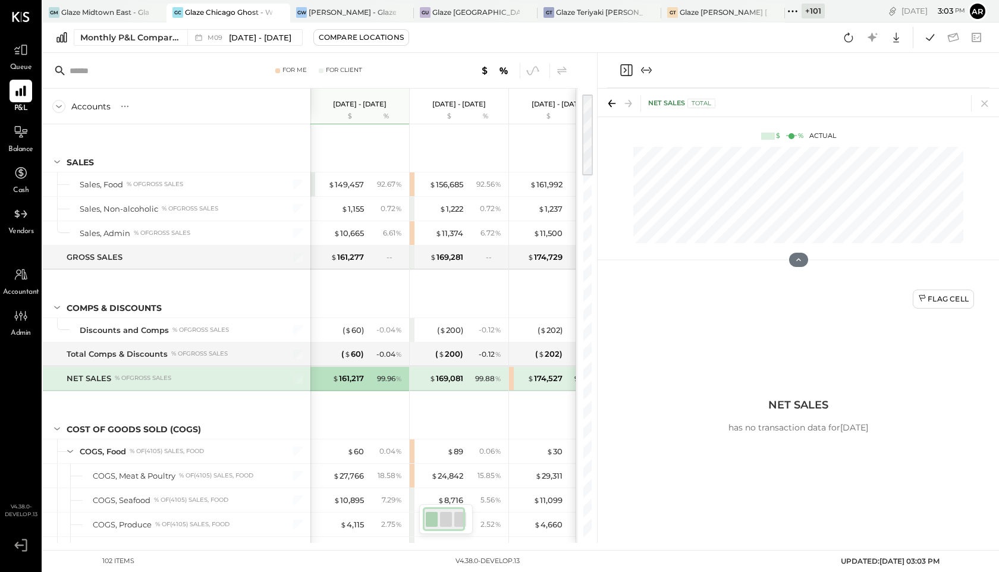
click at [466, 382] on div "$ 169,081 99.88 %" at bounding box center [460, 379] width 89 height 24
click at [541, 378] on div "$ 174,527" at bounding box center [545, 378] width 35 height 11
click at [368, 378] on div "99.96 %" at bounding box center [386, 379] width 39 height 11
click at [562, 72] on icon at bounding box center [562, 71] width 14 height 14
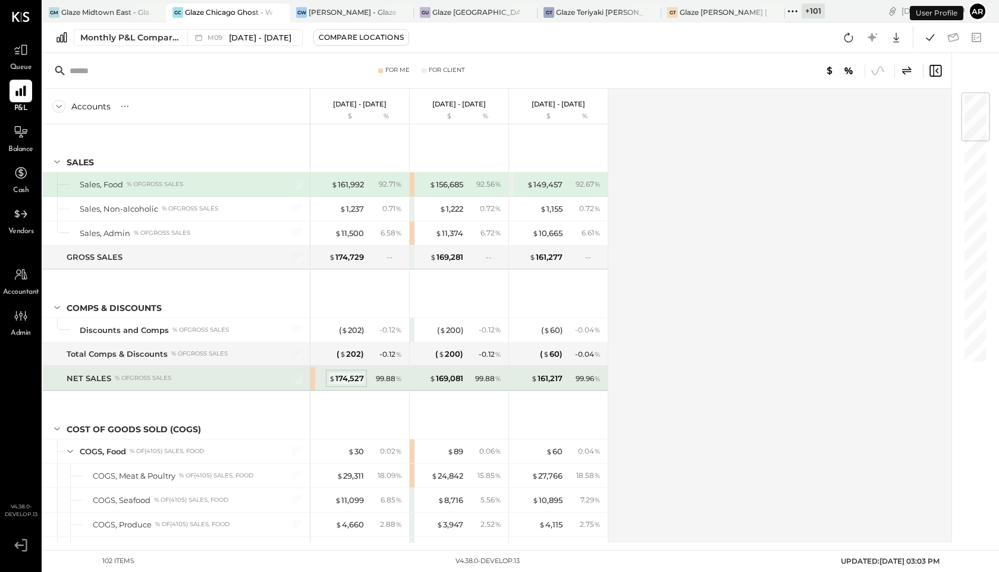
click at [356, 378] on div "$ 174,527" at bounding box center [346, 378] width 35 height 11
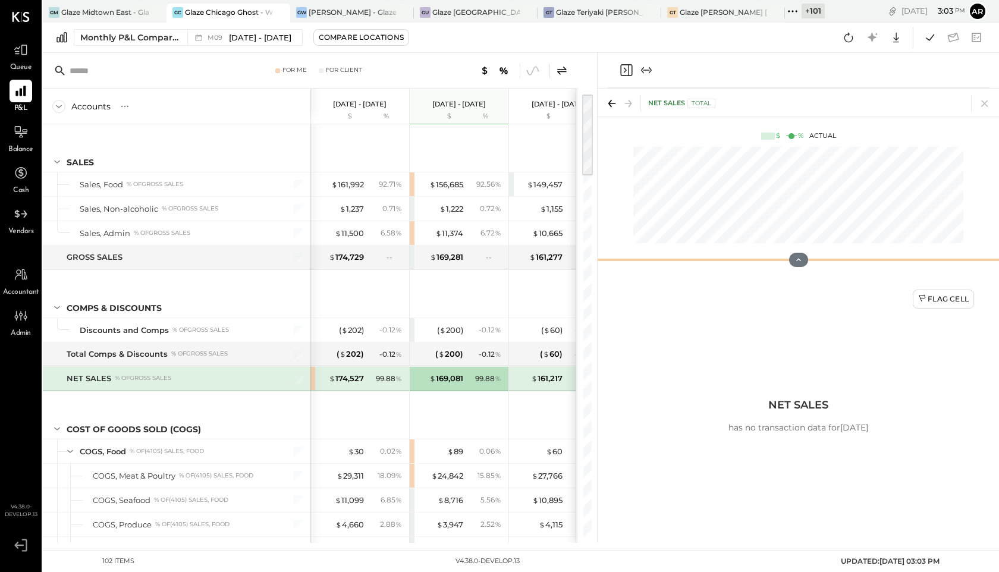
scroll to position [0, 15]
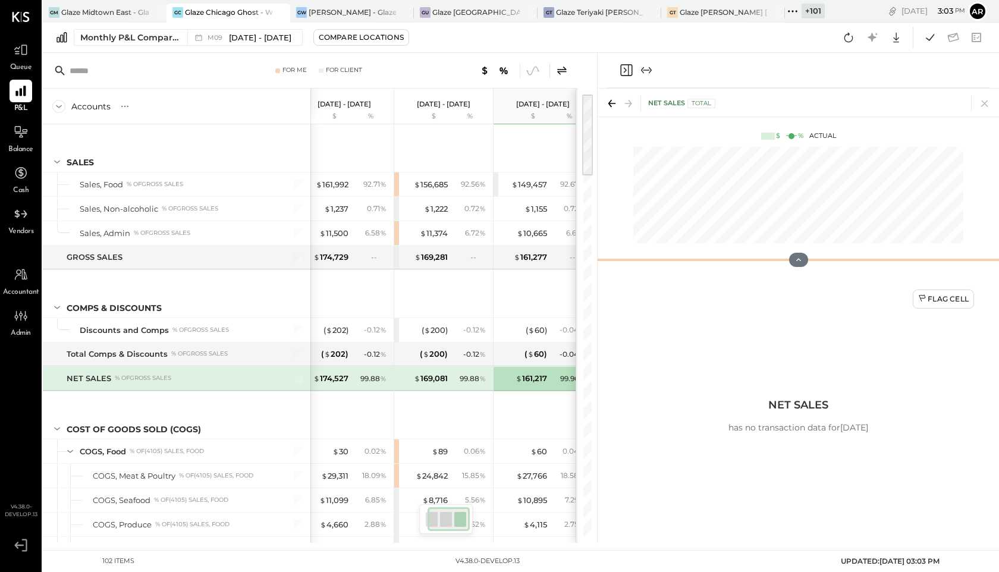
scroll to position [0, 32]
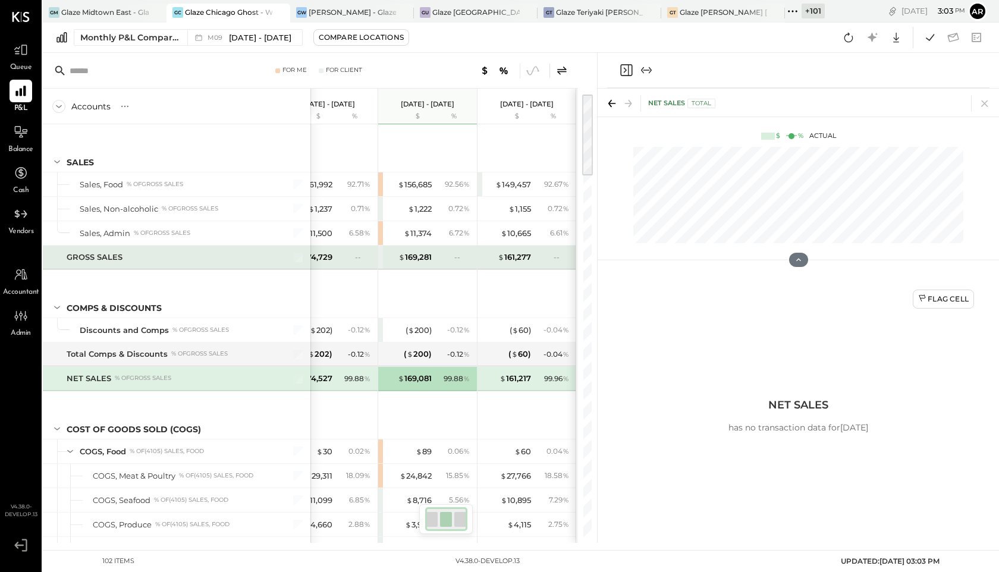
scroll to position [0, 15]
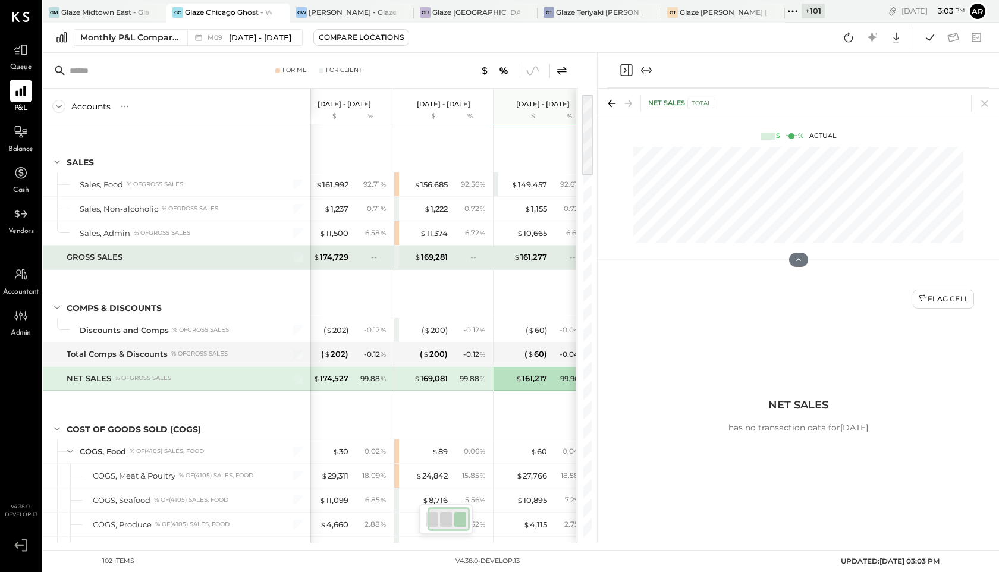
scroll to position [0, 32]
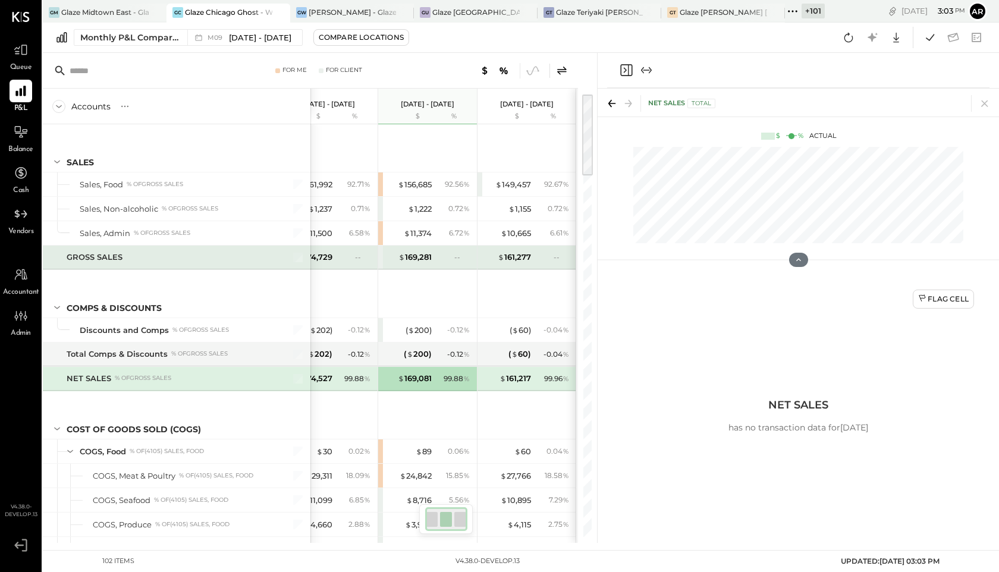
scroll to position [0, 15]
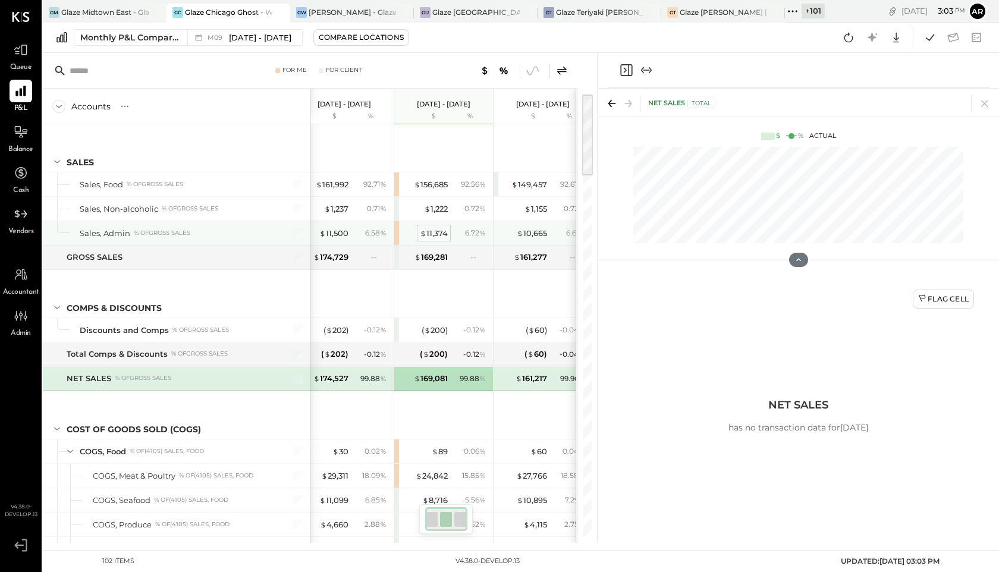
click at [447, 229] on div "$ 11,374" at bounding box center [434, 233] width 28 height 11
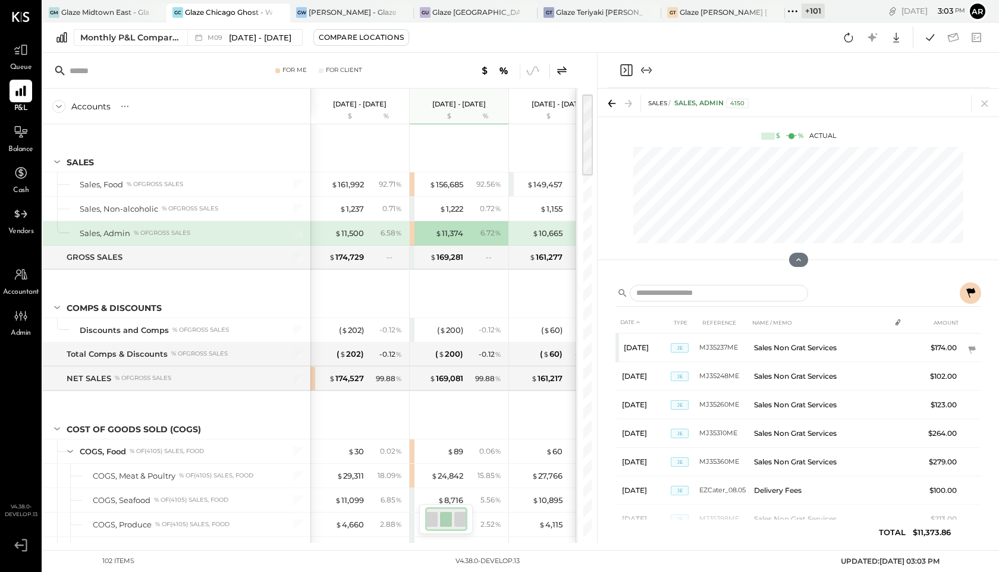
scroll to position [0, 32]
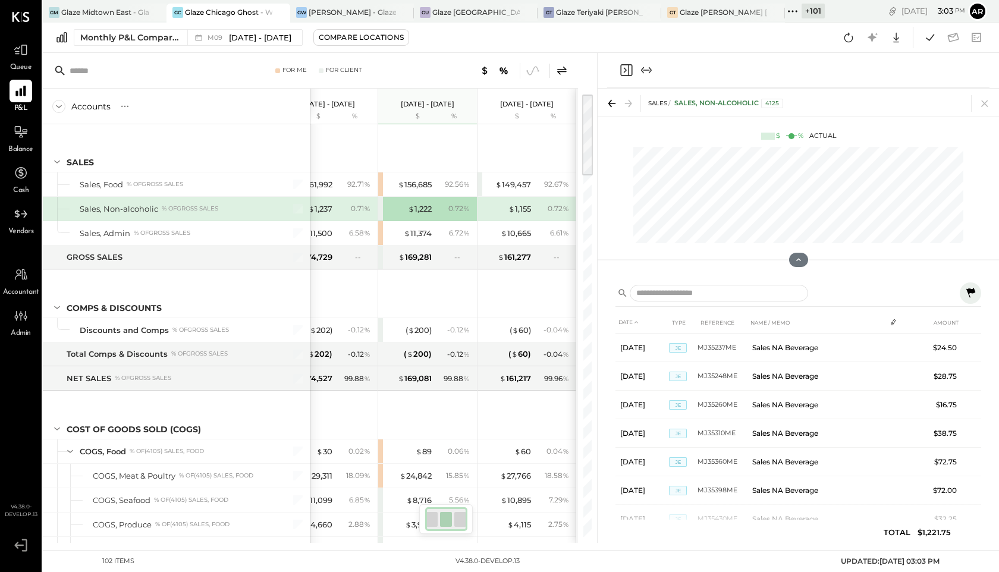
scroll to position [0, 15]
